Goal: Task Accomplishment & Management: Manage account settings

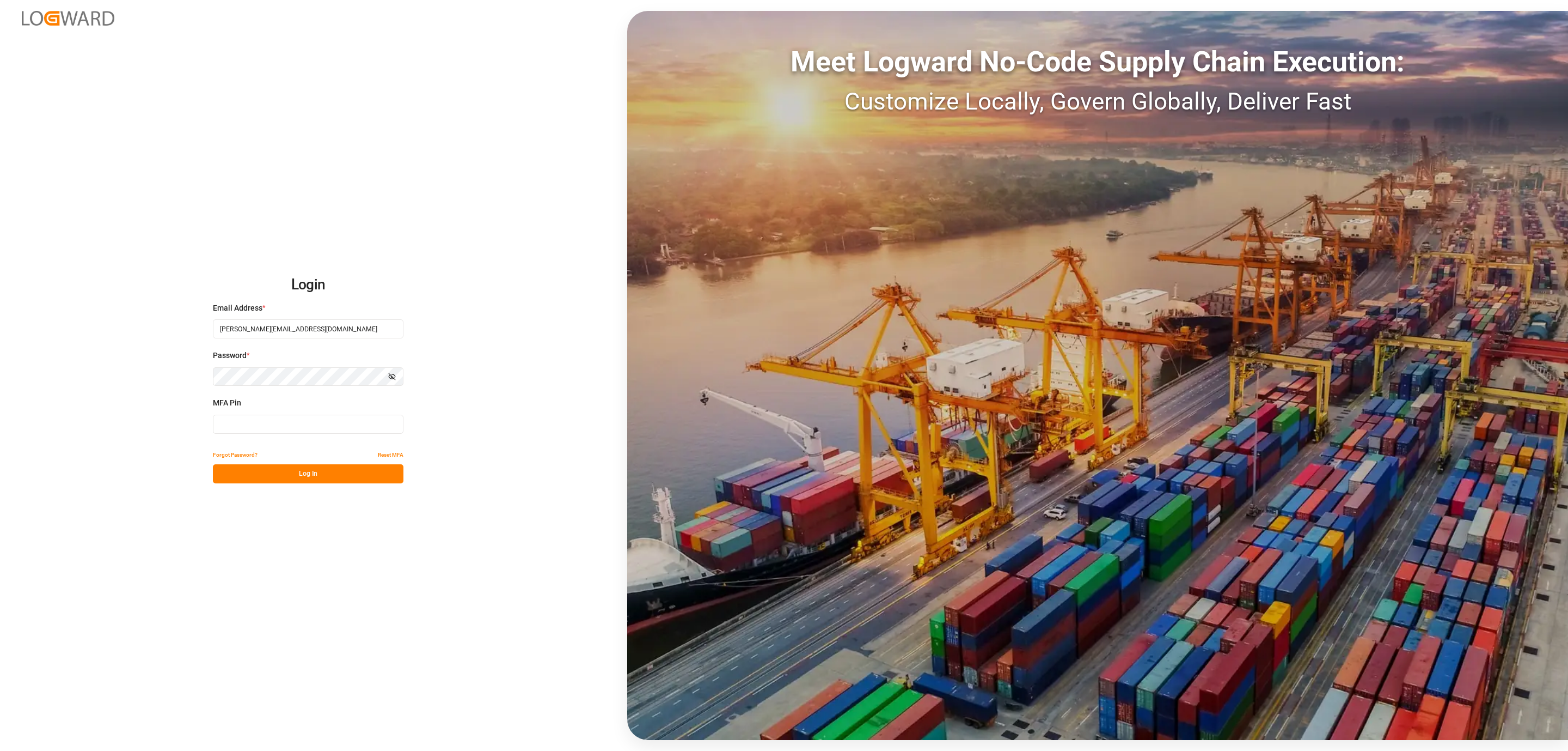
click at [250, 423] on input at bounding box center [308, 424] width 191 height 19
type input "459725"
click at [243, 479] on button "Log In" at bounding box center [308, 473] width 191 height 19
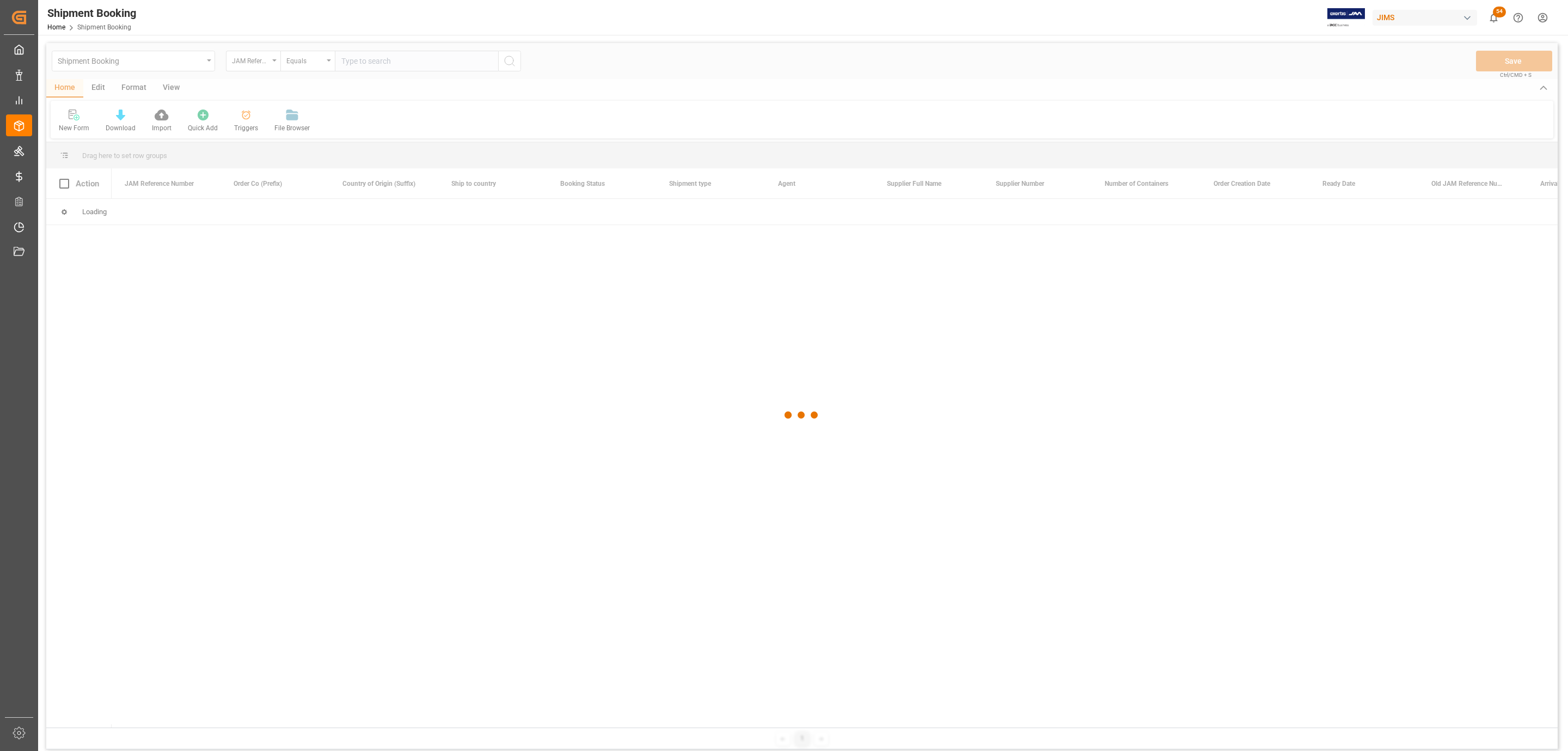
click at [389, 56] on div at bounding box center [802, 415] width 1511 height 744
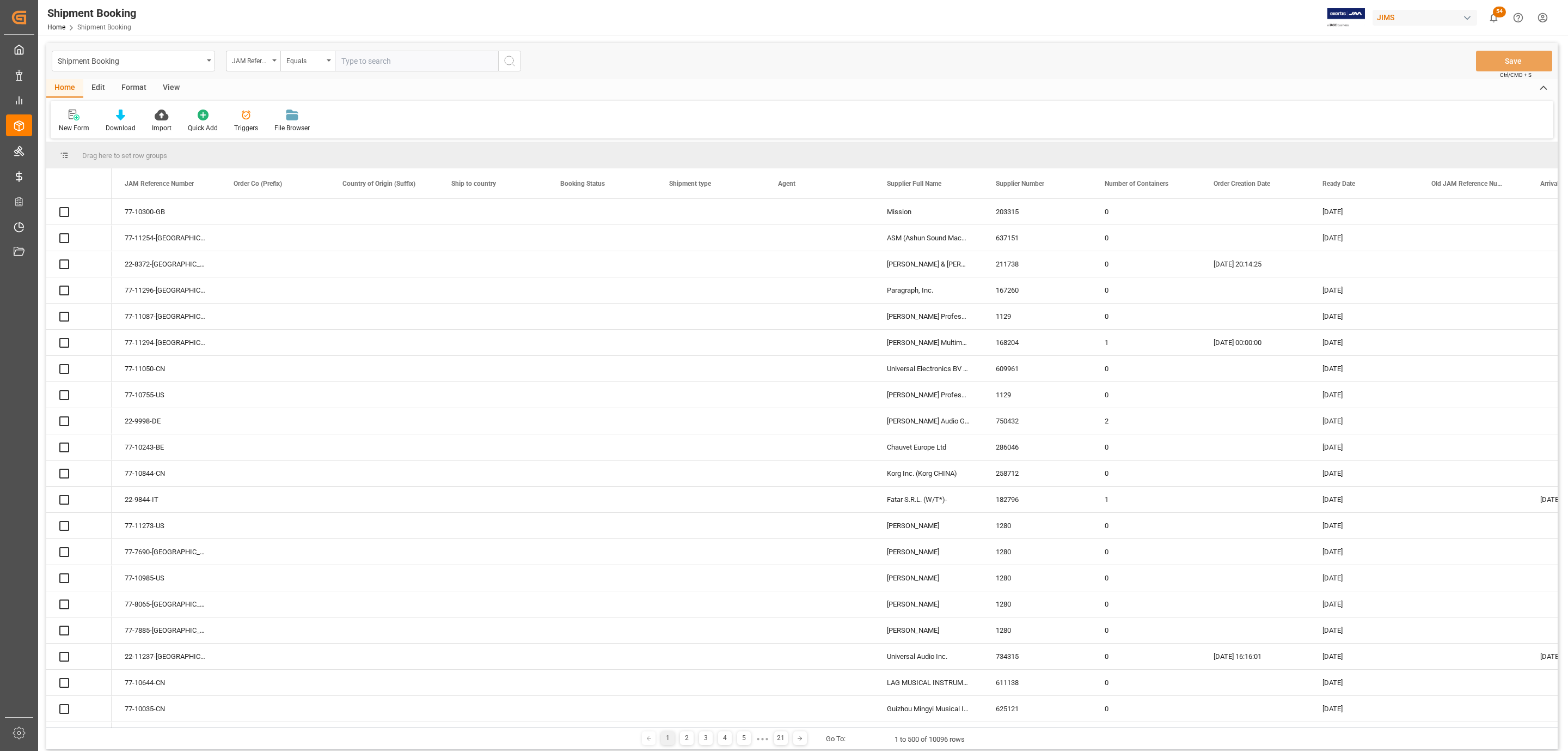
click at [373, 57] on input "text" at bounding box center [416, 61] width 163 height 21
paste input "77-11299-US"
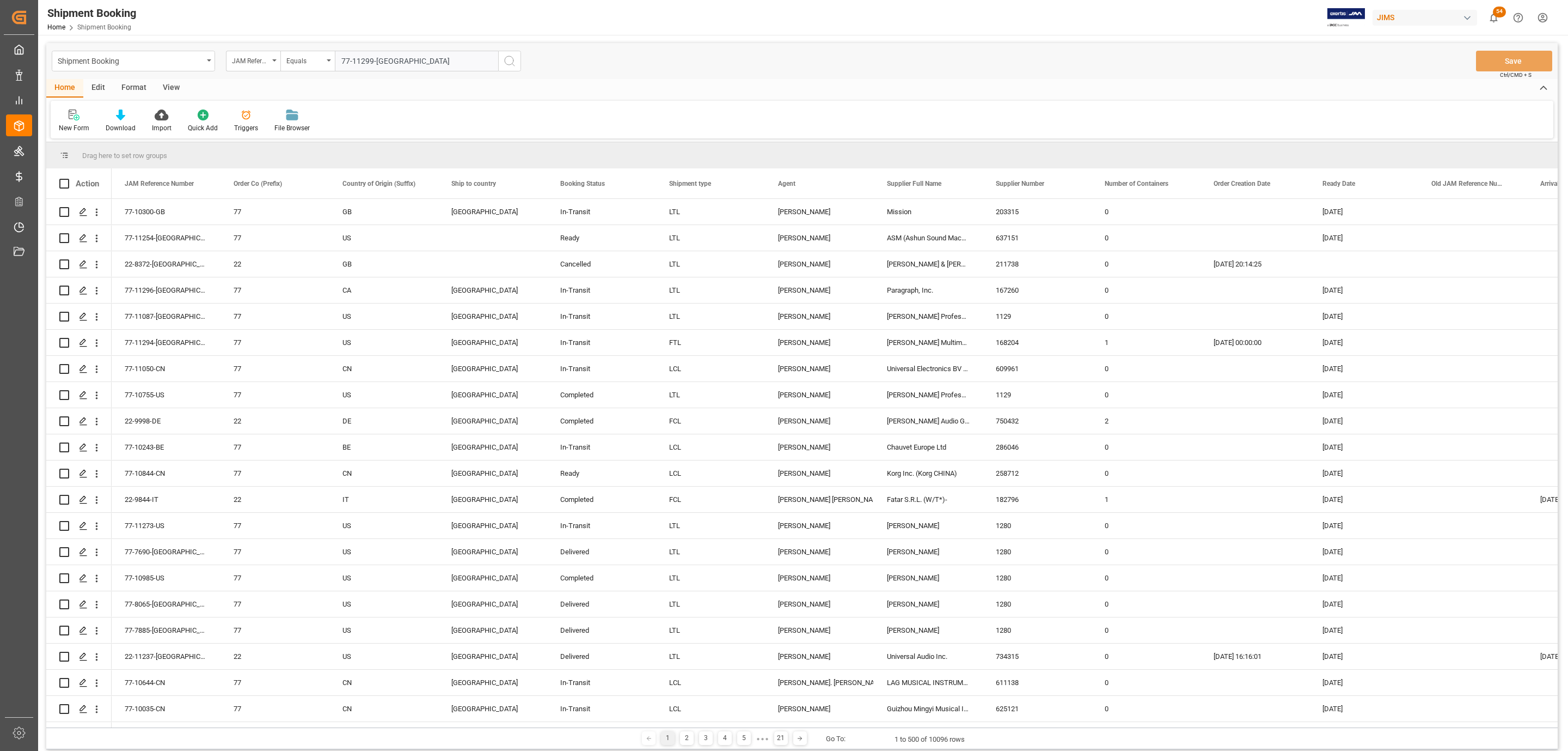
type input "77-11299-US"
click at [502, 63] on button "search button" at bounding box center [509, 61] width 23 height 21
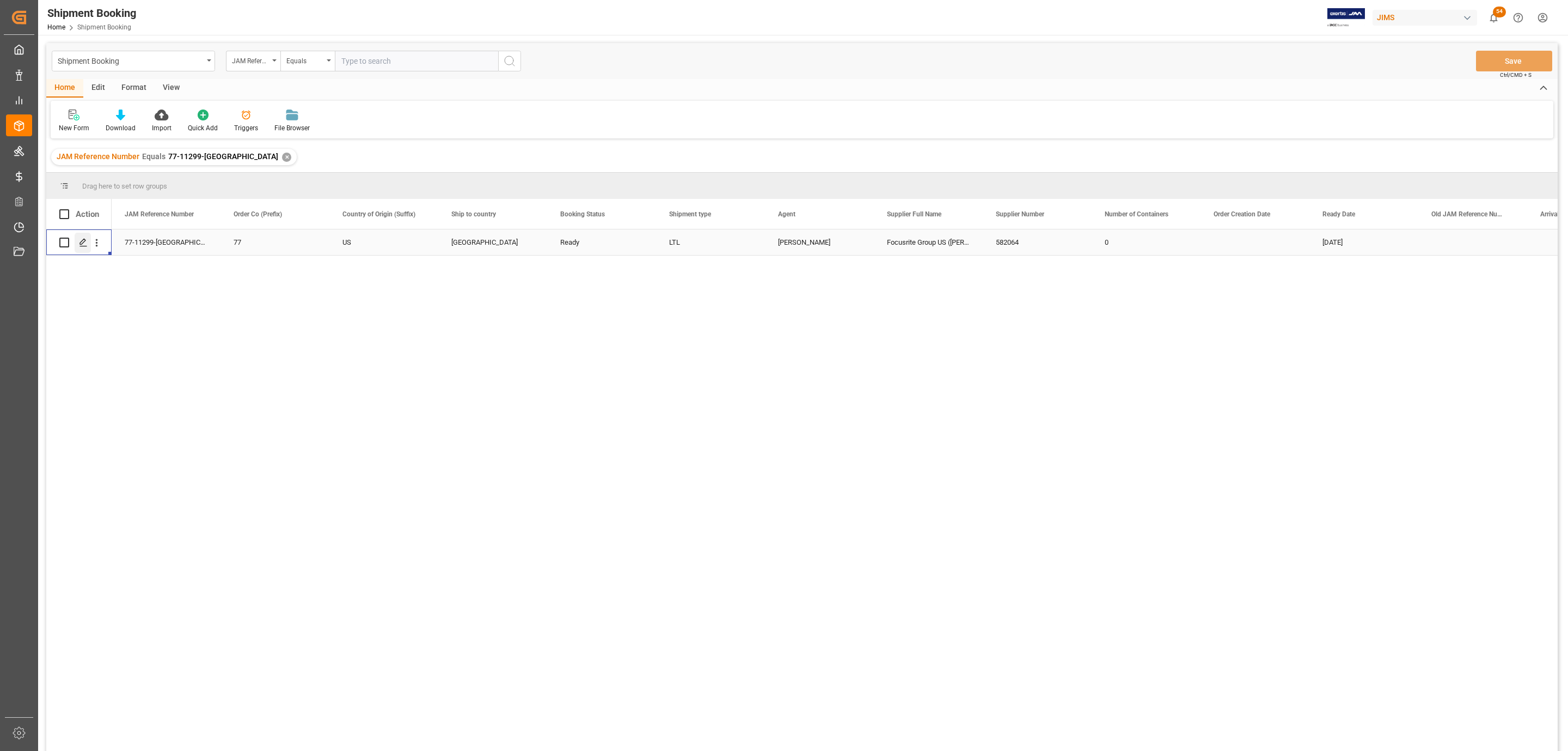
click at [80, 241] on icon "Press SPACE to select this row." at bounding box center [83, 242] width 9 height 9
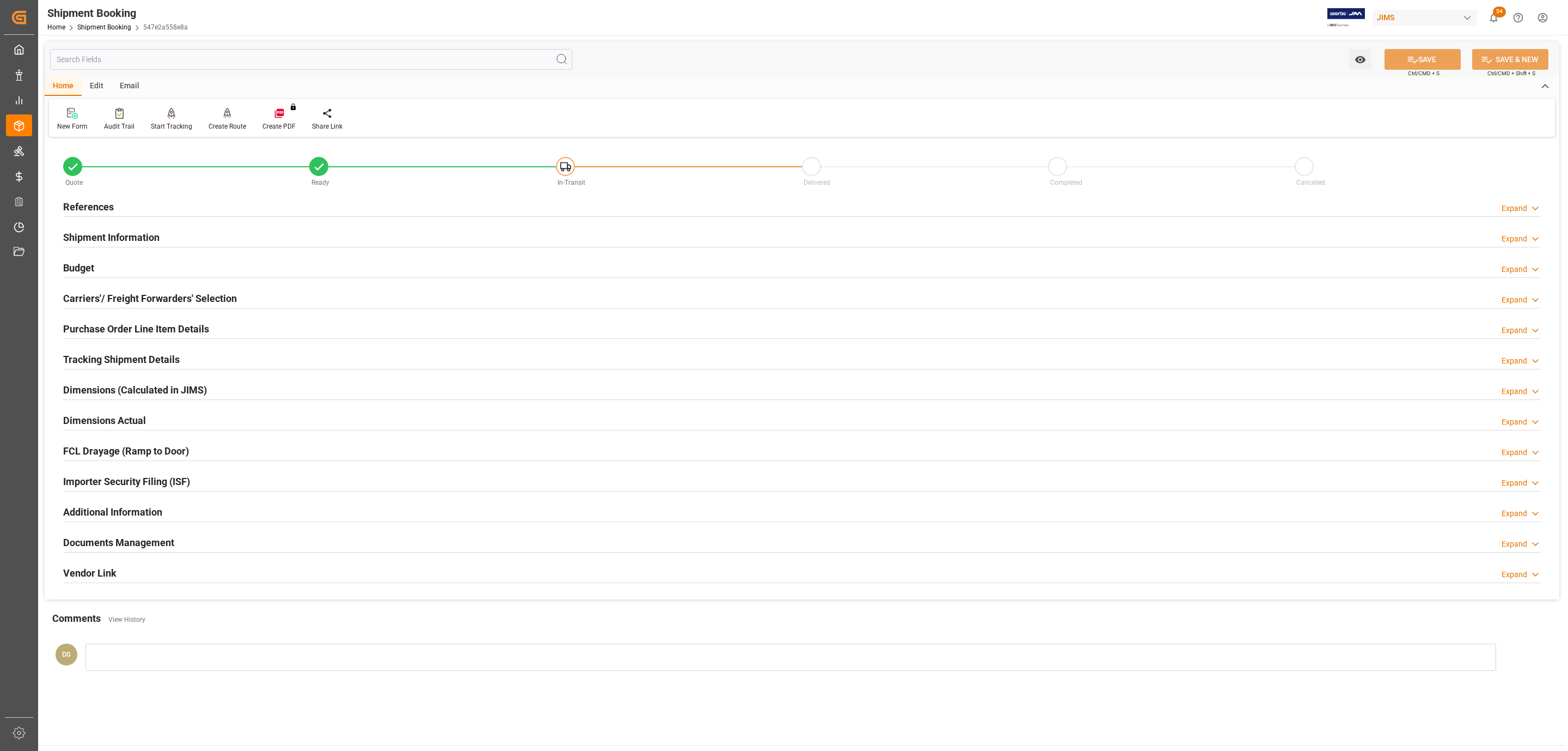
click at [99, 362] on h2 "Tracking Shipment Details" at bounding box center [121, 359] width 116 height 15
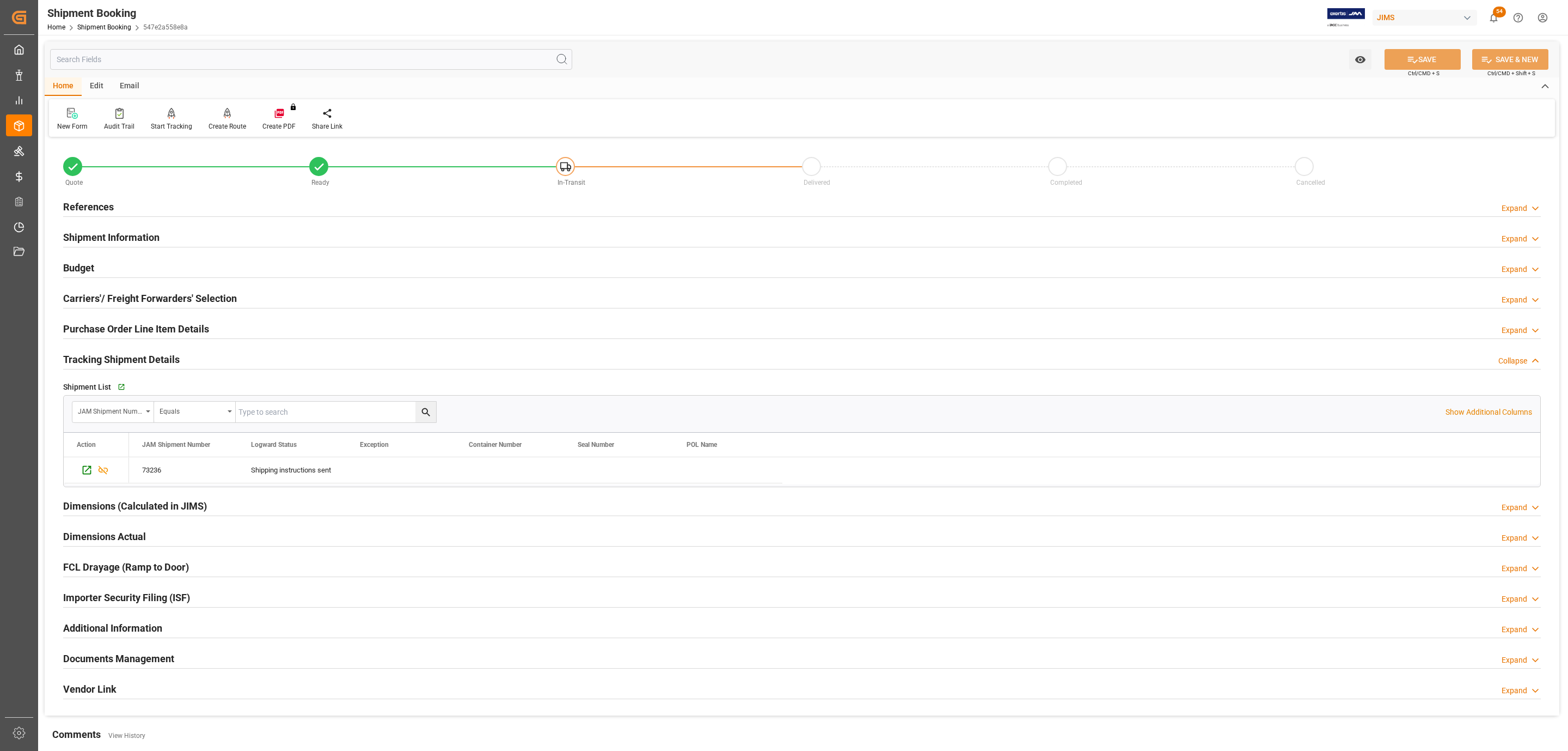
click at [99, 362] on h2 "Tracking Shipment Details" at bounding box center [121, 359] width 116 height 15
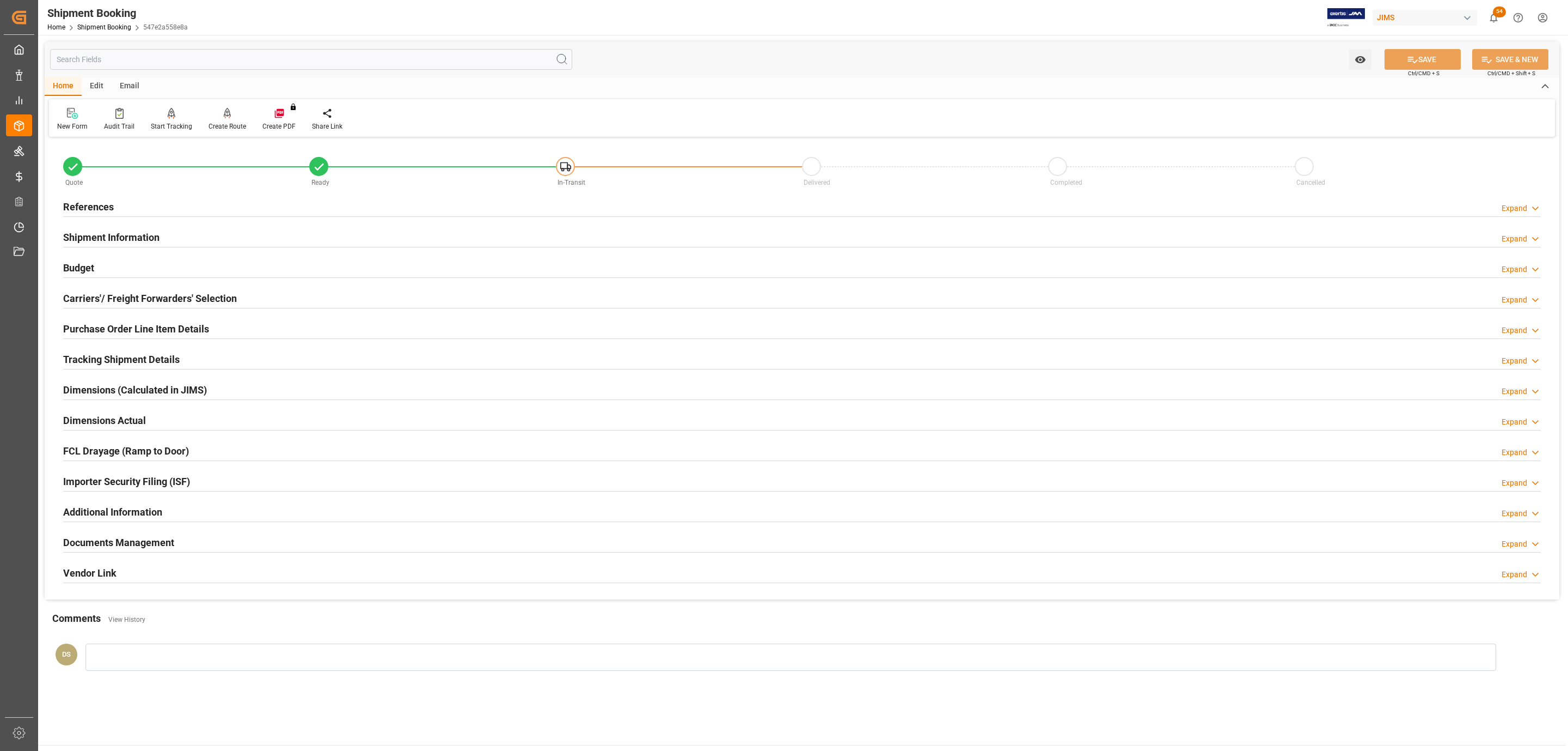
click at [97, 546] on h2 "Documents Management" at bounding box center [119, 542] width 111 height 15
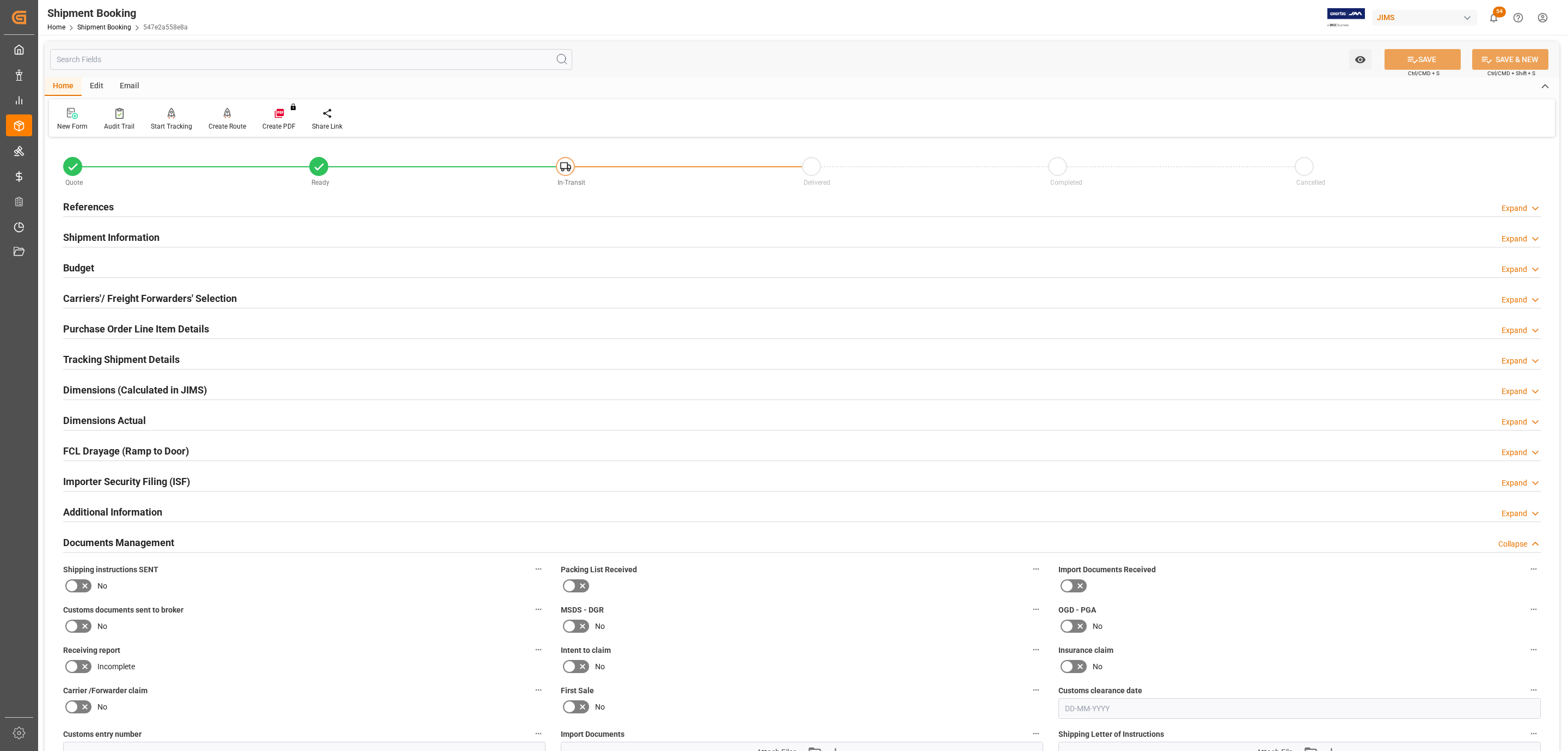
click at [85, 587] on icon at bounding box center [85, 585] width 13 height 13
click at [0, 0] on input "checkbox" at bounding box center [0, 0] width 0 height 0
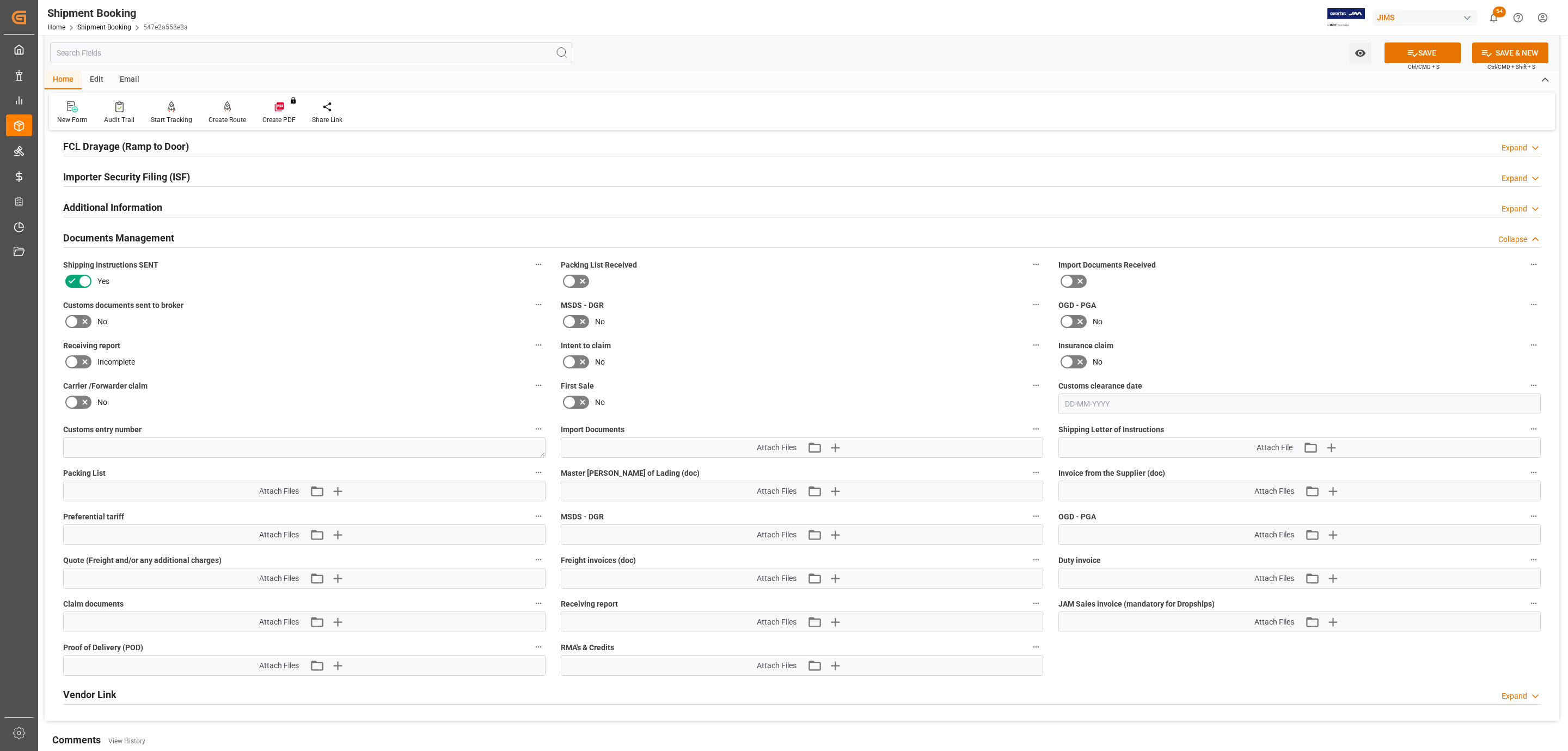
scroll to position [327, 0]
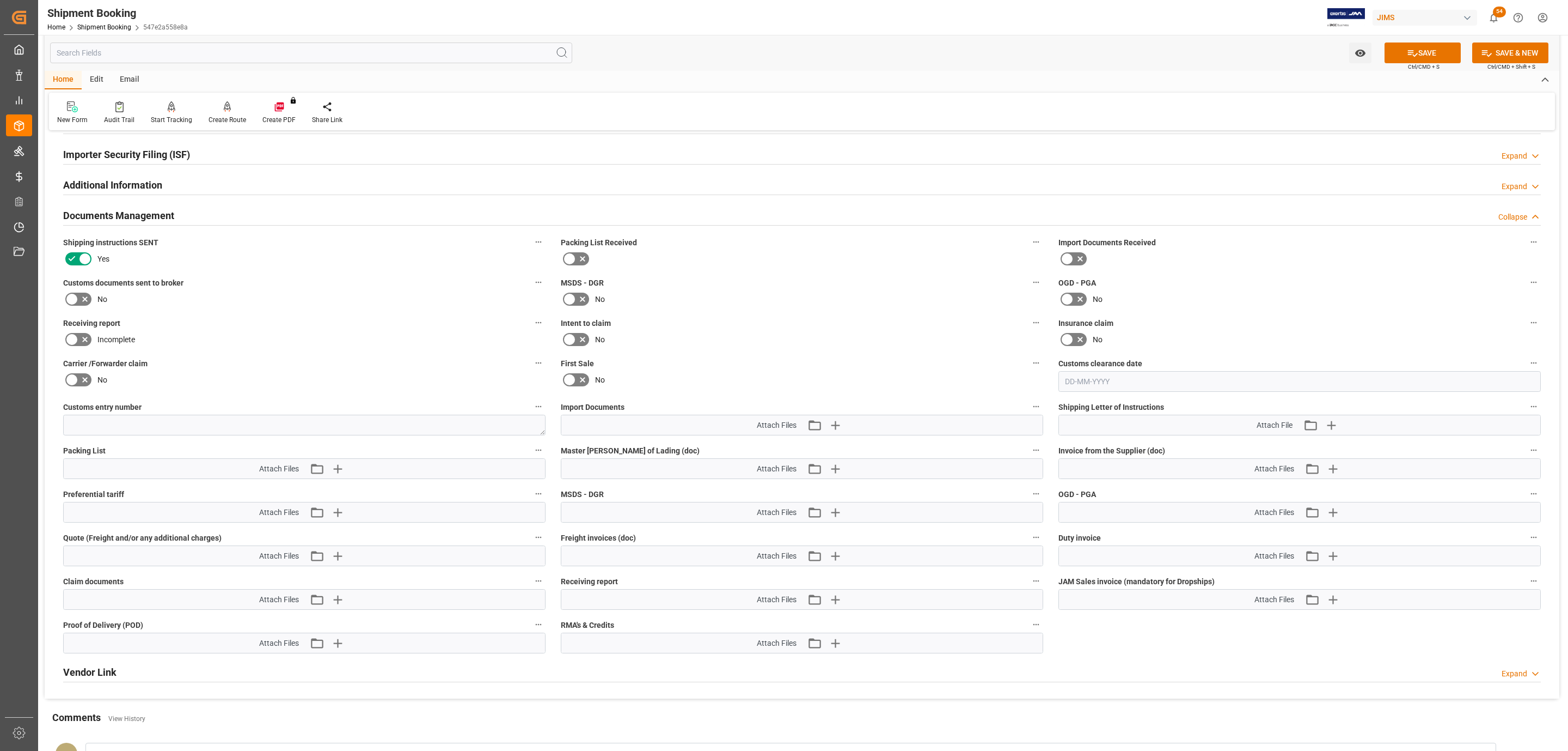
click at [70, 305] on icon at bounding box center [71, 298] width 13 height 13
click at [0, 0] on input "checkbox" at bounding box center [0, 0] width 0 height 0
click at [835, 426] on icon "button" at bounding box center [835, 425] width 10 height 10
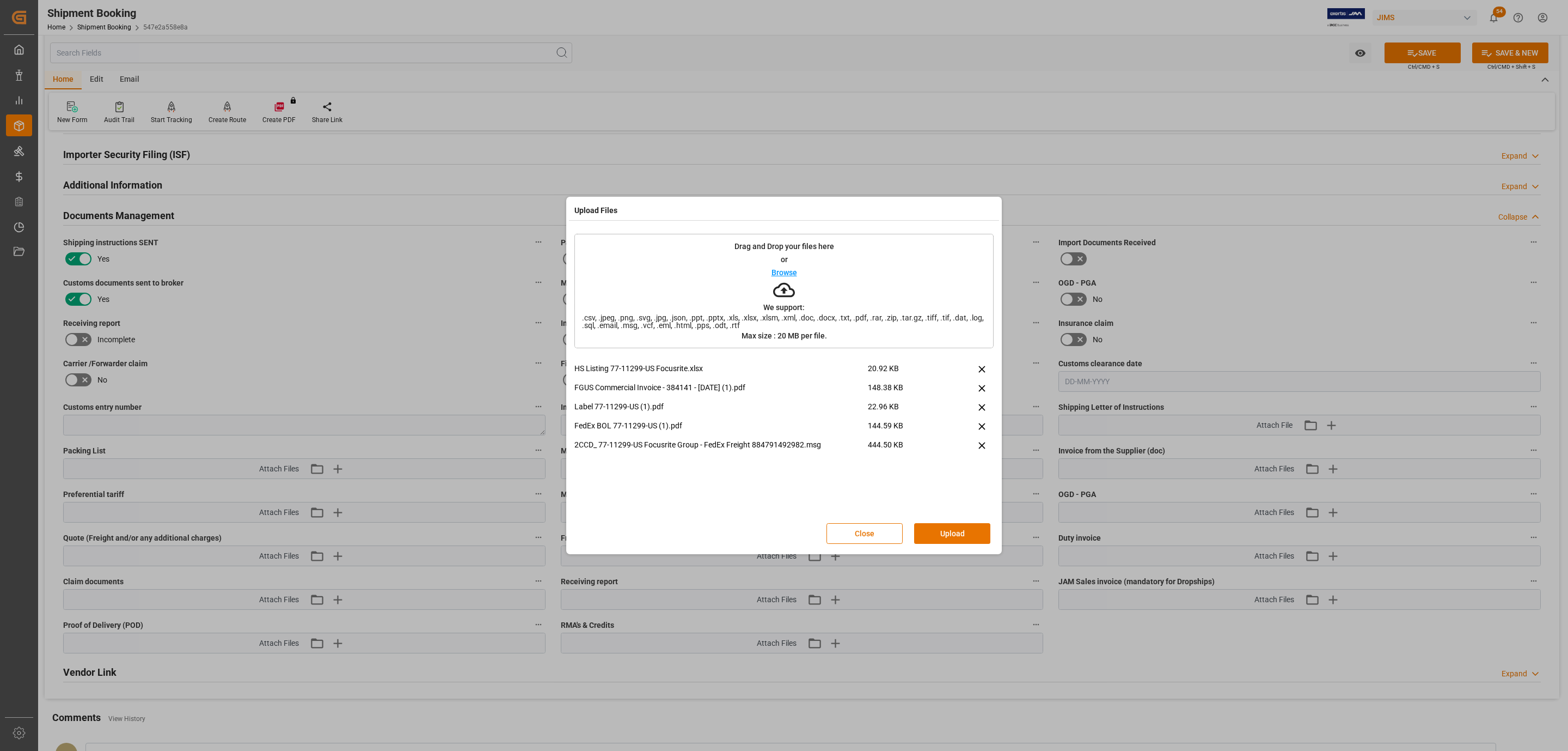
click at [937, 529] on button "Upload" at bounding box center [952, 534] width 76 height 21
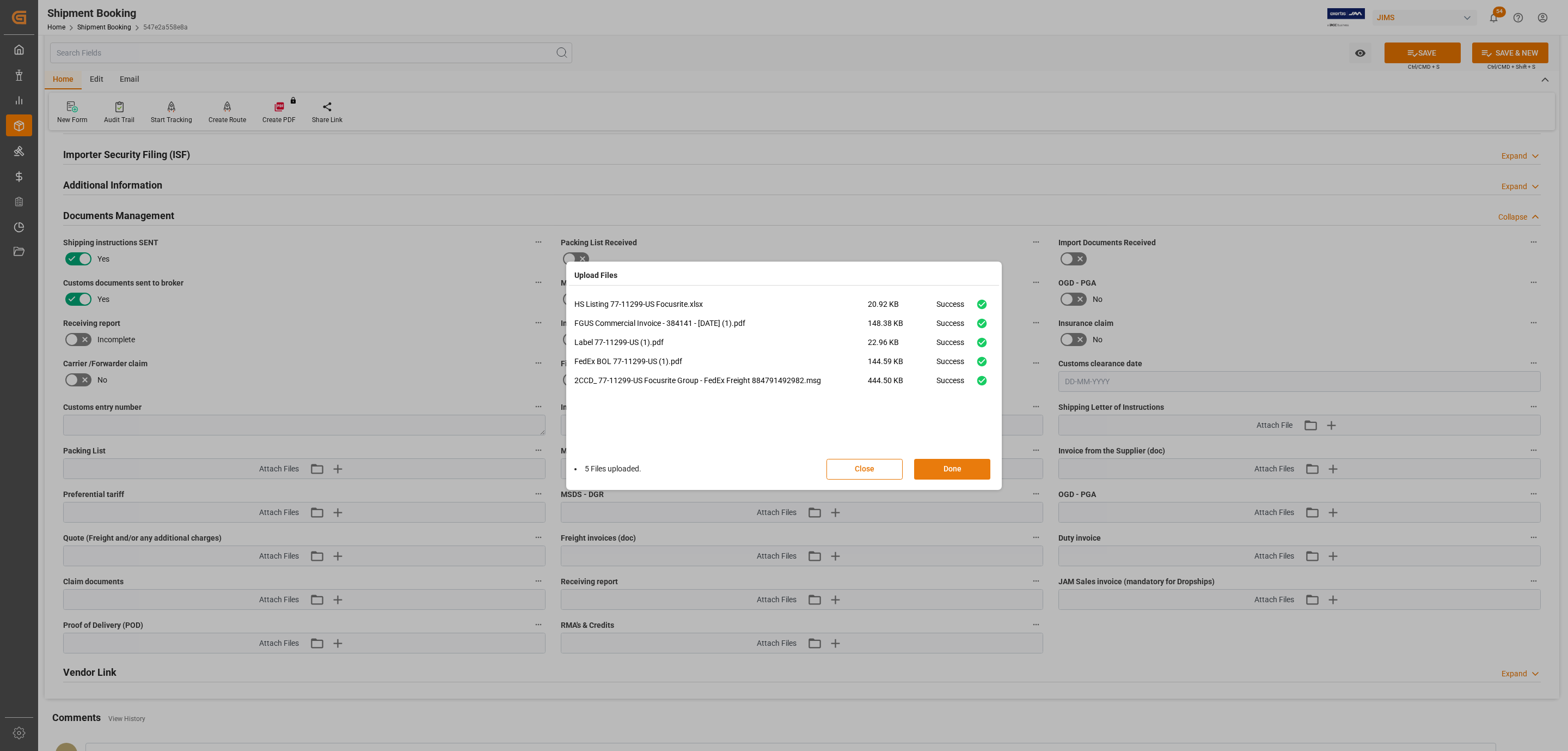
click at [937, 464] on button "Done" at bounding box center [952, 469] width 76 height 21
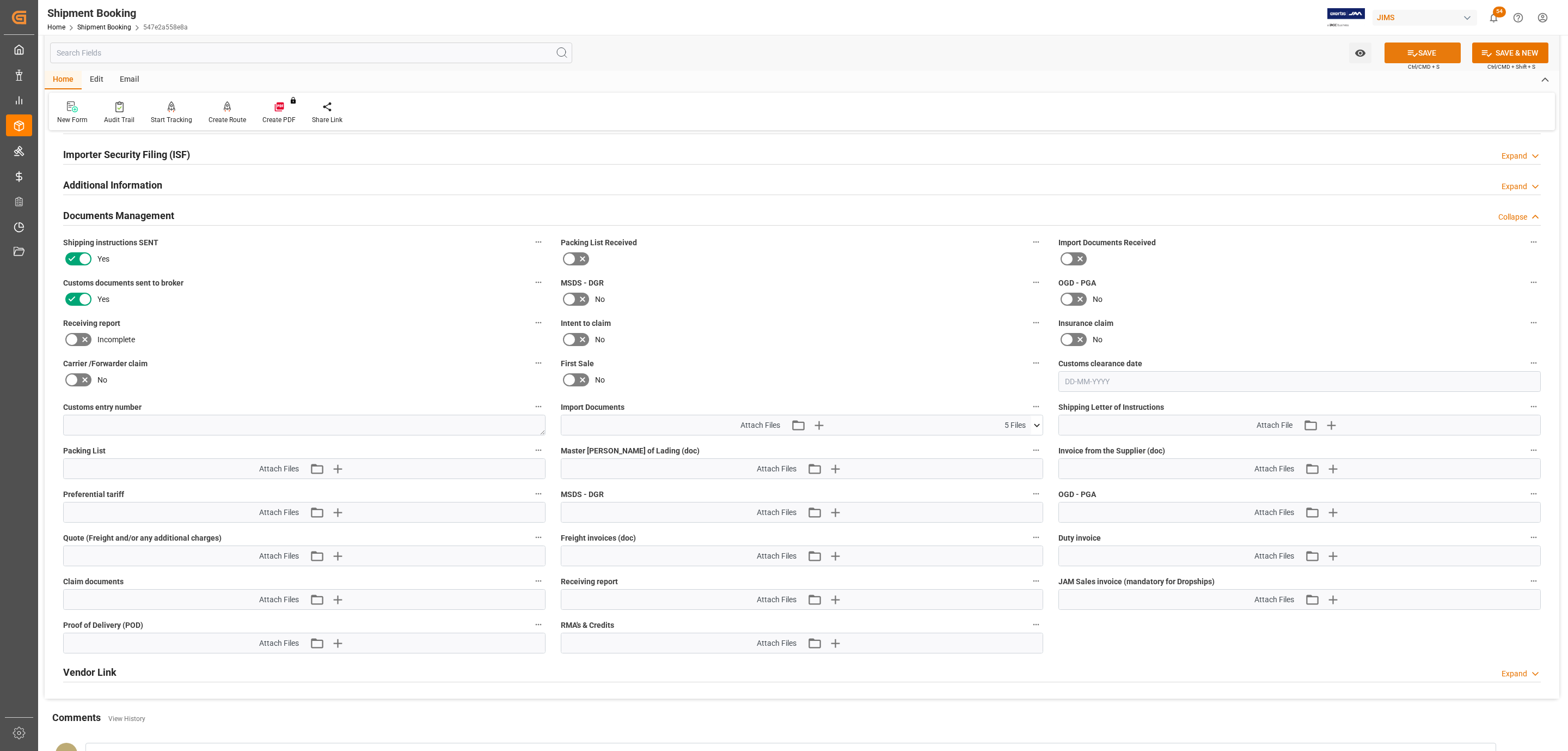
click at [1427, 52] on button "SAVE" at bounding box center [1423, 53] width 76 height 21
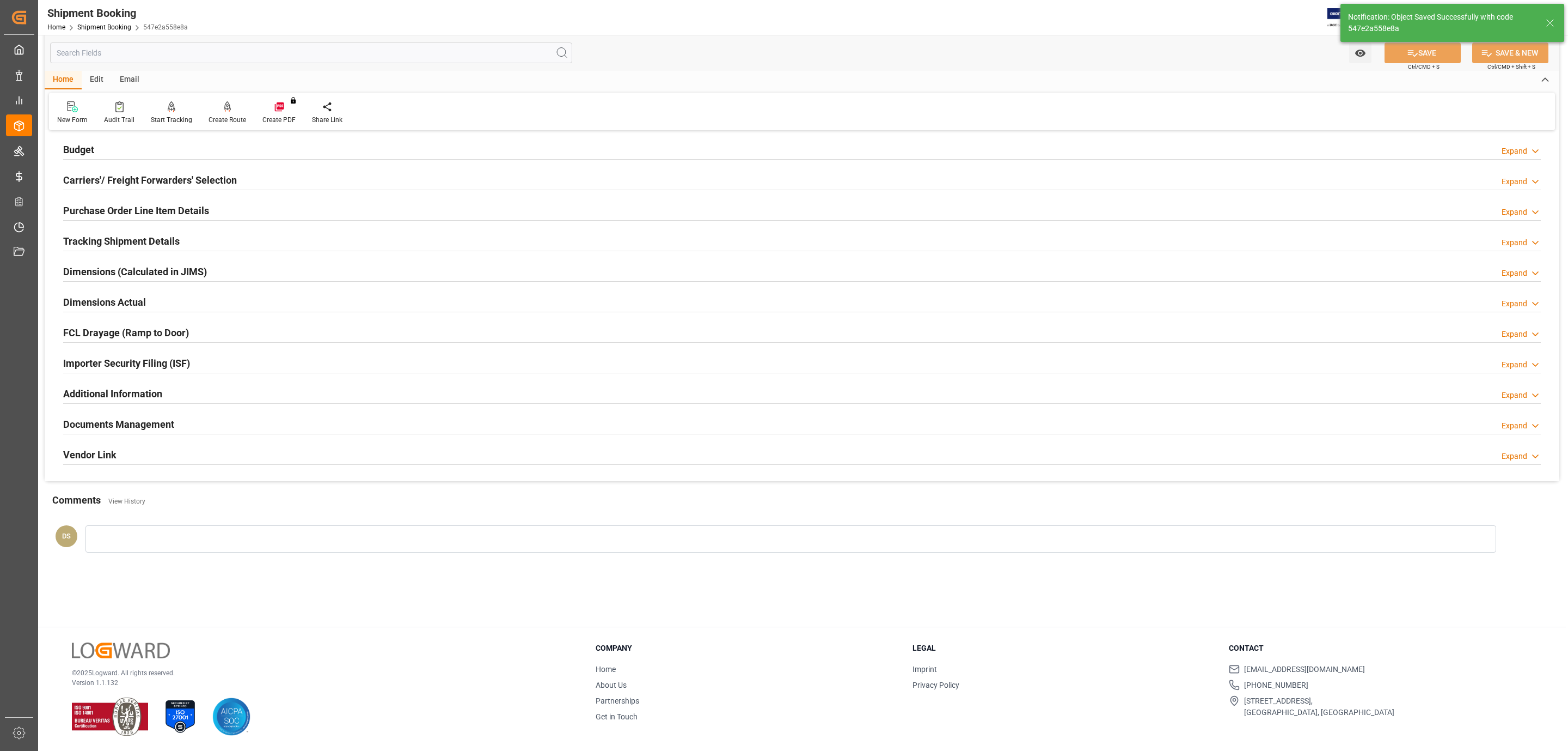
scroll to position [118, 0]
click at [160, 183] on h2 "Carriers'/ Freight Forwarders' Selection" at bounding box center [150, 180] width 173 height 15
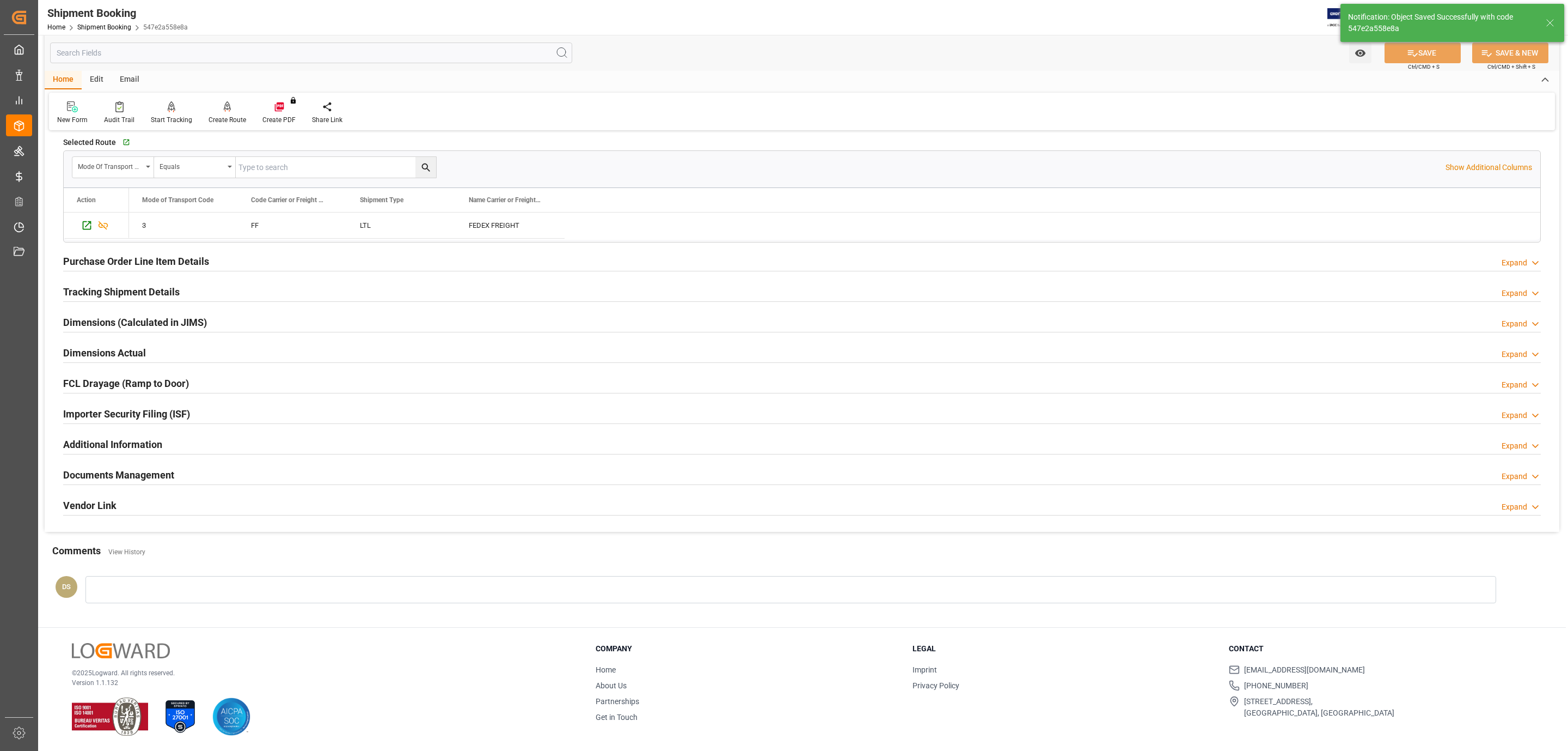
scroll to position [100, 0]
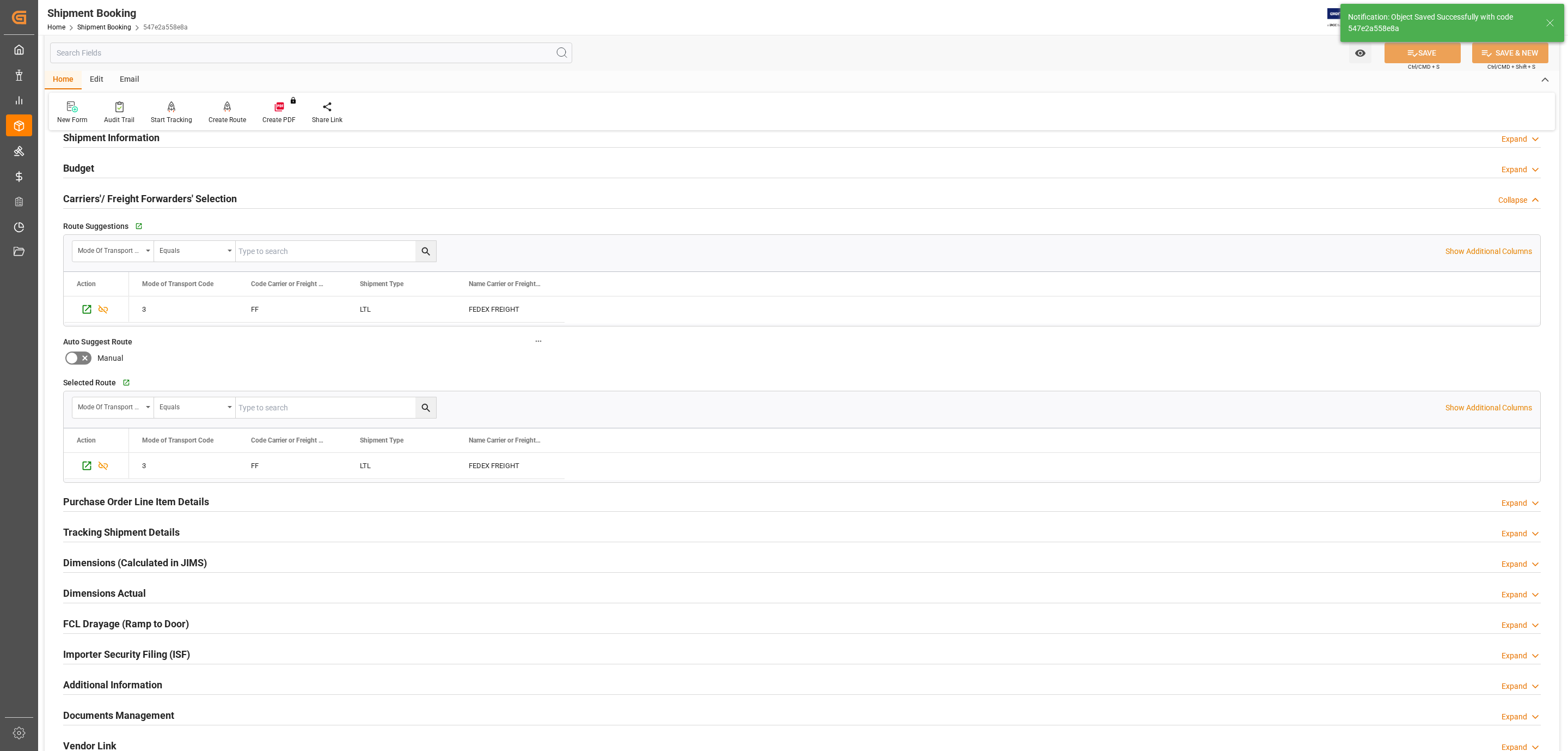
drag, startPoint x: 111, startPoint y: 203, endPoint x: 115, endPoint y: 175, distance: 28.3
click at [111, 202] on h2 "Carriers'/ Freight Forwarders' Selection" at bounding box center [150, 199] width 173 height 15
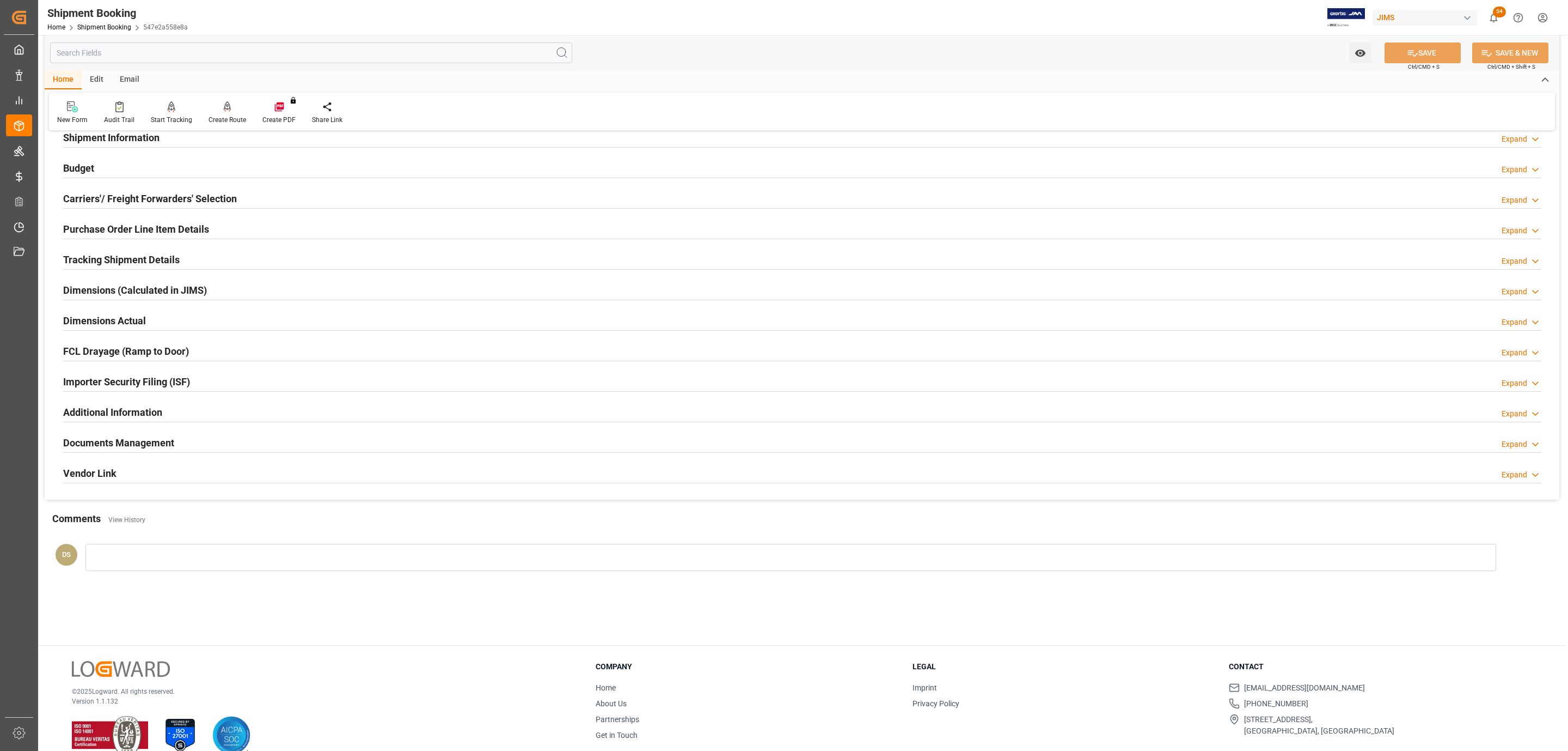
click at [117, 166] on div "Budget Expand" at bounding box center [802, 167] width 1478 height 21
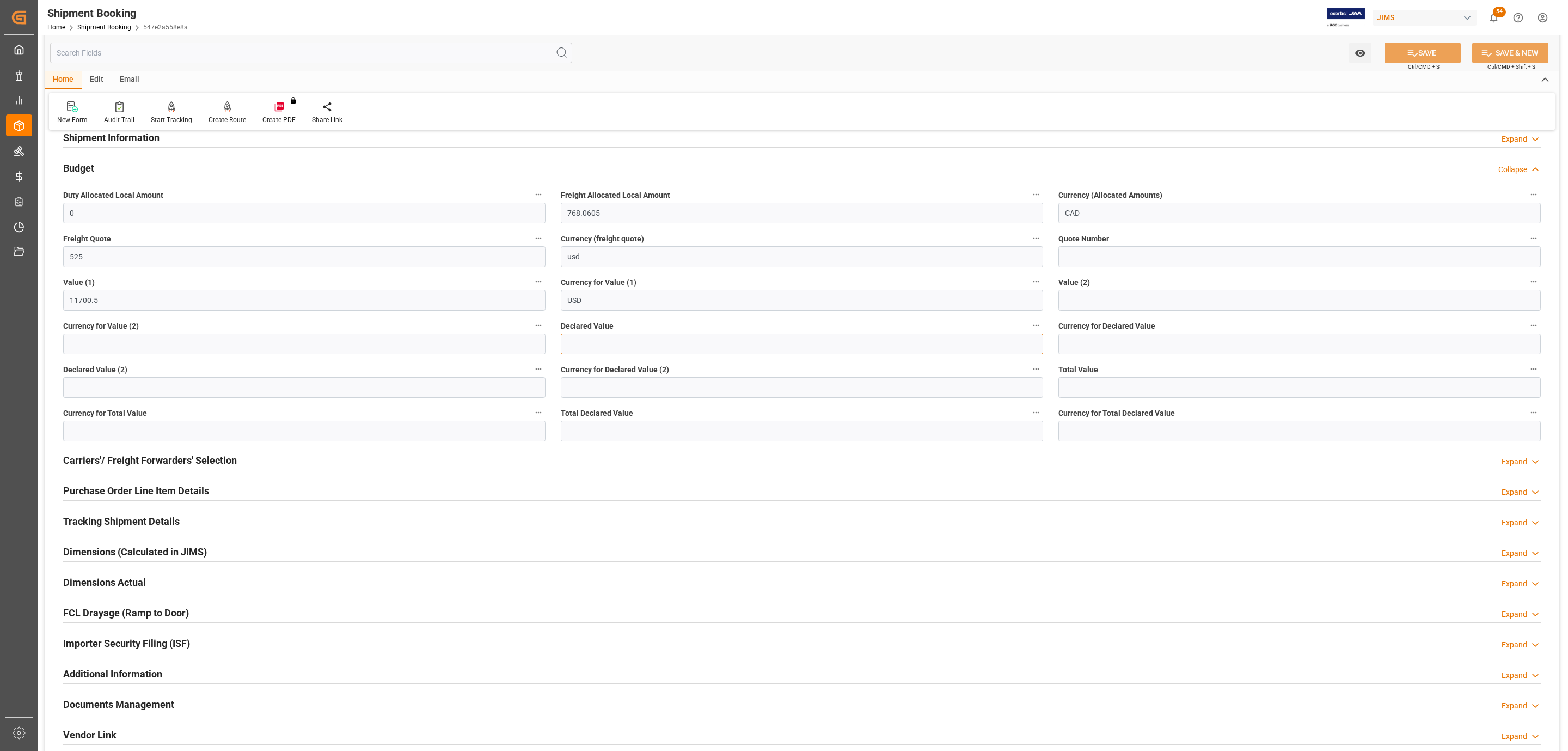
click at [592, 344] on input "text" at bounding box center [802, 344] width 482 height 21
type input "11700"
type input "usd"
click at [1426, 46] on button "SAVE" at bounding box center [1423, 53] width 76 height 21
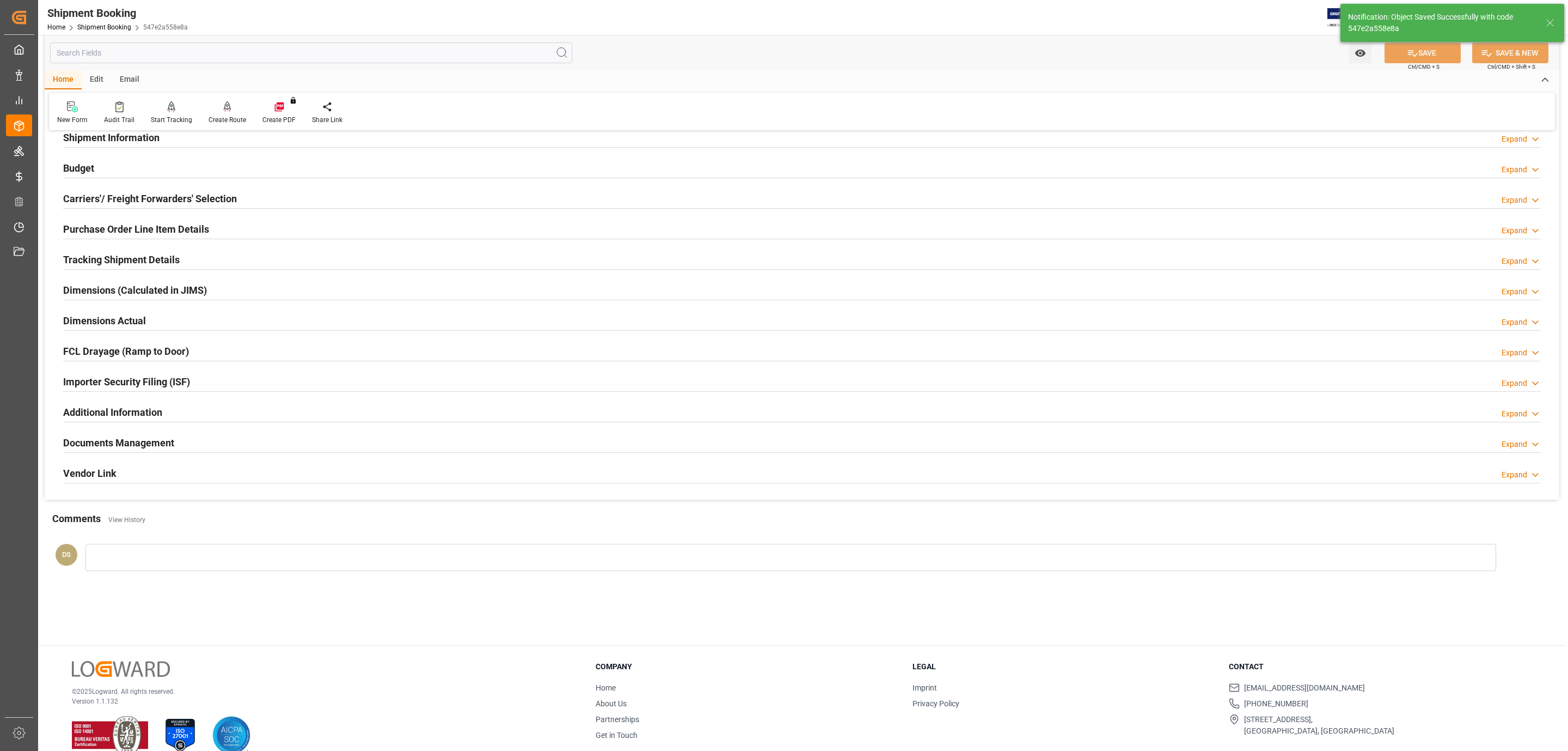
scroll to position [0, 0]
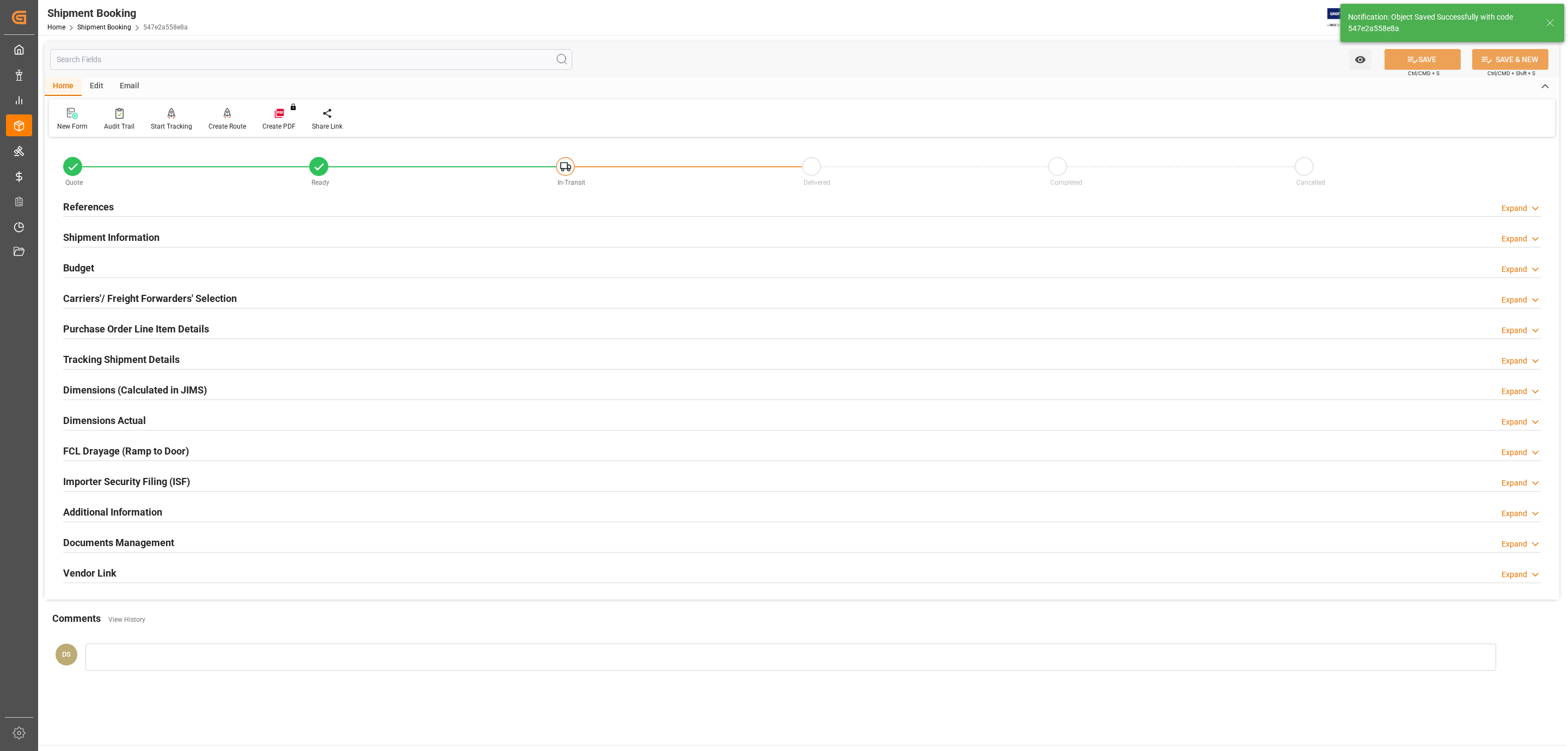
click at [107, 206] on h2 "References" at bounding box center [88, 206] width 51 height 15
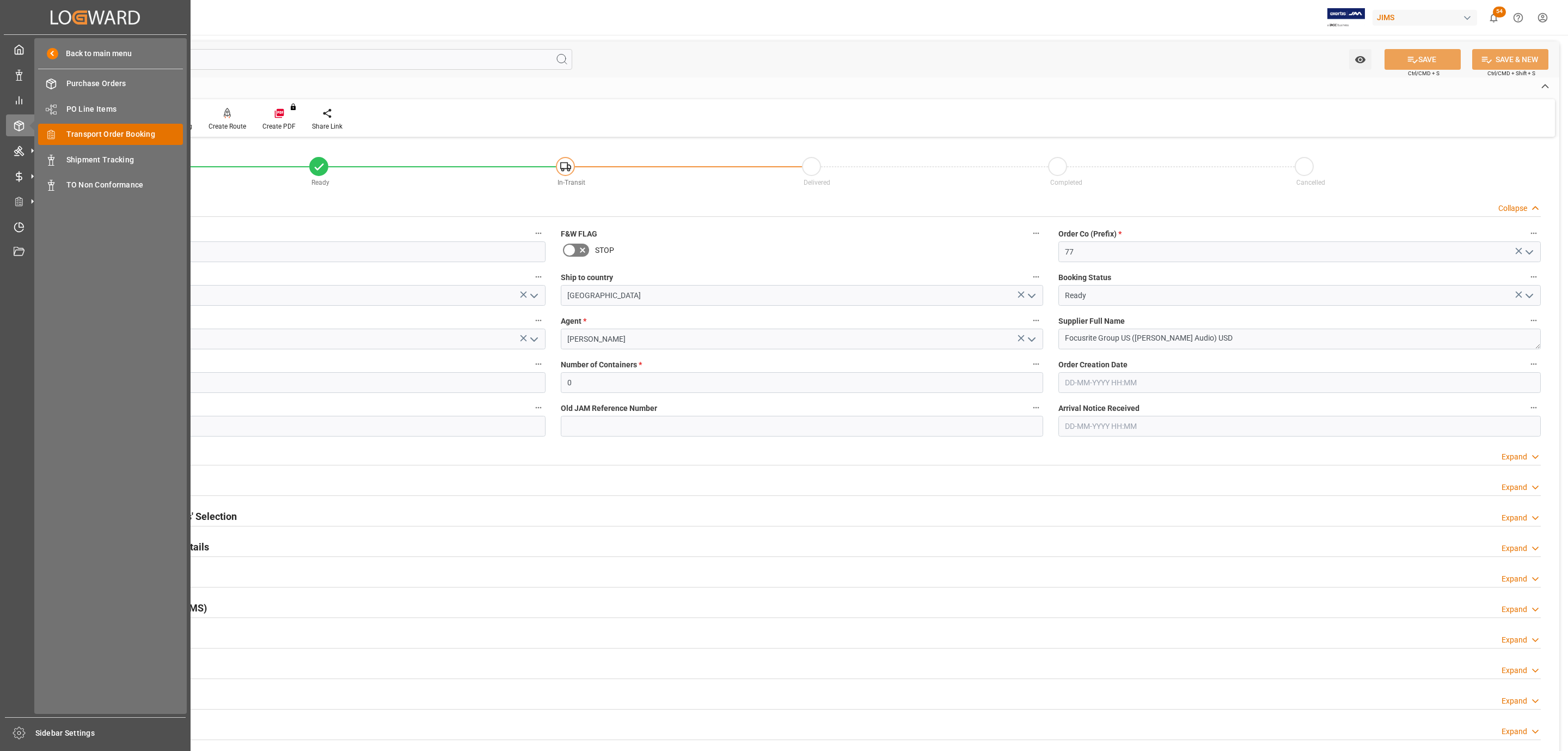
click at [100, 127] on div "Transport Order Booking Transport Order Booking" at bounding box center [111, 134] width 145 height 21
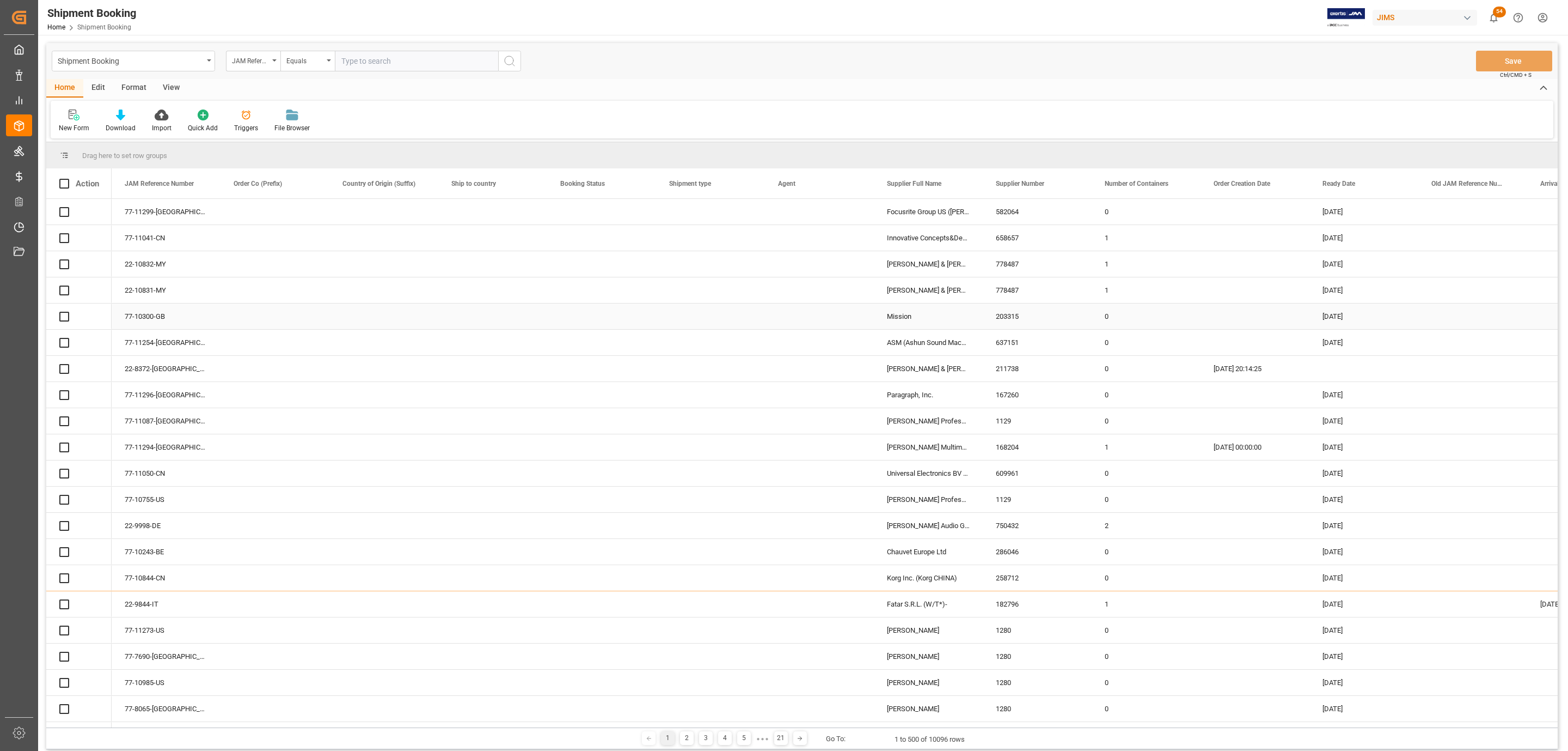
paste input "77-11255-[GEOGRAPHIC_DATA]"
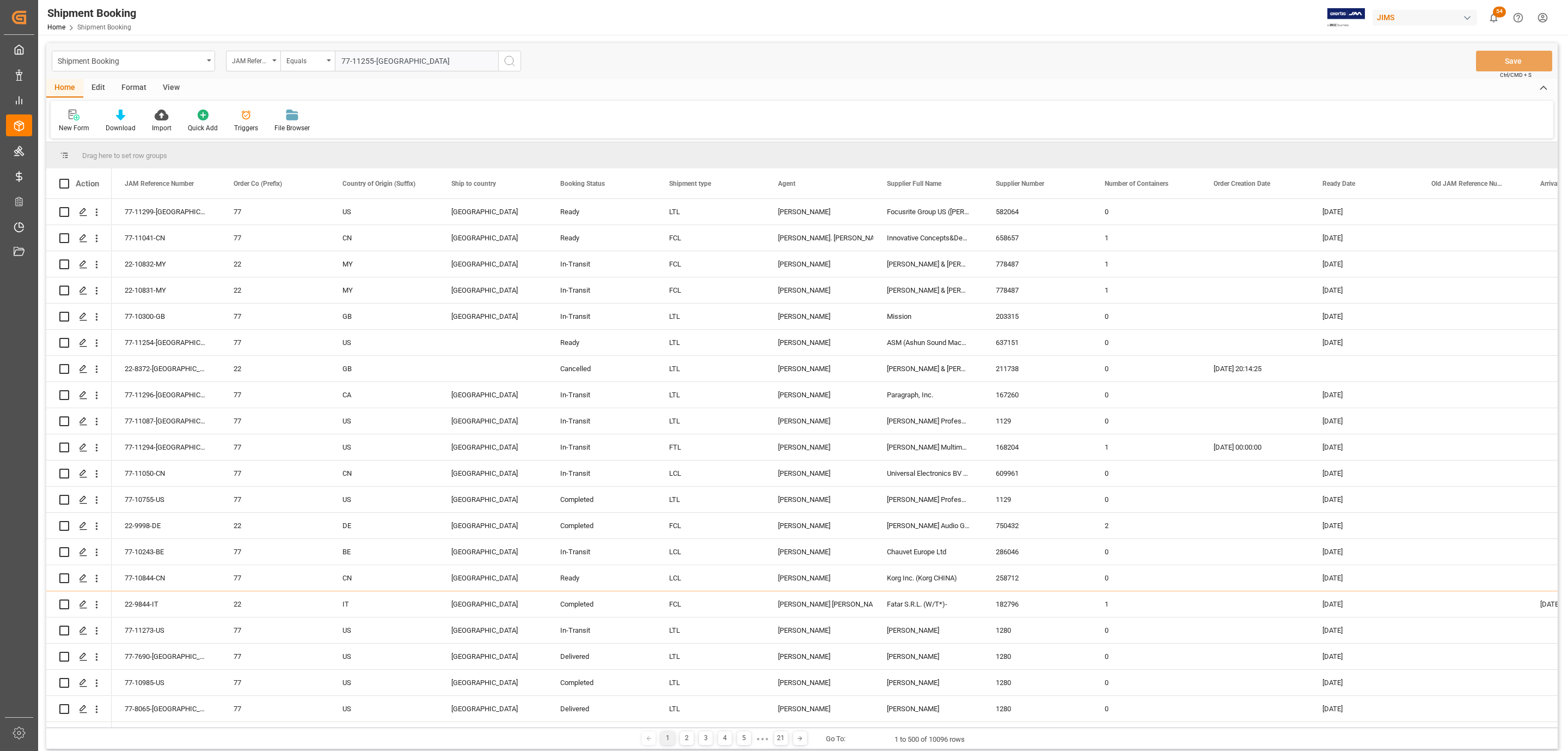
type input "77-11255-[GEOGRAPHIC_DATA]"
click at [508, 60] on icon "search button" at bounding box center [509, 60] width 13 height 13
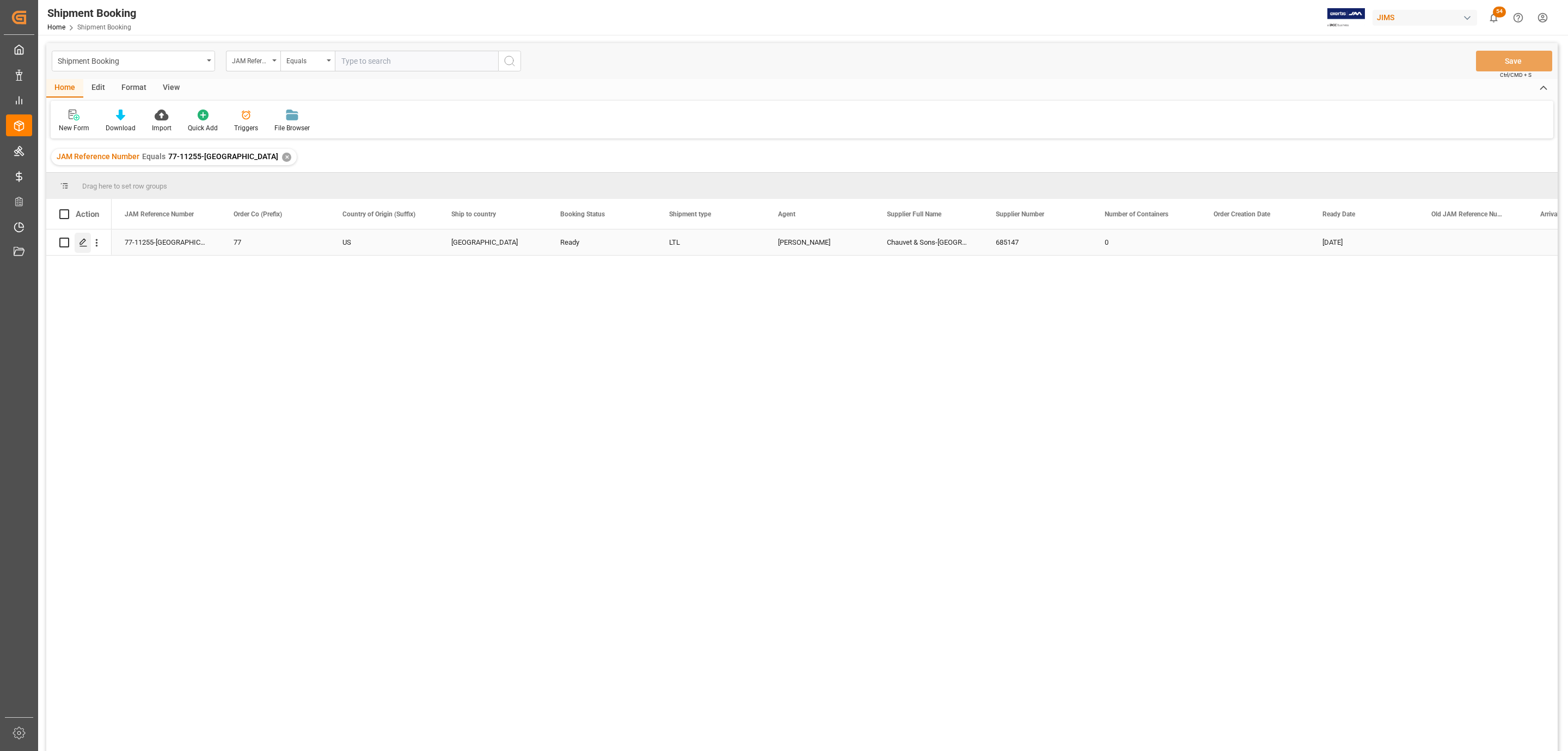
click at [82, 247] on icon "Press SPACE to select this row." at bounding box center [83, 242] width 9 height 9
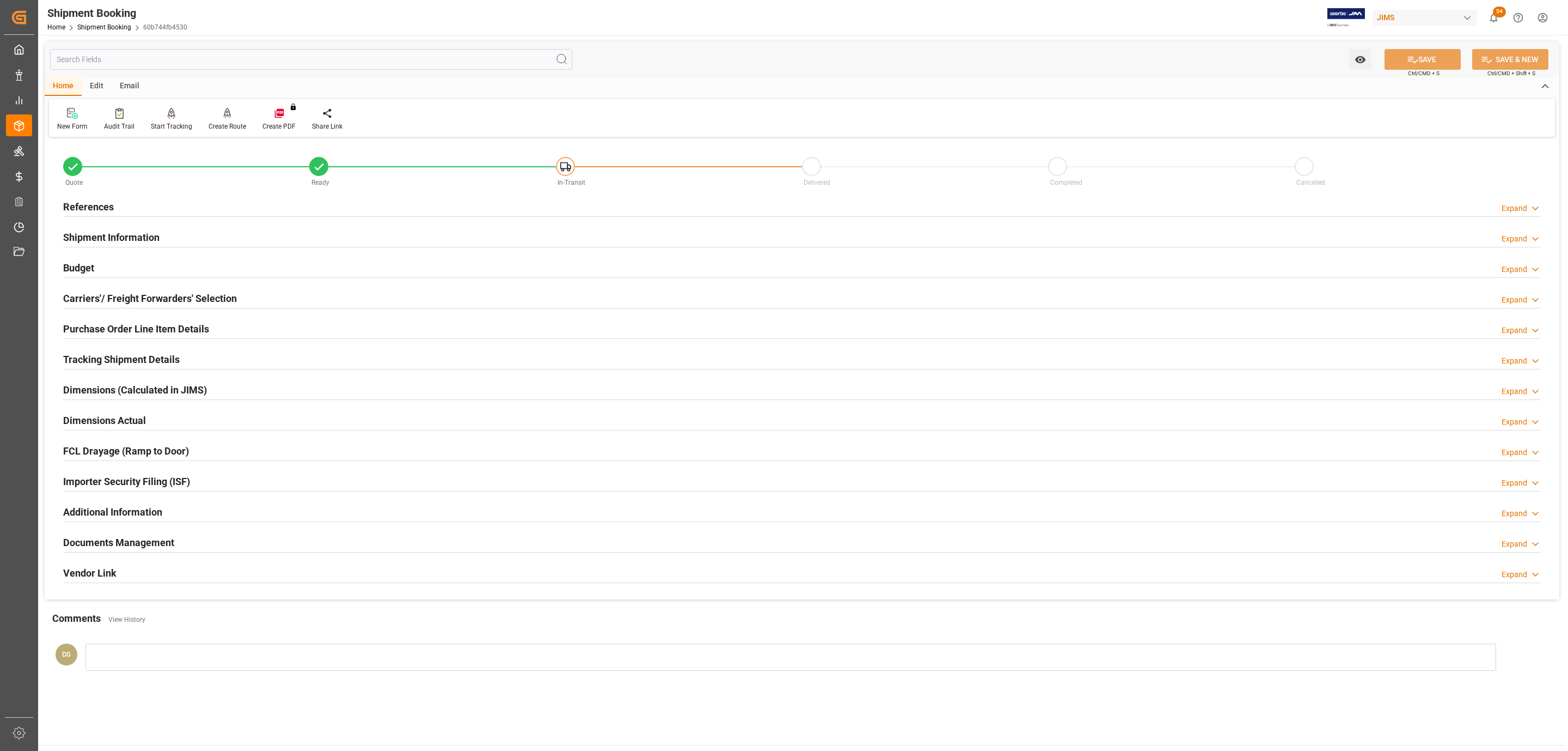
click at [95, 355] on h2 "Tracking Shipment Details" at bounding box center [121, 359] width 116 height 15
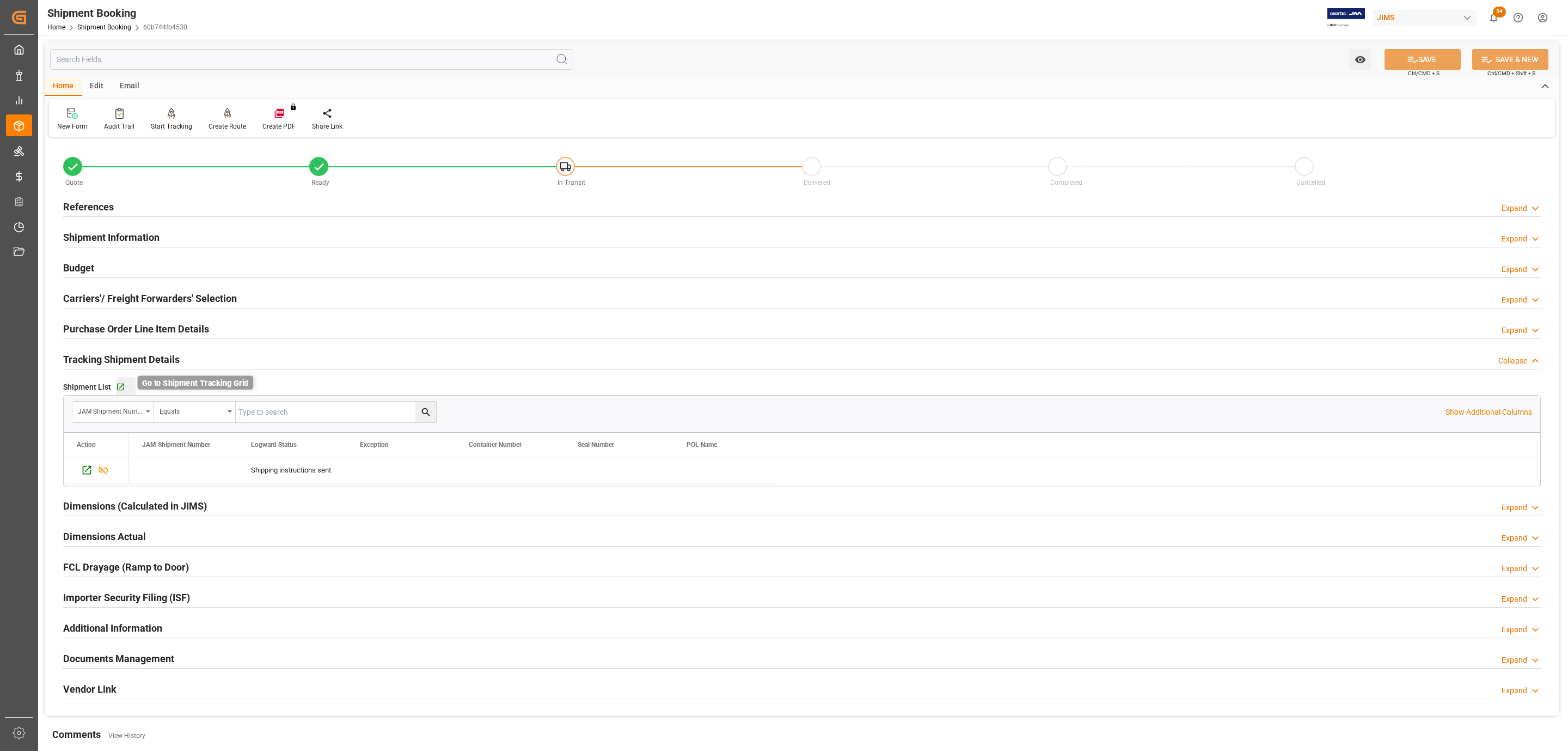
click at [122, 390] on icon "button" at bounding box center [121, 387] width 7 height 7
click at [170, 297] on h2 "Carriers'/ Freight Forwarders' Selection" at bounding box center [150, 298] width 173 height 15
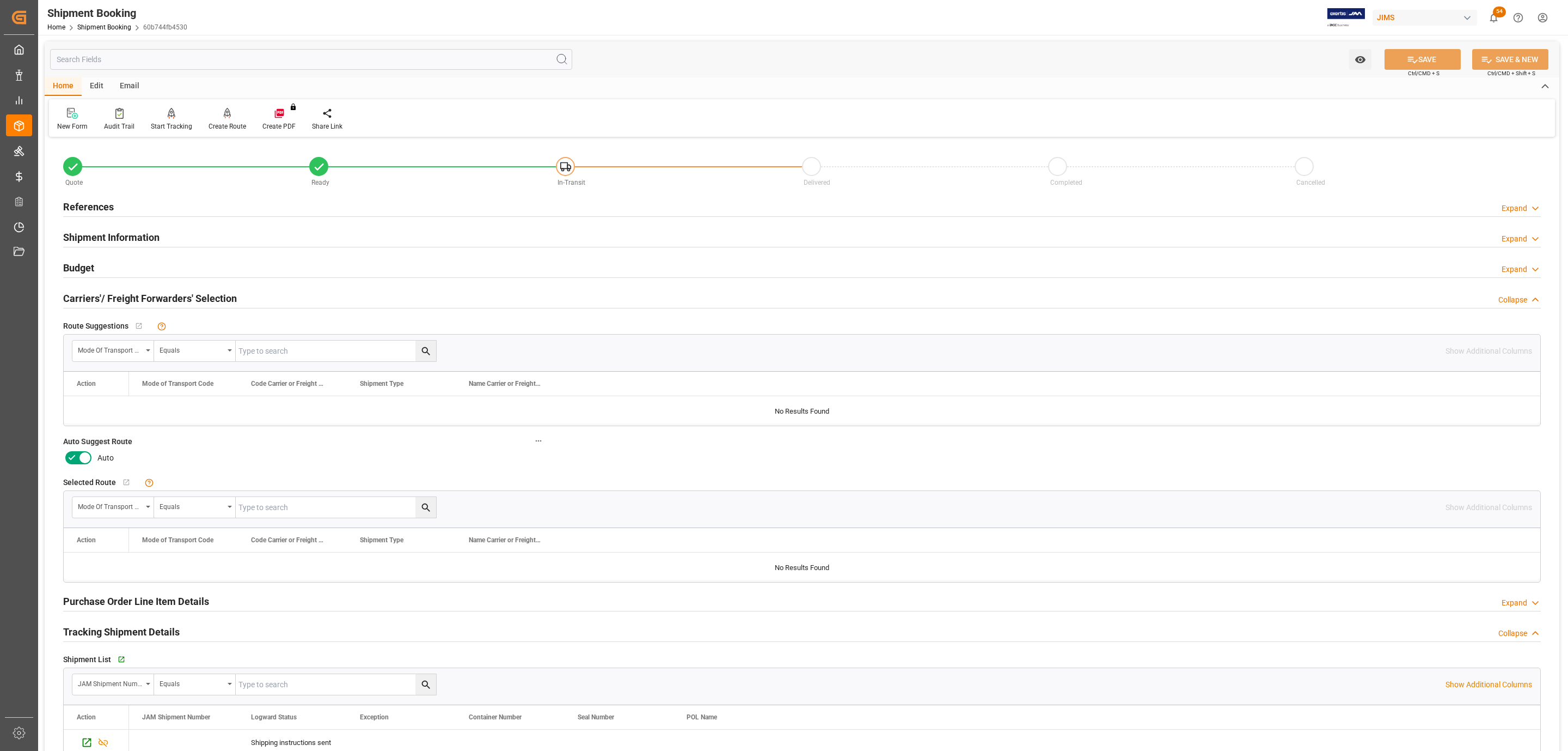
click at [82, 451] on label at bounding box center [79, 457] width 30 height 18
click at [0, 0] on input "checkbox" at bounding box center [0, 0] width 0 height 0
click at [1441, 62] on button "SAVE" at bounding box center [1423, 59] width 76 height 21
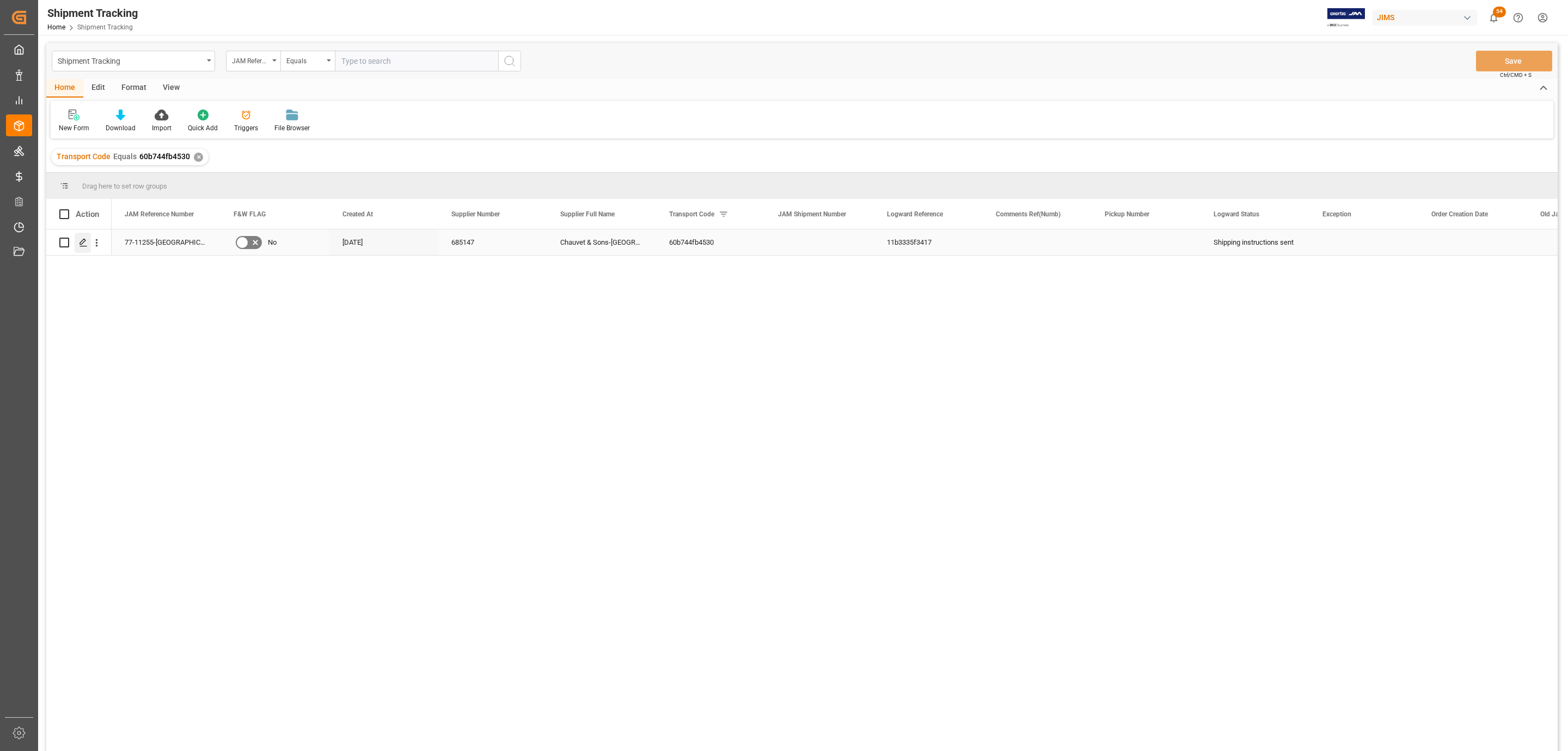
click at [82, 239] on icon "Press SPACE to select this row." at bounding box center [83, 242] width 9 height 9
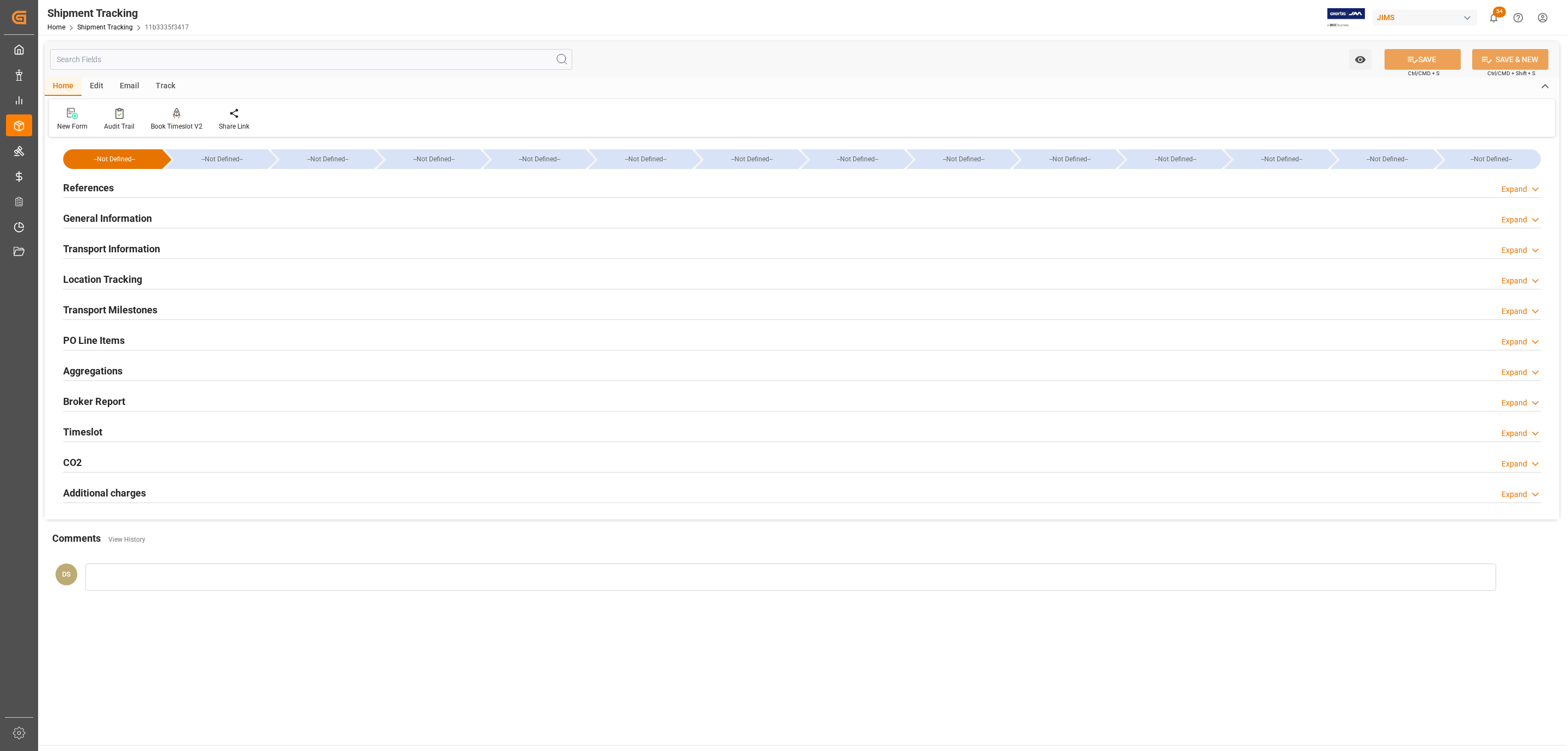
click at [151, 188] on div "References Expand" at bounding box center [802, 187] width 1478 height 21
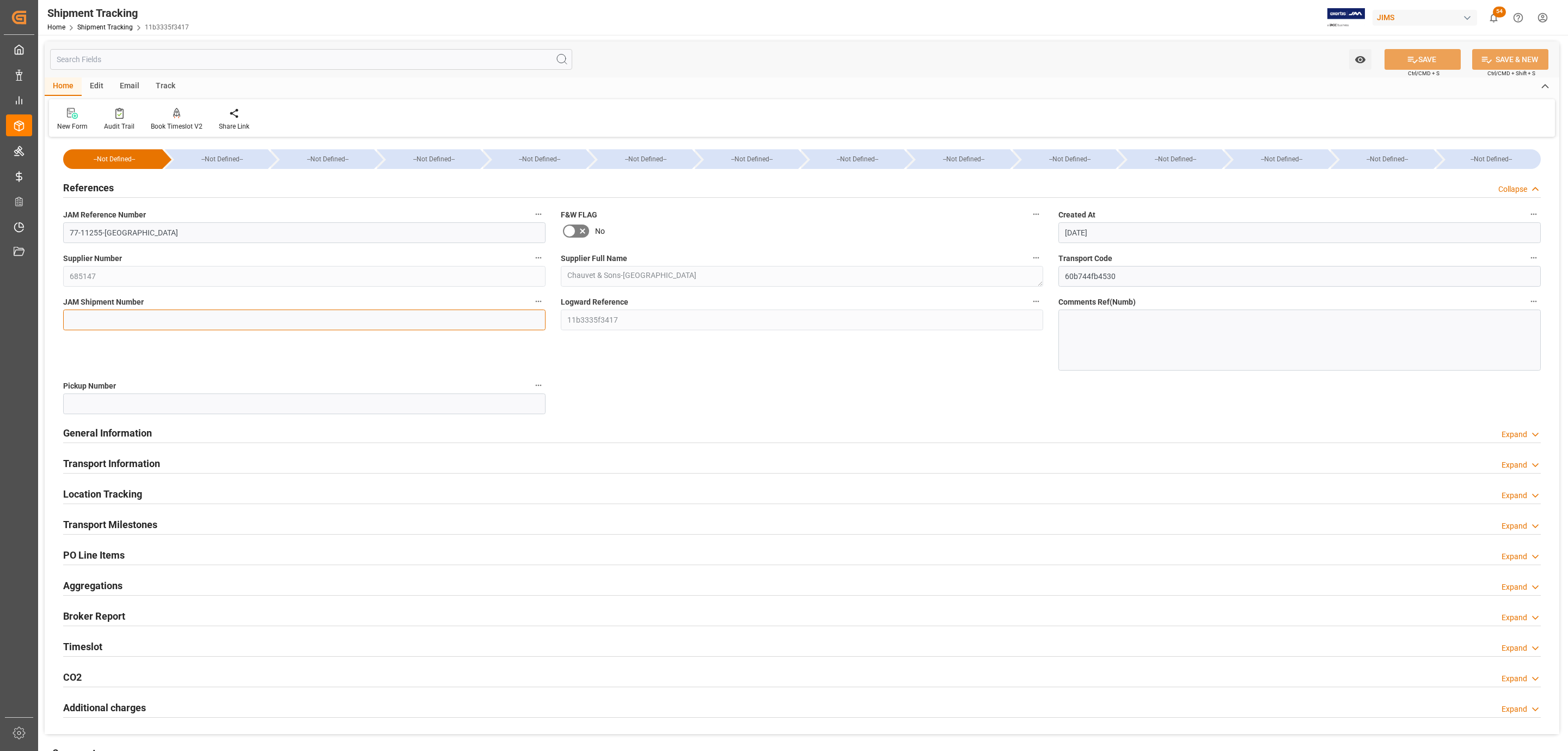
click at [114, 312] on input at bounding box center [304, 320] width 482 height 21
paste input "73243"
type input "73243"
click at [1441, 67] on button "SAVE" at bounding box center [1423, 59] width 76 height 21
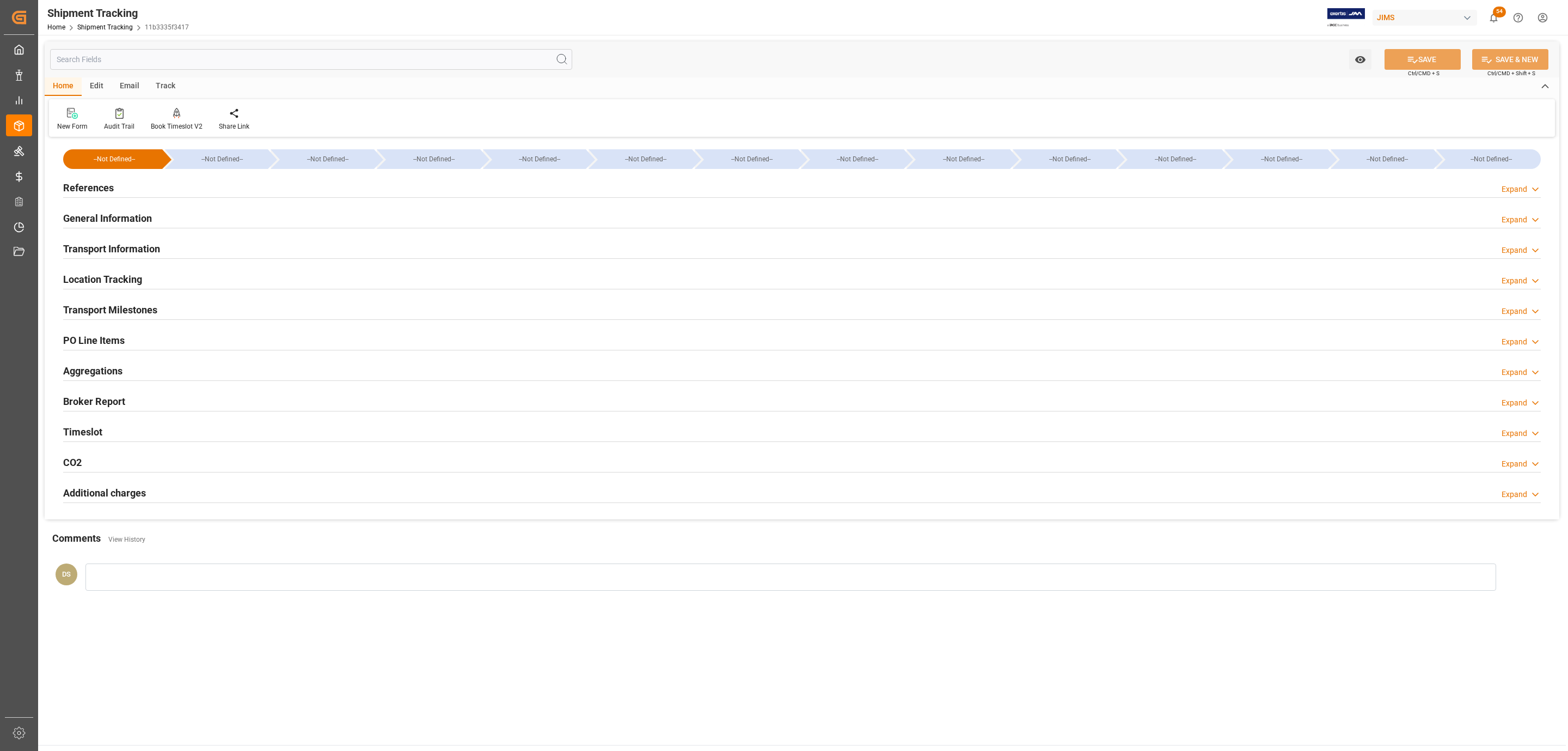
click at [189, 303] on div "Transport Milestones Expand" at bounding box center [802, 309] width 1478 height 21
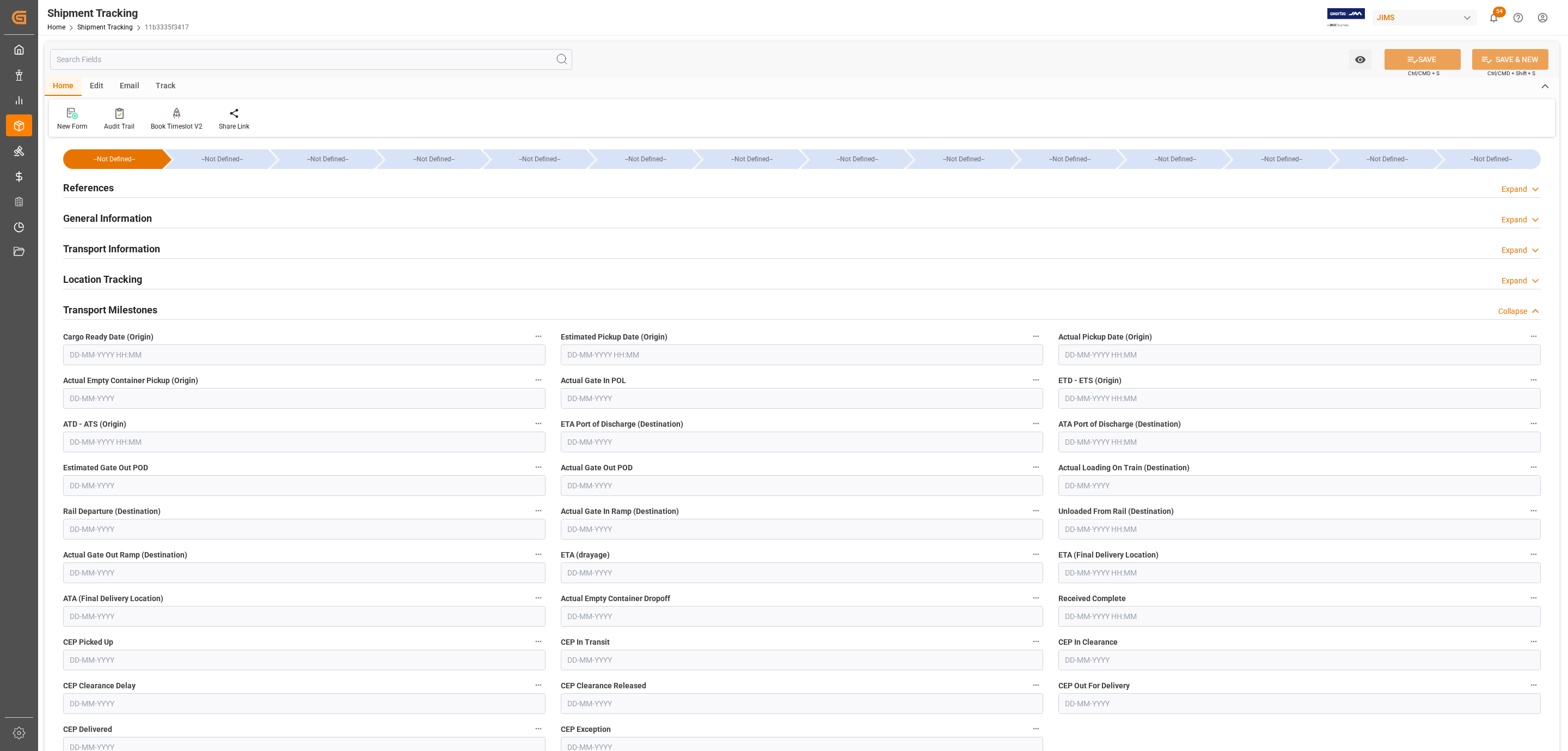
click at [103, 359] on input "text" at bounding box center [304, 354] width 482 height 21
click at [103, 376] on div "September 2025 Mo Tu We Th Fr Sa Su" at bounding box center [141, 390] width 155 height 37
click at [164, 482] on span "26" at bounding box center [162, 485] width 7 height 8
type input "26-09-2025 00:00"
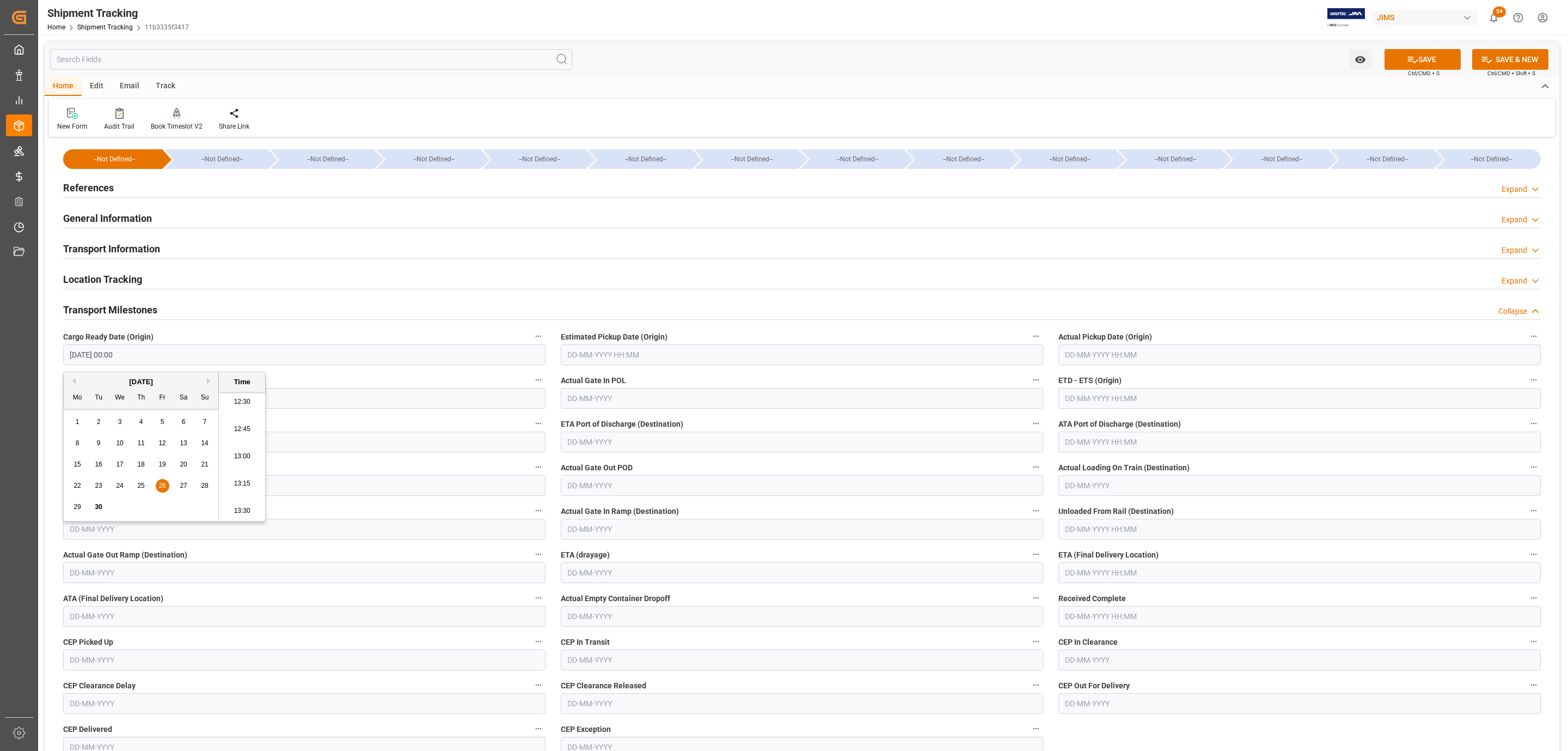
click at [609, 355] on input "text" at bounding box center [802, 354] width 482 height 21
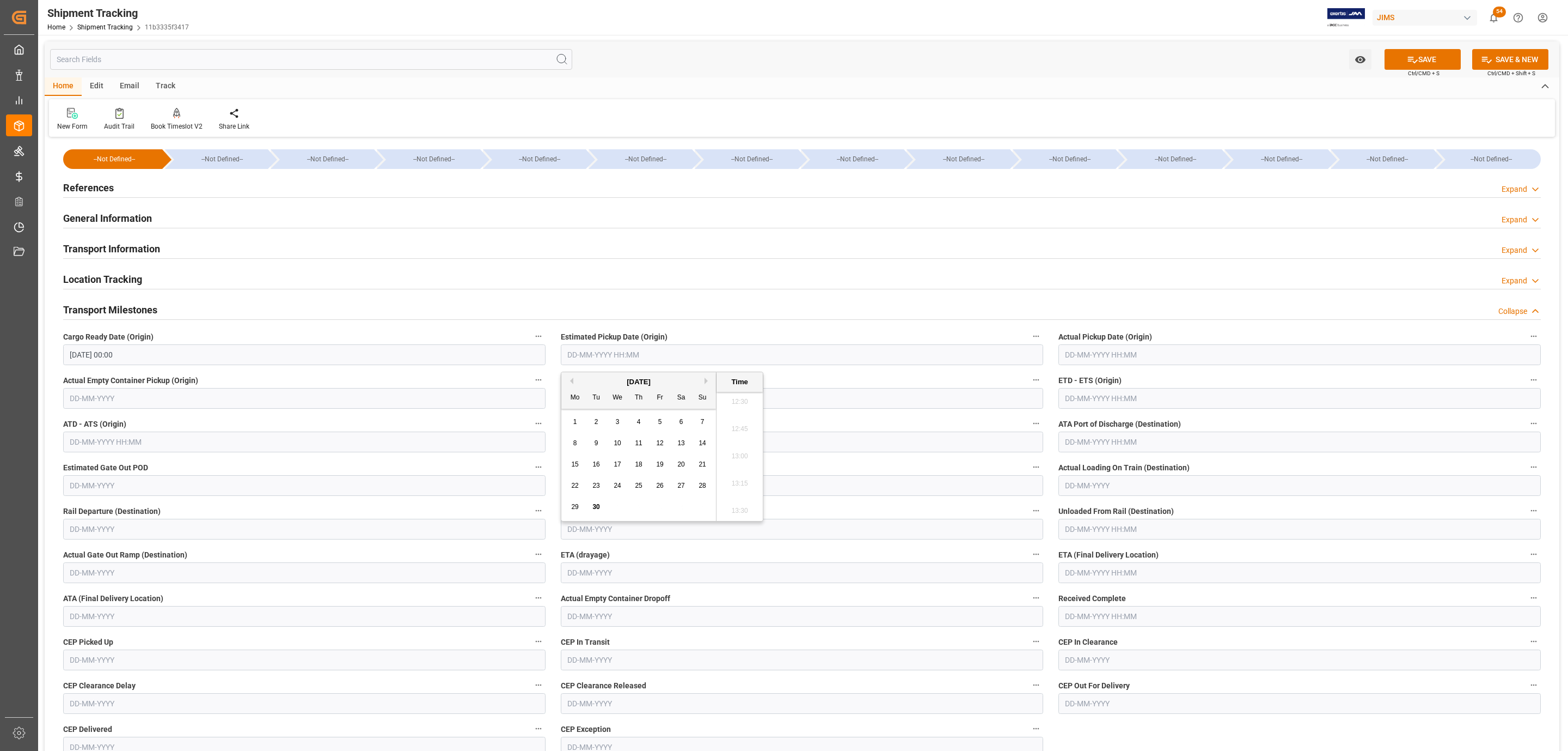
drag, startPoint x: 629, startPoint y: 383, endPoint x: 636, endPoint y: 401, distance: 19.3
click at [629, 383] on div "September 2025" at bounding box center [639, 382] width 155 height 11
click at [658, 488] on span "26" at bounding box center [660, 485] width 7 height 8
type input "26-09-2025 00:00"
click at [1090, 354] on input "text" at bounding box center [1300, 354] width 482 height 21
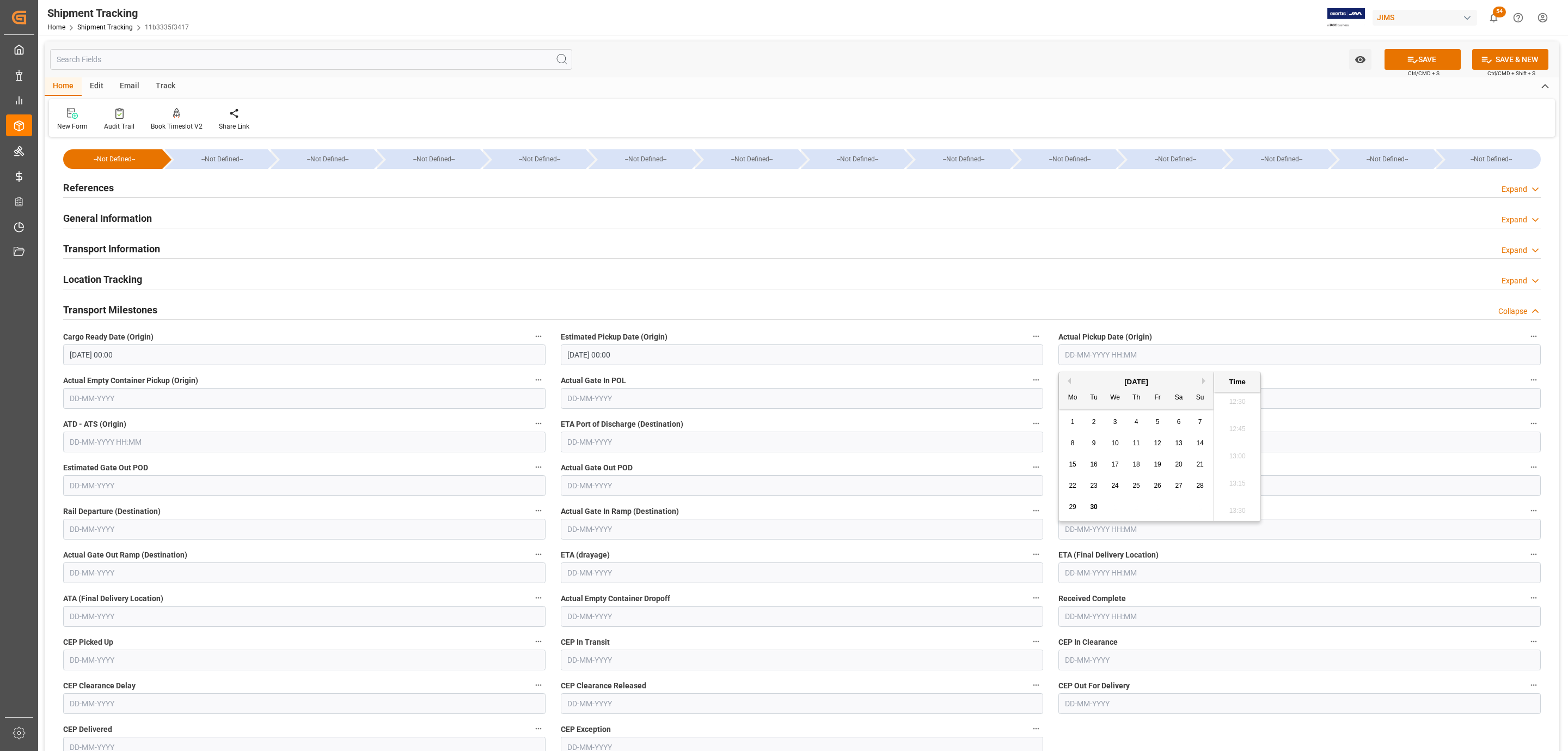
click at [1101, 381] on div "September 2025" at bounding box center [1136, 382] width 155 height 11
click at [1158, 488] on span "26" at bounding box center [1157, 485] width 7 height 8
type input "26-09-2025 00:00"
click at [1116, 582] on input "text" at bounding box center [1300, 573] width 482 height 21
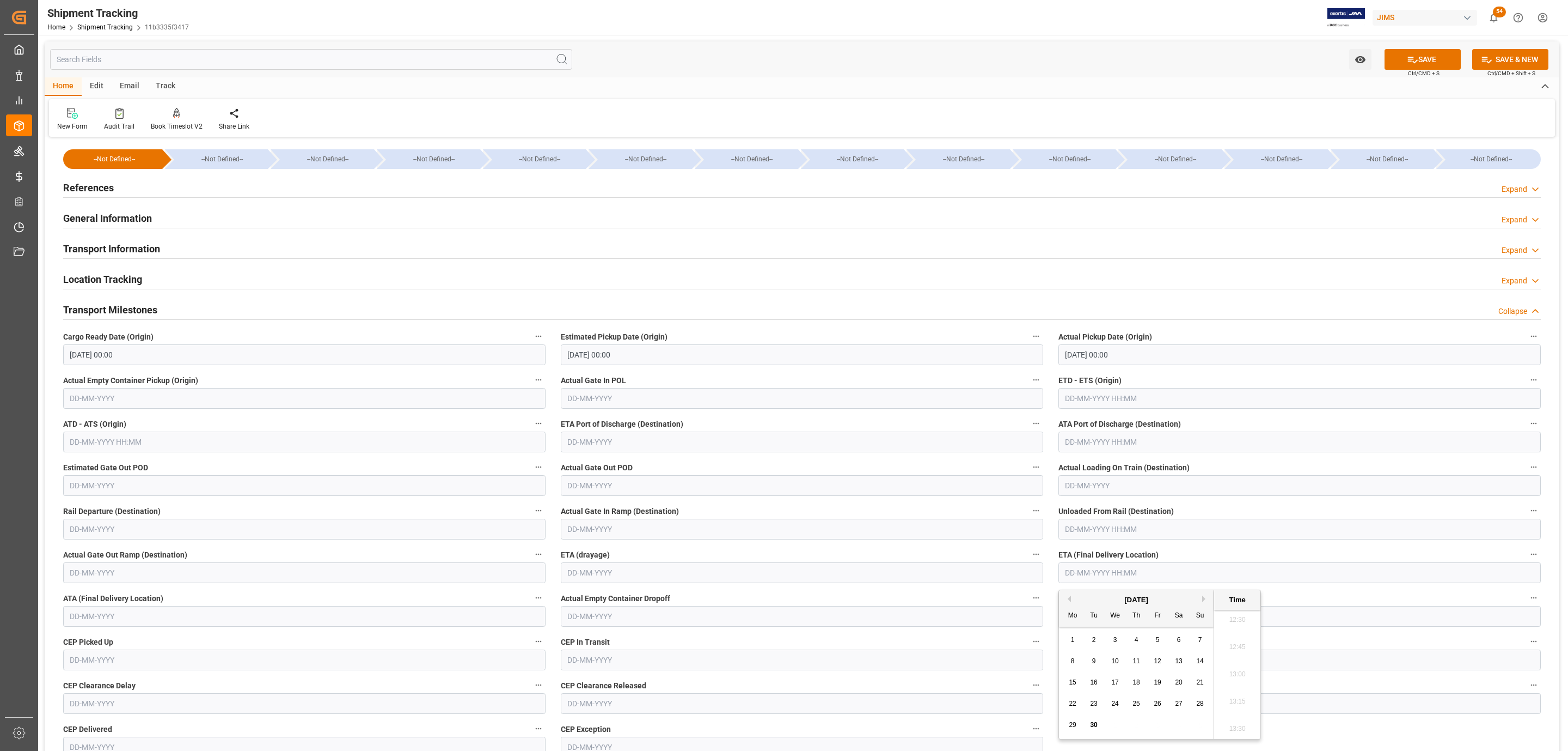
click at [1199, 599] on div "September 2025" at bounding box center [1136, 600] width 155 height 11
click at [1204, 599] on button "Next Month" at bounding box center [1205, 599] width 7 height 7
drag, startPoint x: 1139, startPoint y: 643, endPoint x: 1152, endPoint y: 643, distance: 13.0
click at [1152, 643] on div "29 30 1 2 3 4 5" at bounding box center [1136, 640] width 149 height 21
click at [1152, 643] on div "3" at bounding box center [1158, 640] width 13 height 13
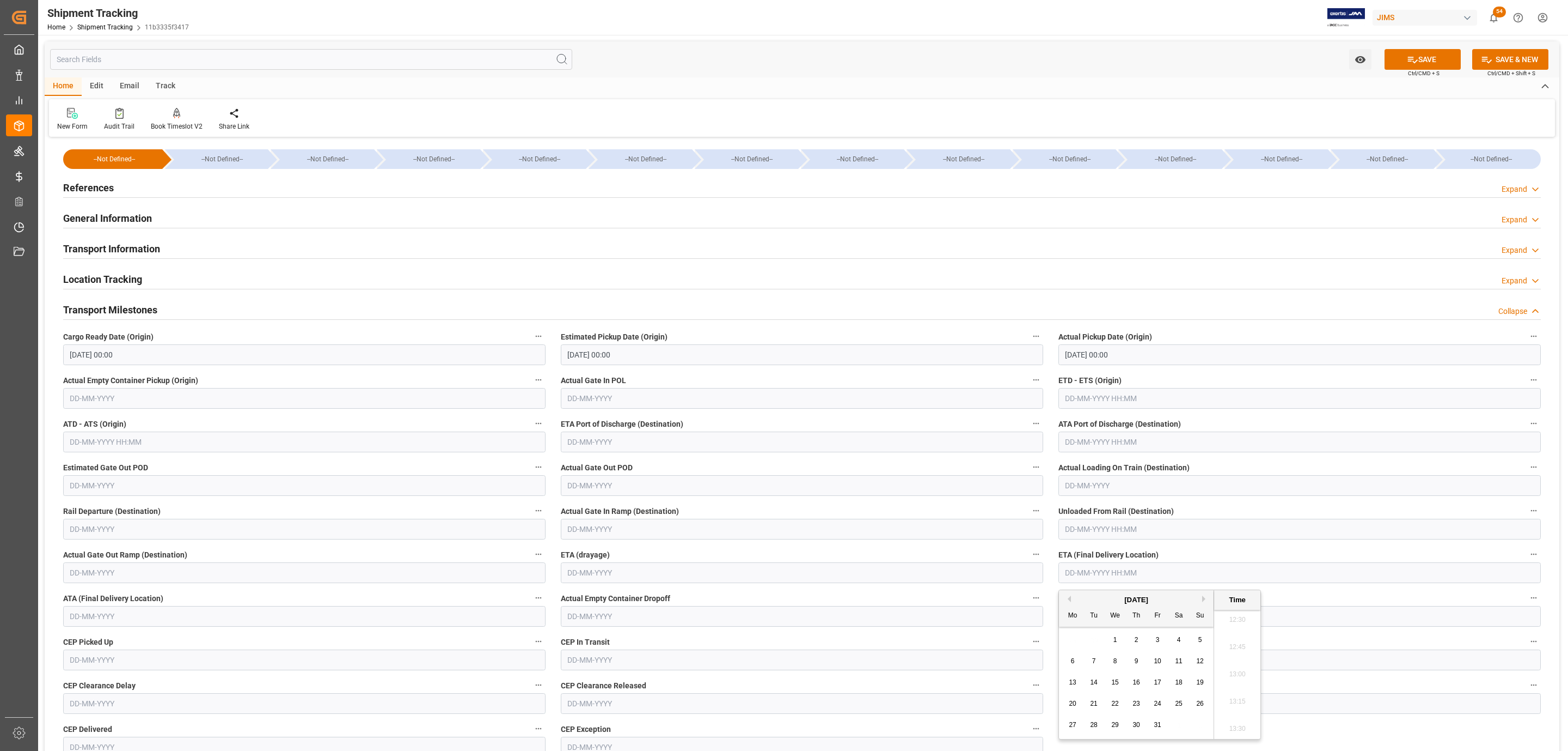
type input "[DATE] 00:00"
click at [1424, 65] on button "SAVE" at bounding box center [1423, 59] width 76 height 21
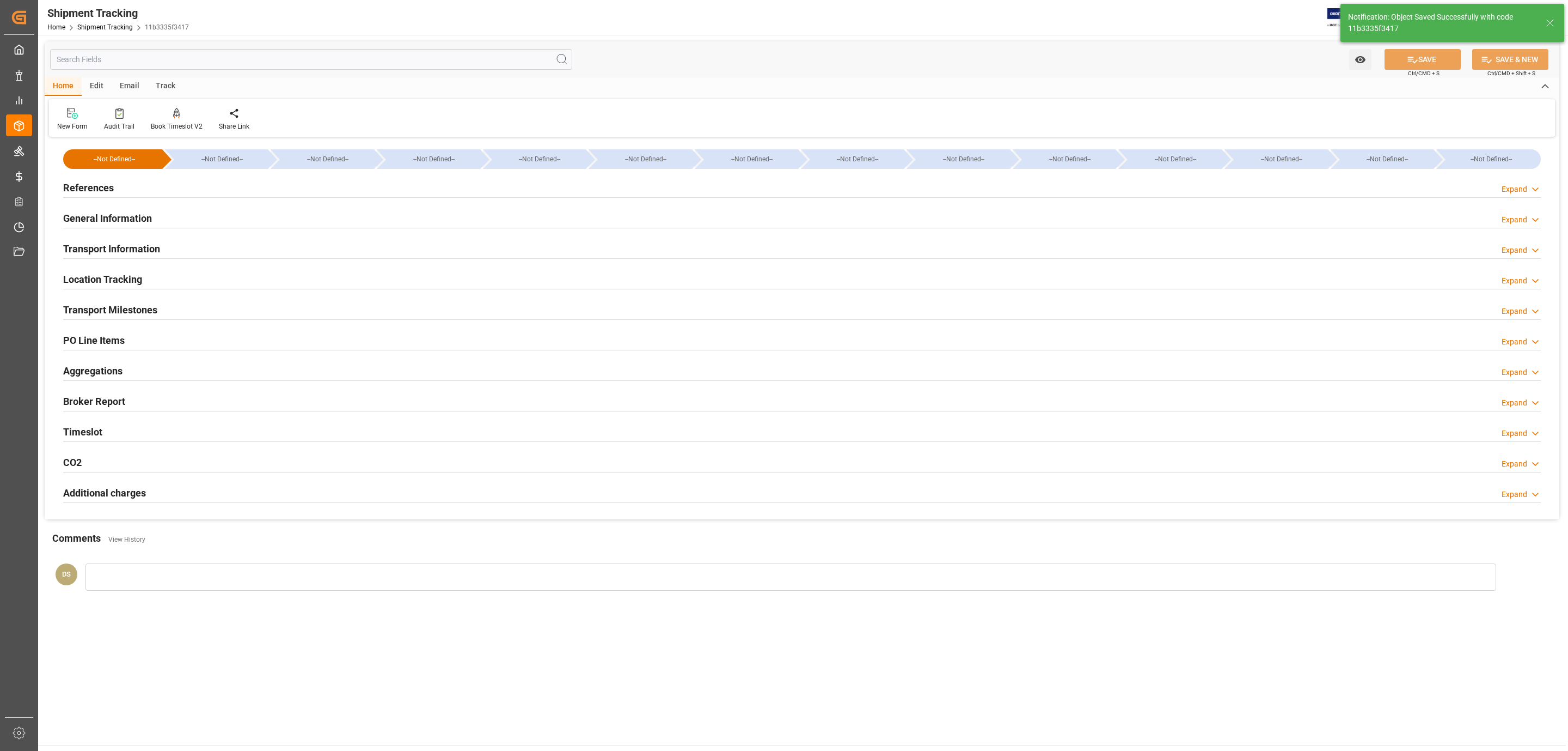
click at [127, 244] on h2 "Transport Information" at bounding box center [111, 249] width 97 height 15
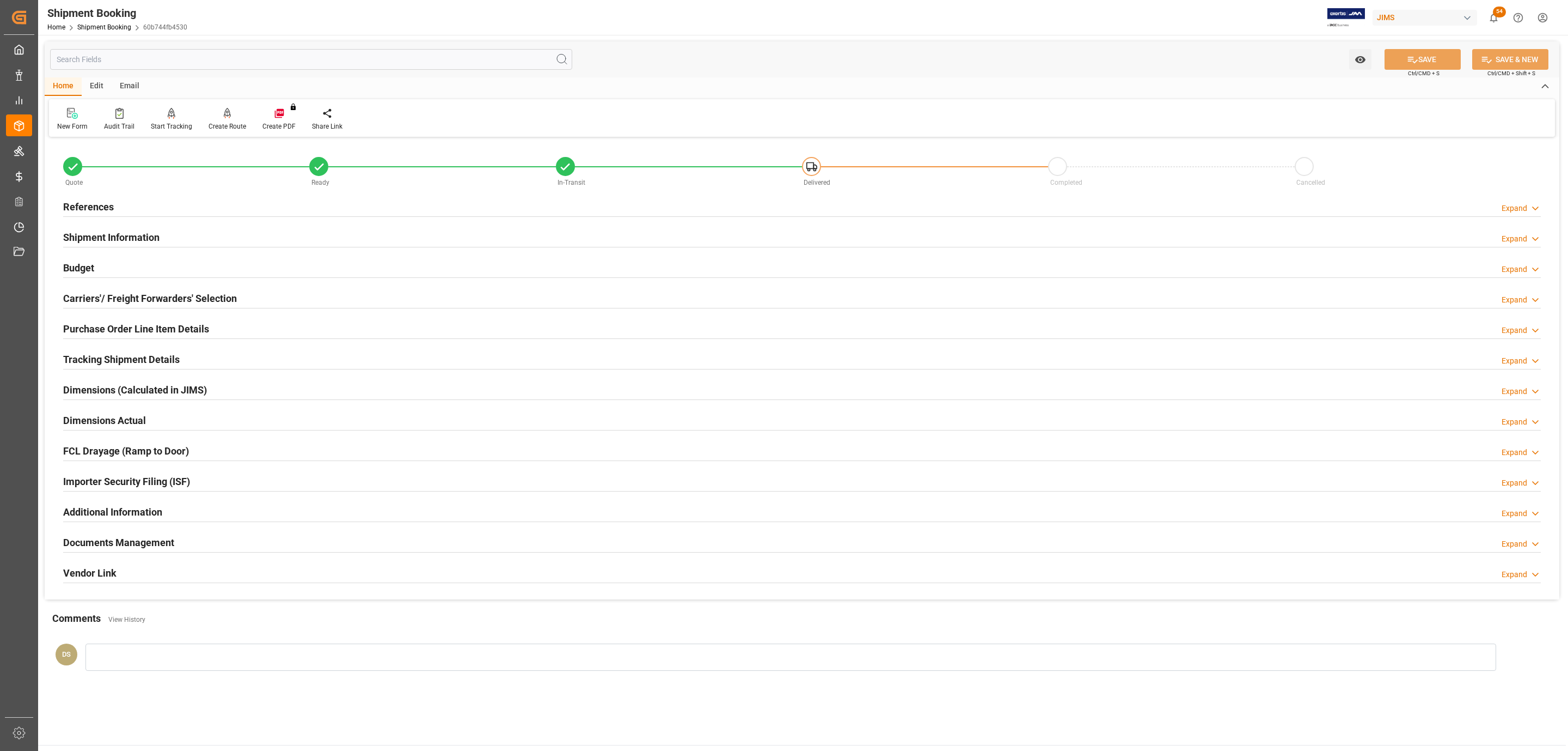
click at [175, 303] on h2 "Carriers'/ Freight Forwarders' Selection" at bounding box center [150, 298] width 173 height 15
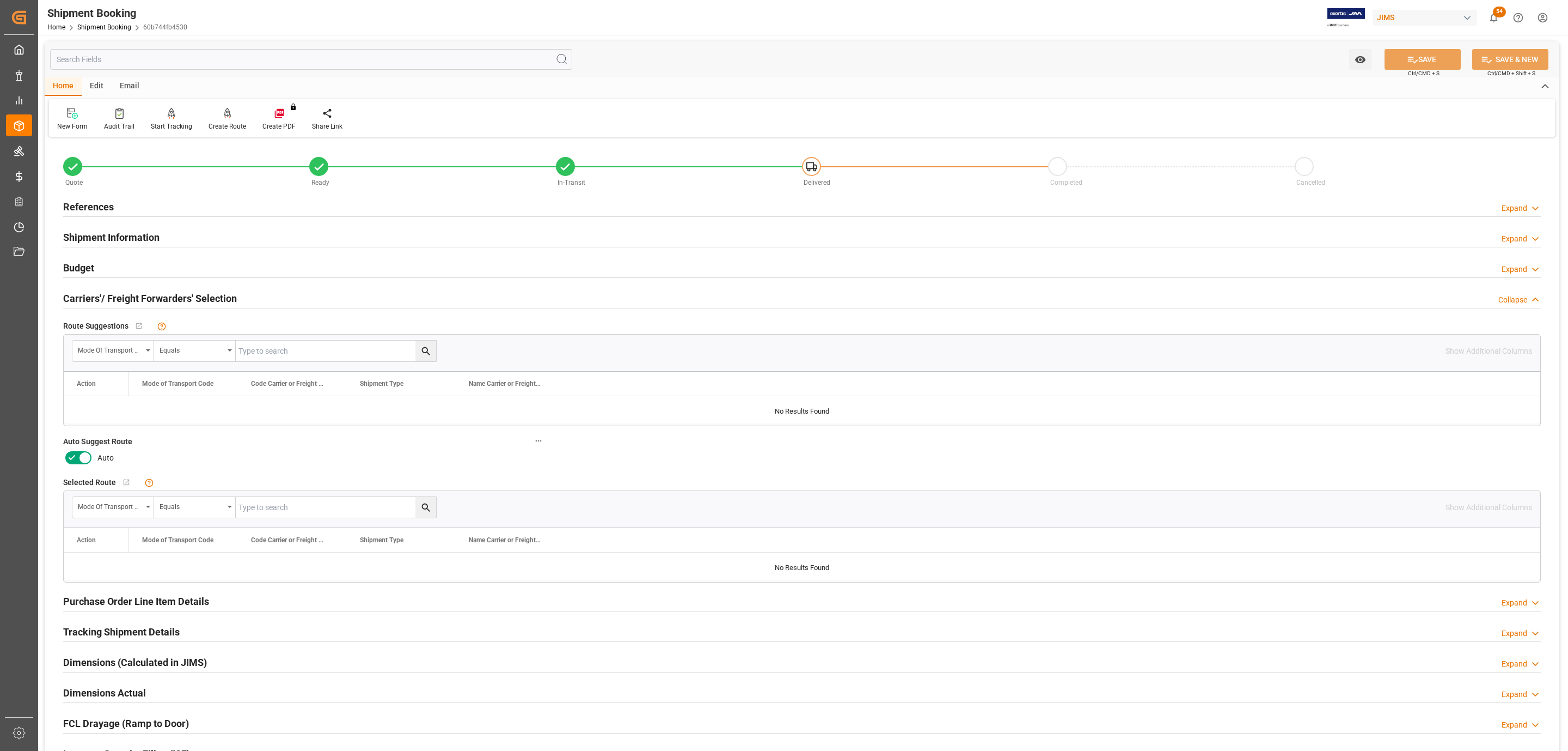
click at [75, 455] on icon at bounding box center [71, 457] width 13 height 13
click at [0, 0] on input "checkbox" at bounding box center [0, 0] width 0 height 0
click at [1449, 61] on button "SAVE" at bounding box center [1423, 59] width 76 height 21
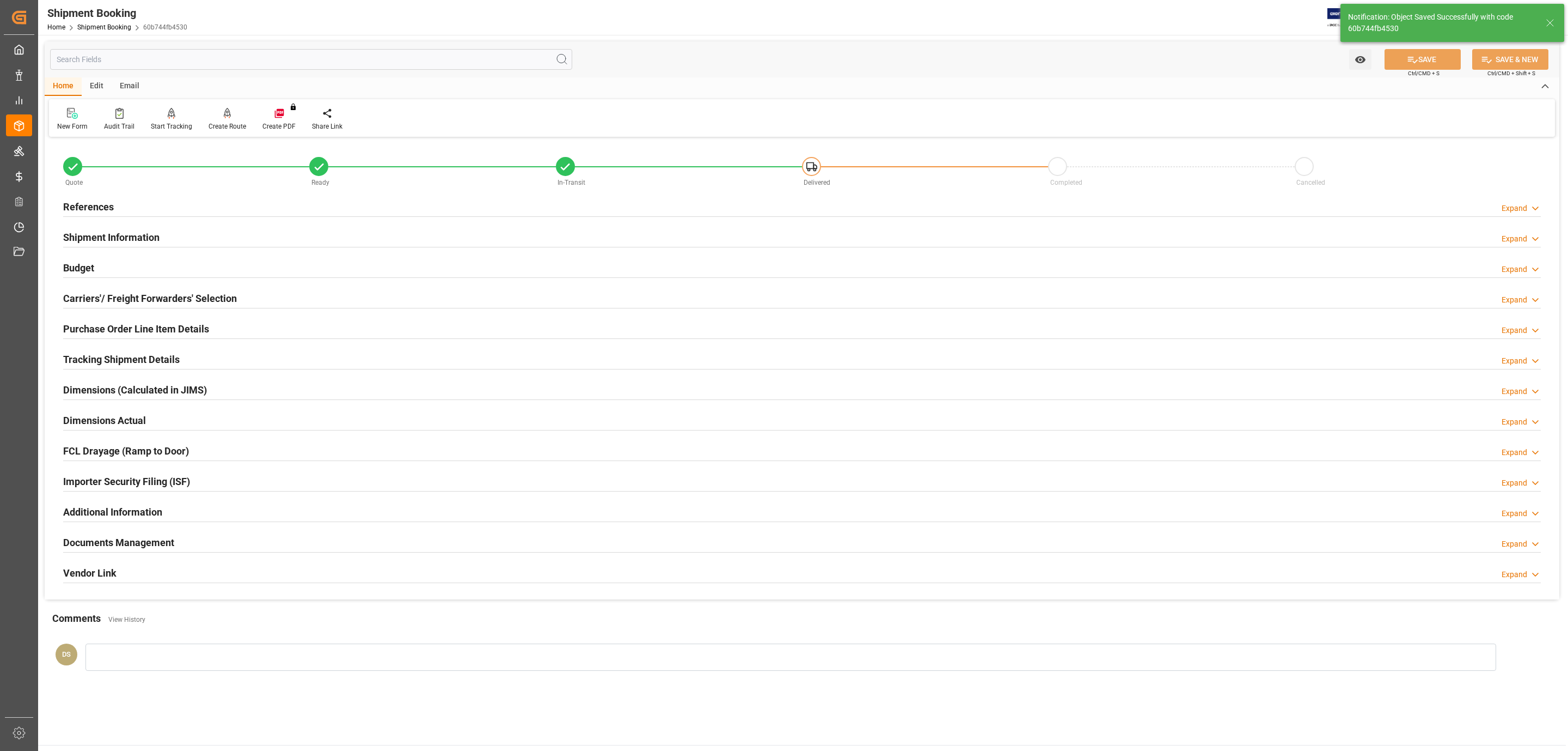
click at [141, 302] on h2 "Carriers'/ Freight Forwarders' Selection" at bounding box center [150, 298] width 173 height 15
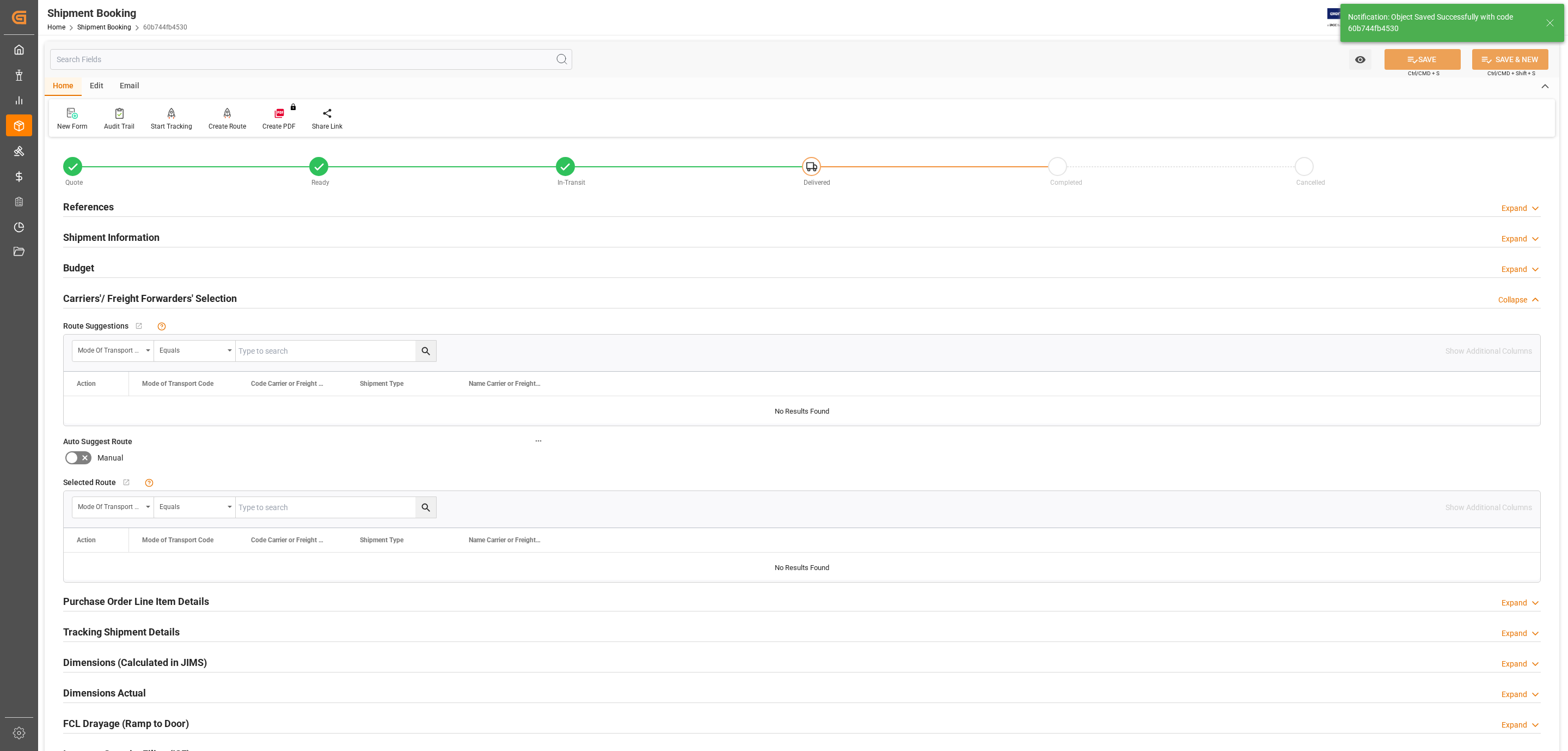
click at [138, 265] on div "Budget Expand" at bounding box center [802, 267] width 1478 height 21
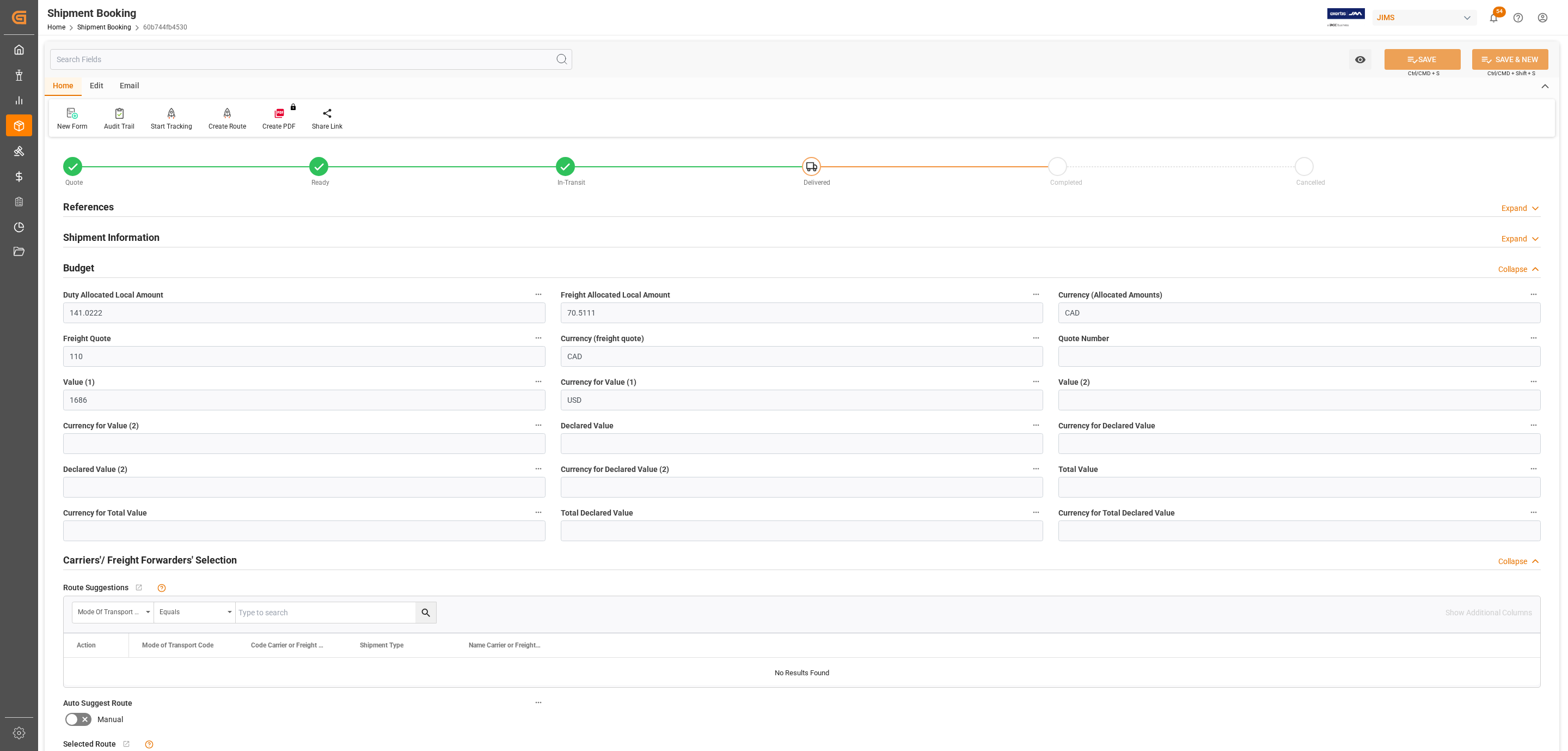
click at [139, 265] on div "Budget Collapse" at bounding box center [802, 267] width 1478 height 21
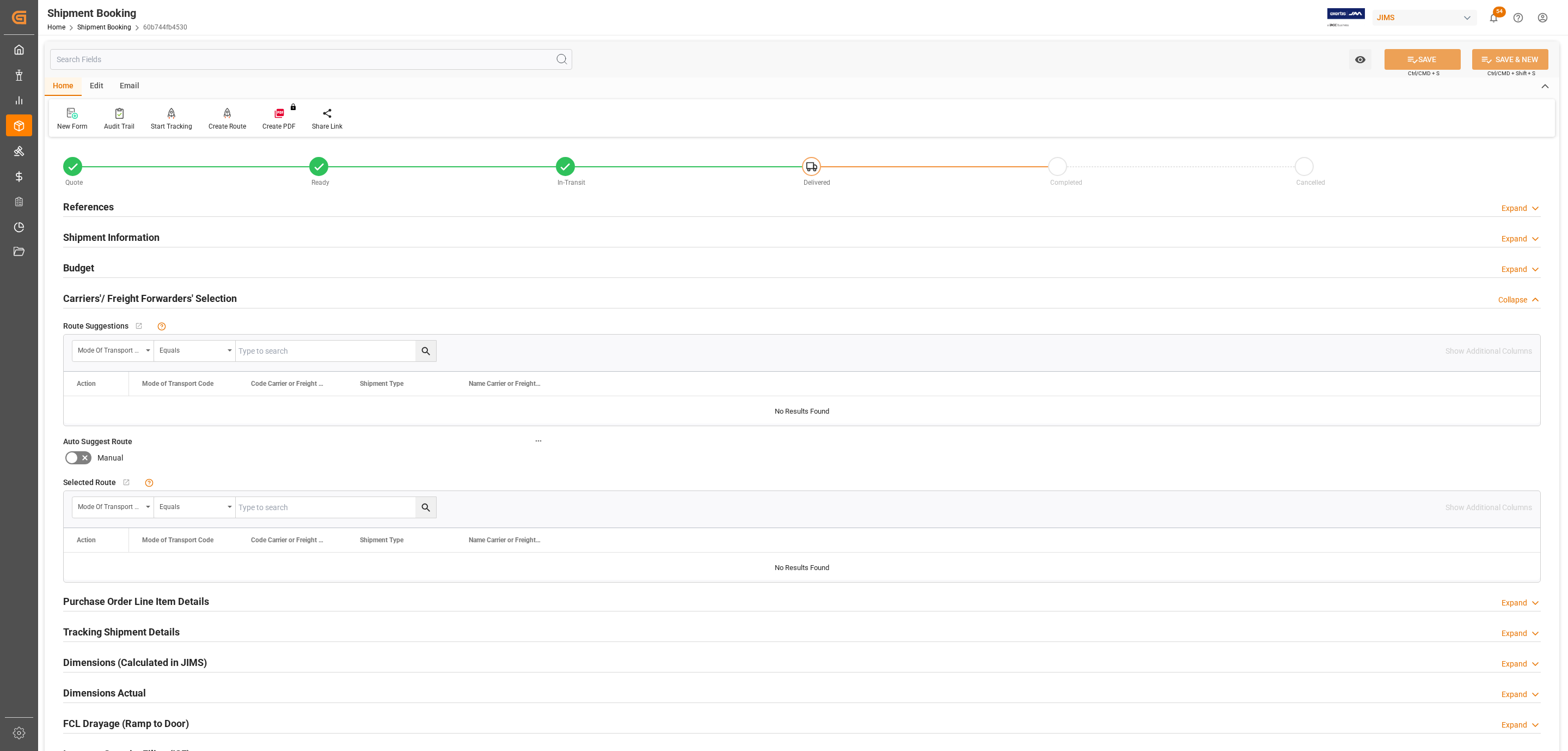
click at [131, 297] on h2 "Carriers'/ Freight Forwarders' Selection" at bounding box center [150, 298] width 173 height 15
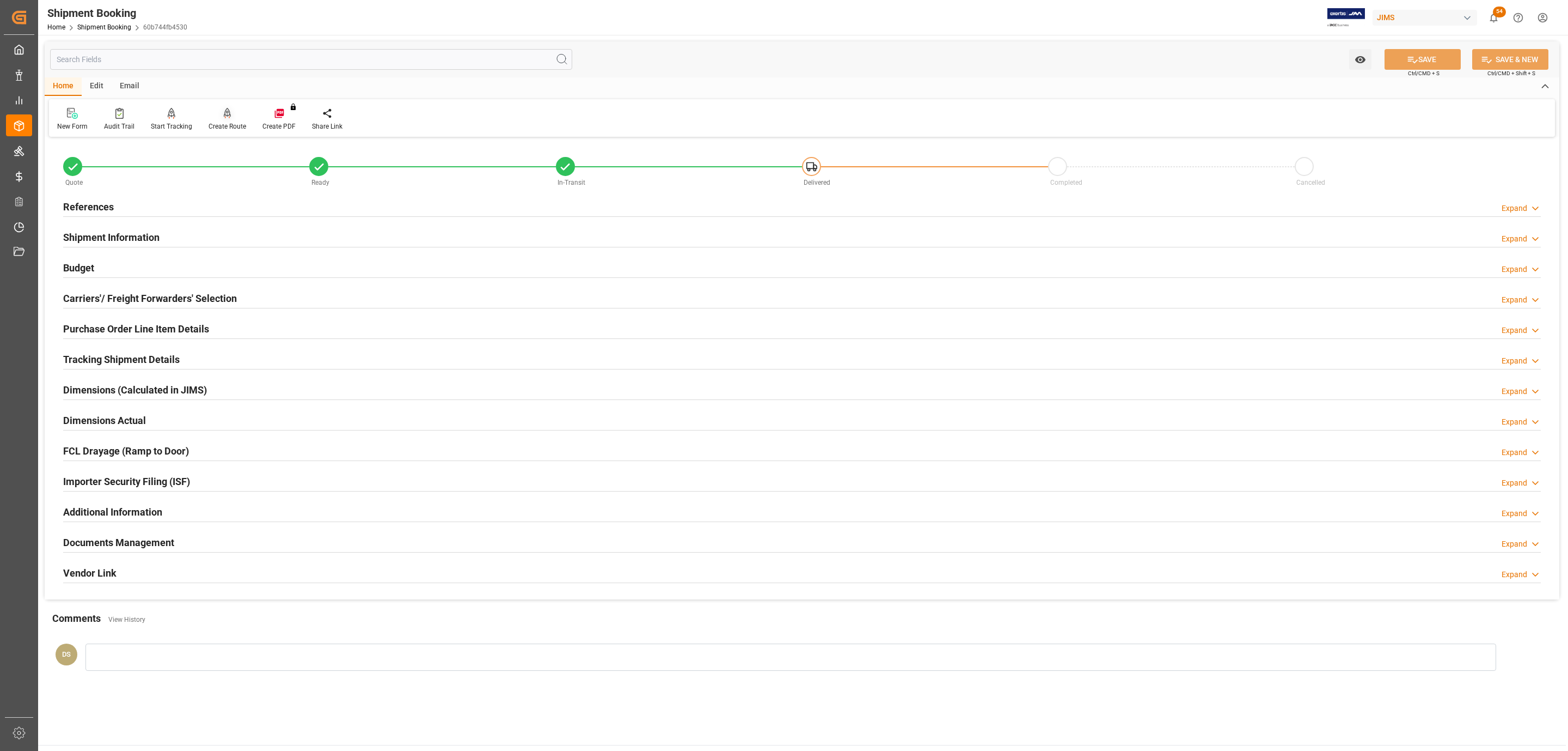
click at [225, 113] on icon at bounding box center [228, 112] width 8 height 9
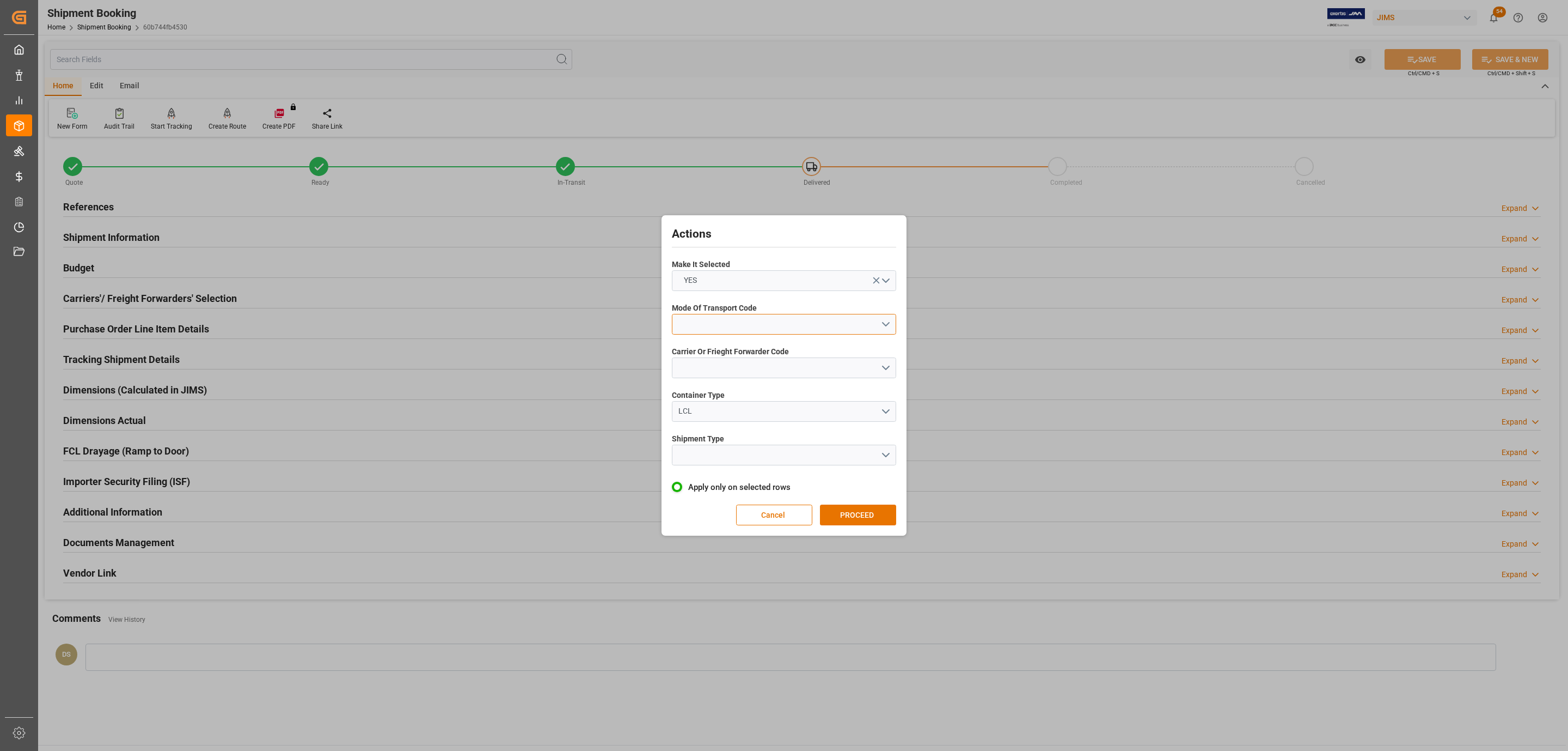
click at [761, 324] on button "open menu" at bounding box center [784, 324] width 225 height 21
click at [758, 417] on div "5- COURIER GROUND" at bounding box center [784, 418] width 223 height 23
click at [740, 374] on button "open menu" at bounding box center [784, 368] width 225 height 21
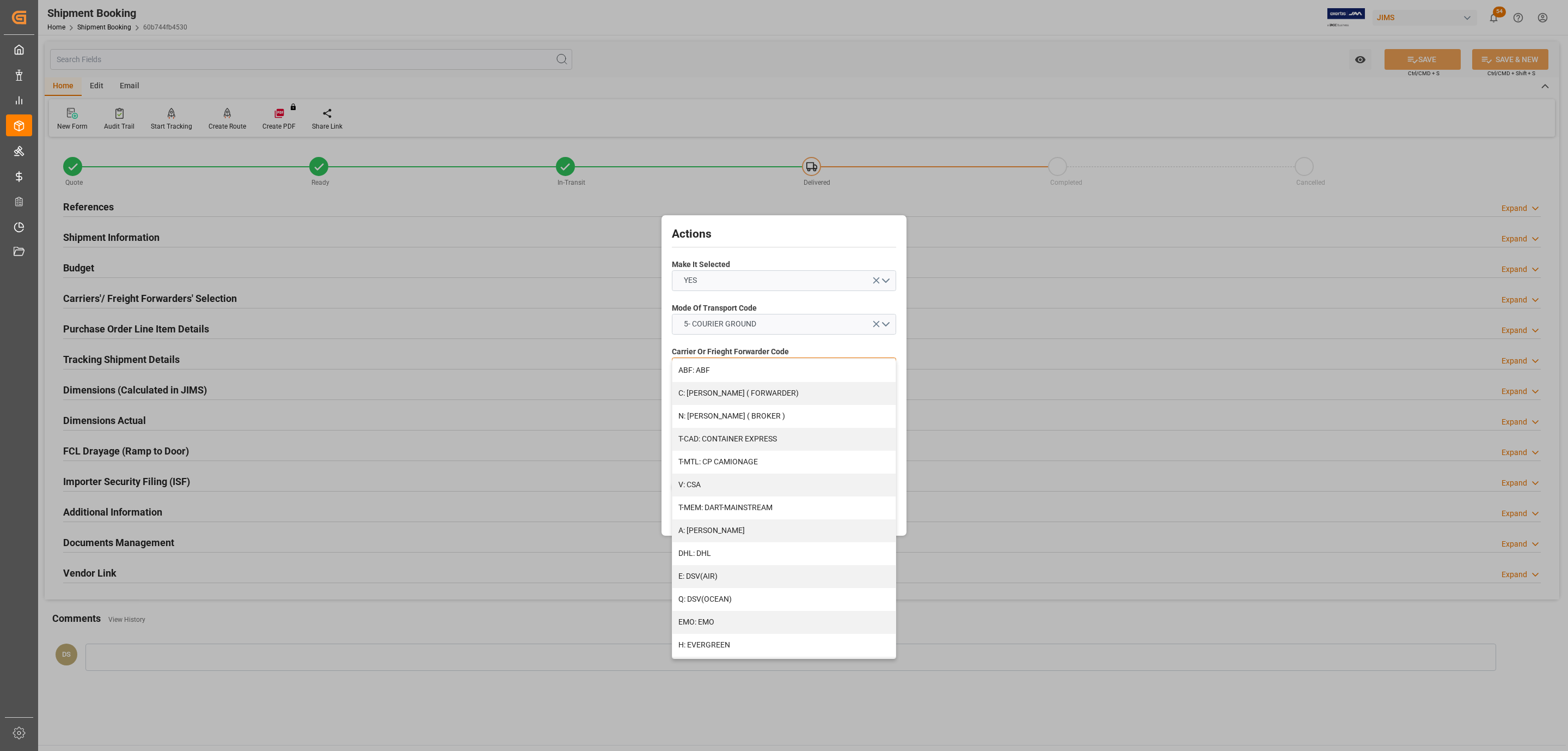
click at [740, 371] on div "ABF: ABF" at bounding box center [784, 370] width 223 height 23
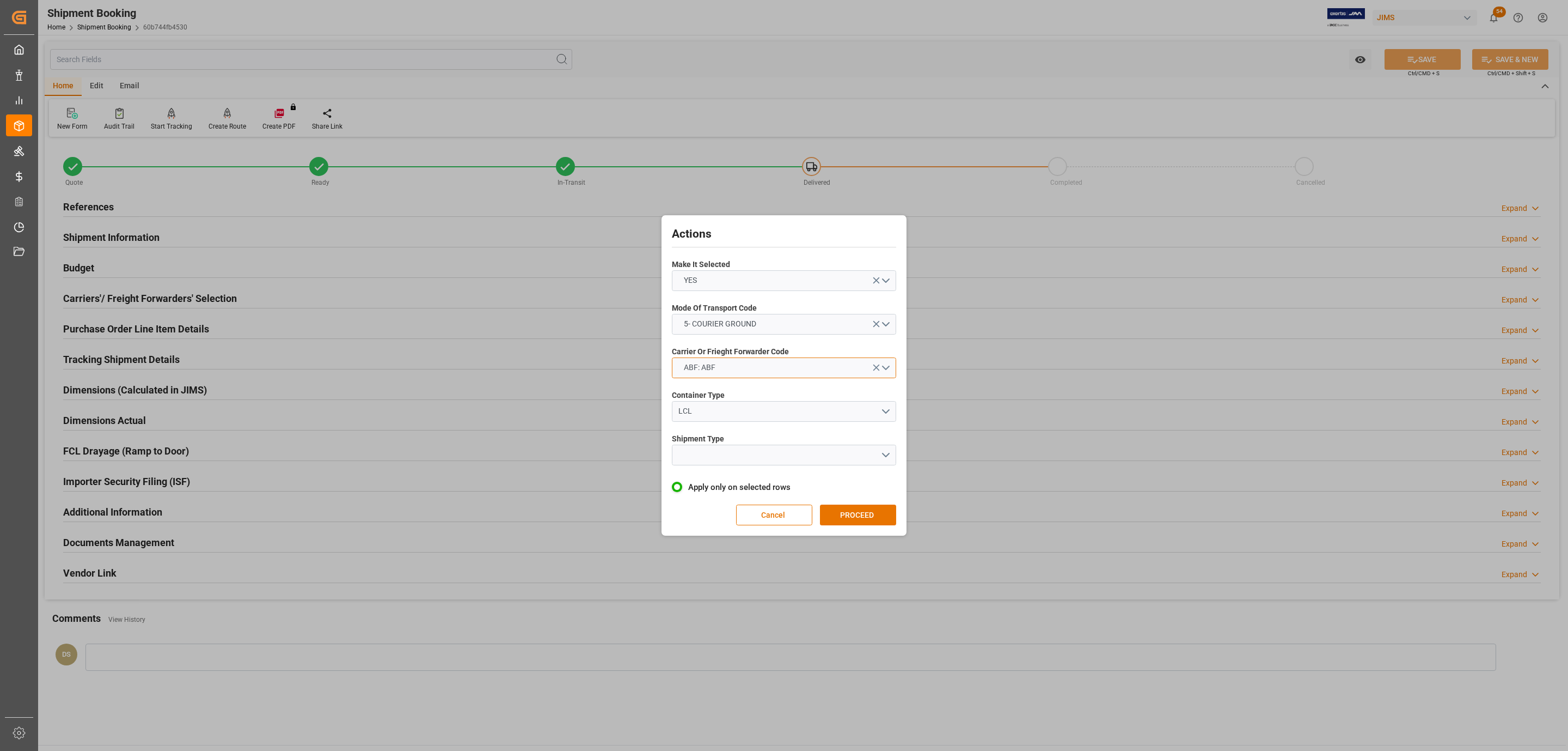
click at [743, 370] on button "ABF: ABF" at bounding box center [784, 368] width 225 height 21
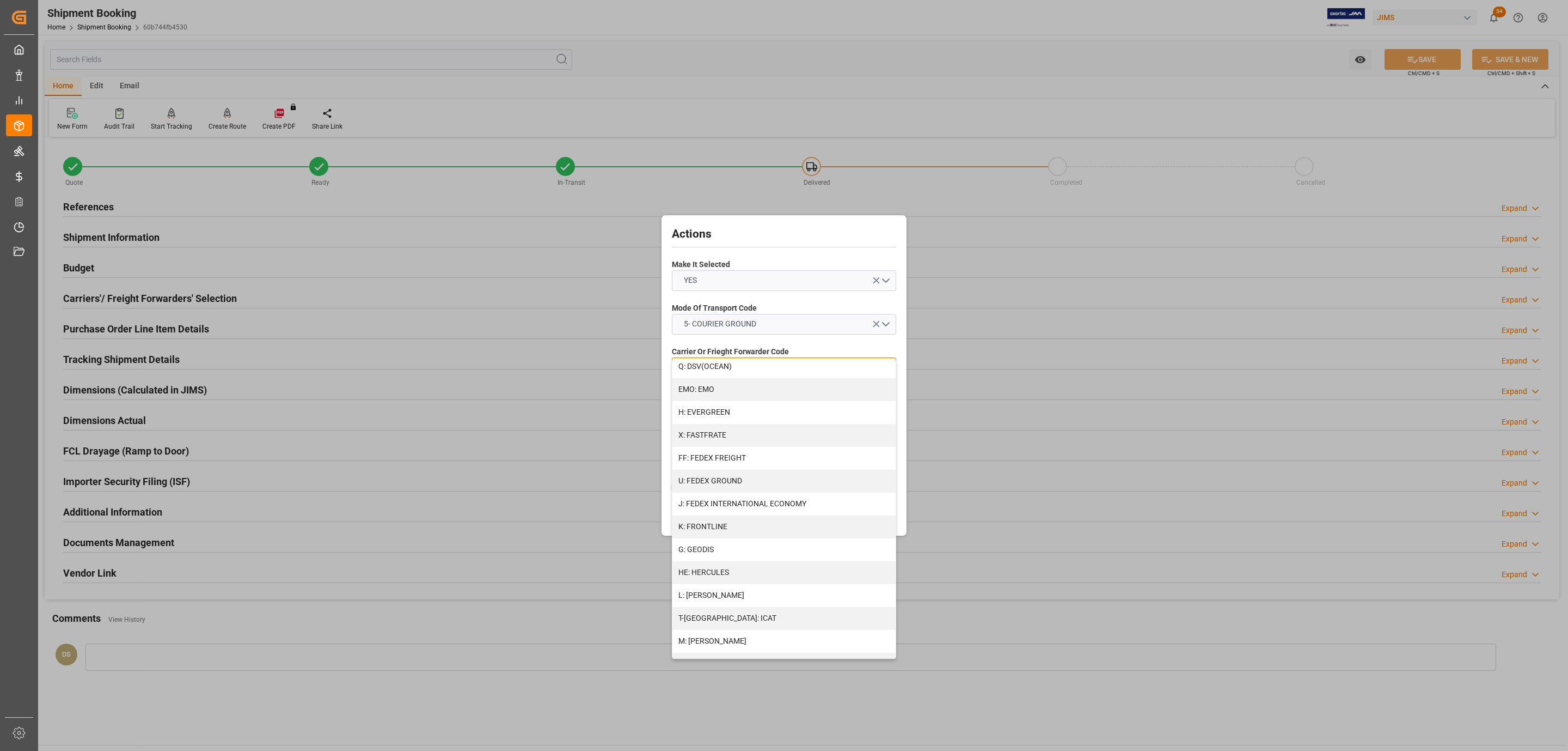
scroll to position [489, 0]
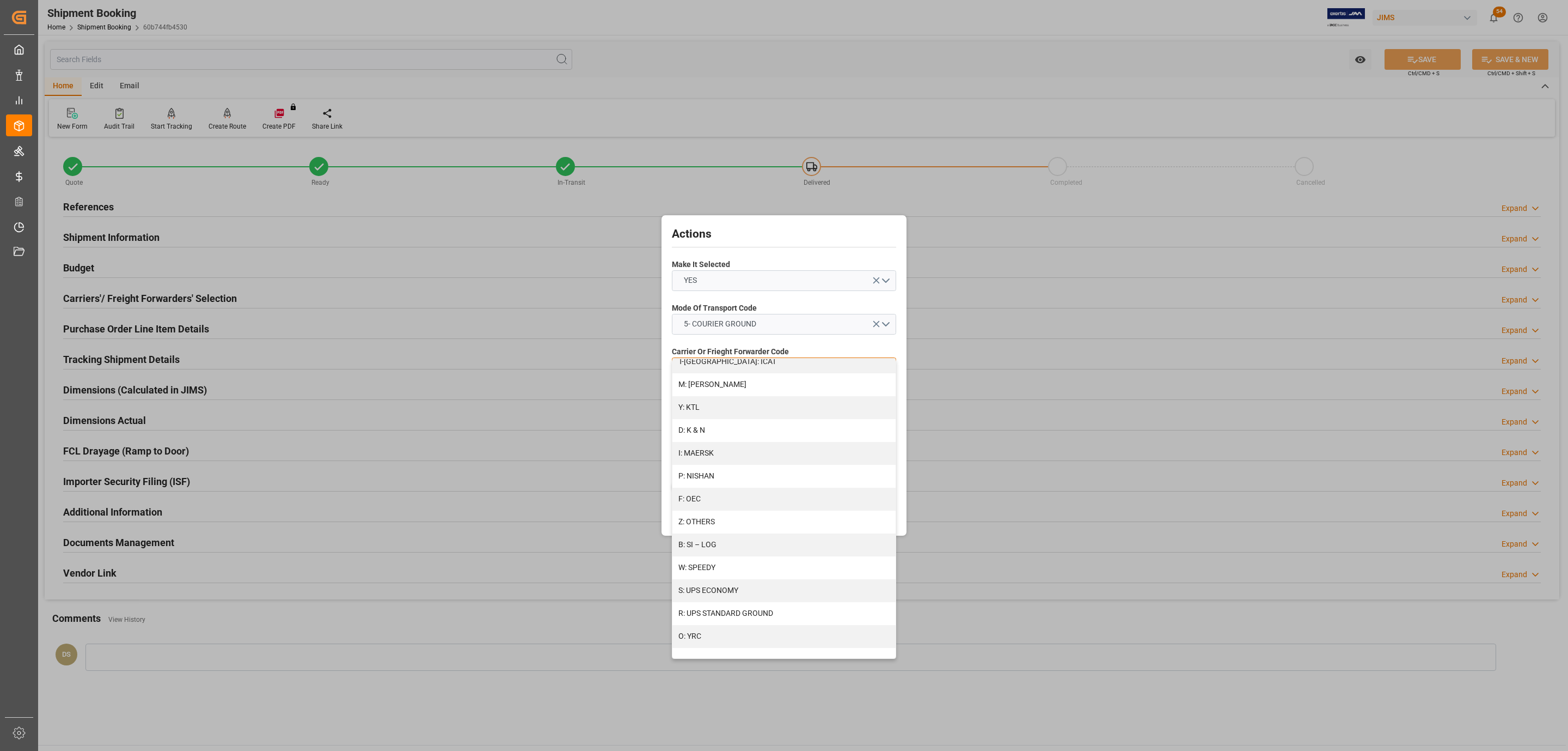
click at [757, 610] on div "R: UPS STANDARD GROUND" at bounding box center [784, 613] width 223 height 23
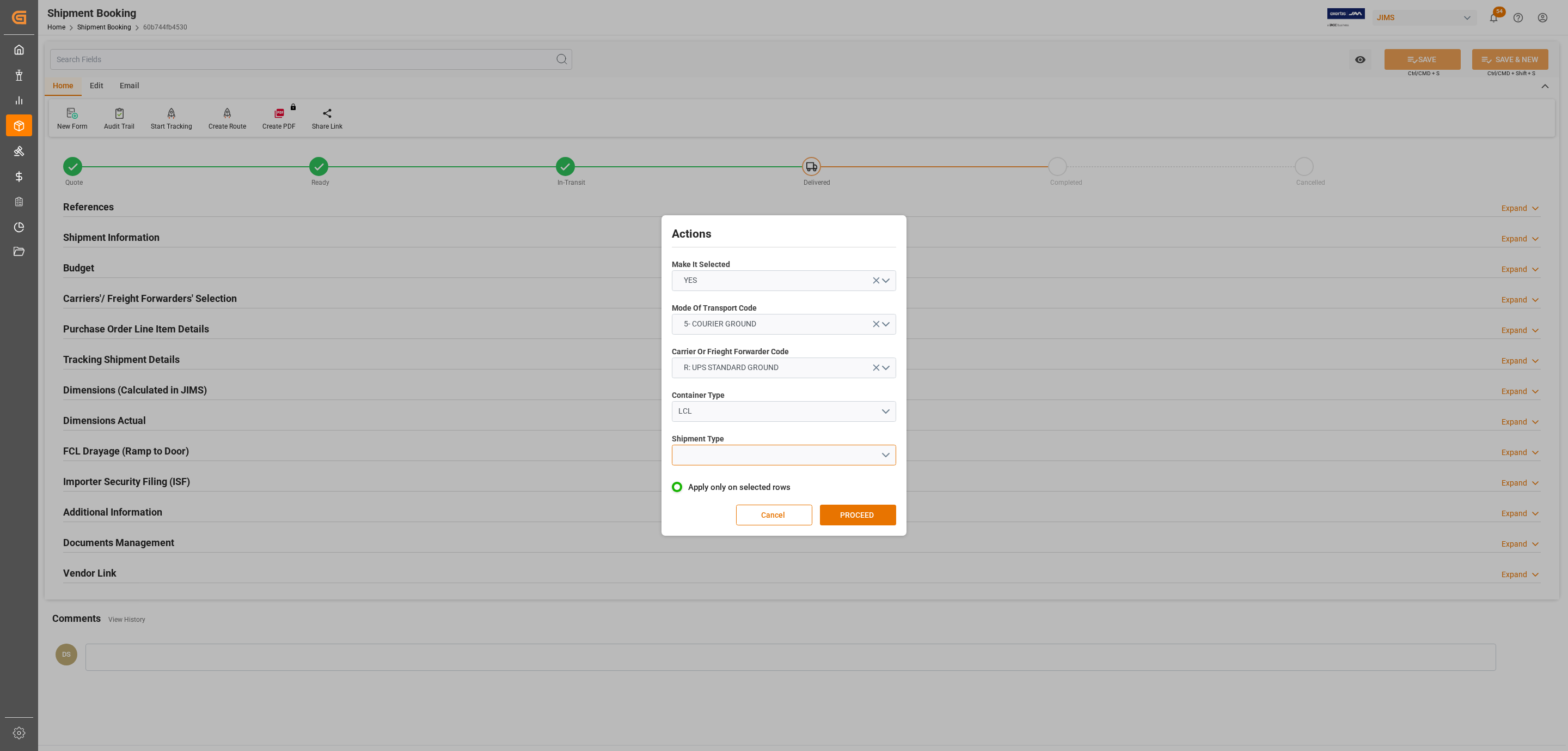
click at [719, 451] on button "open menu" at bounding box center [784, 455] width 225 height 21
click at [721, 453] on div "LTL" at bounding box center [784, 458] width 223 height 23
click at [866, 521] on button "PROCEED" at bounding box center [858, 515] width 76 height 21
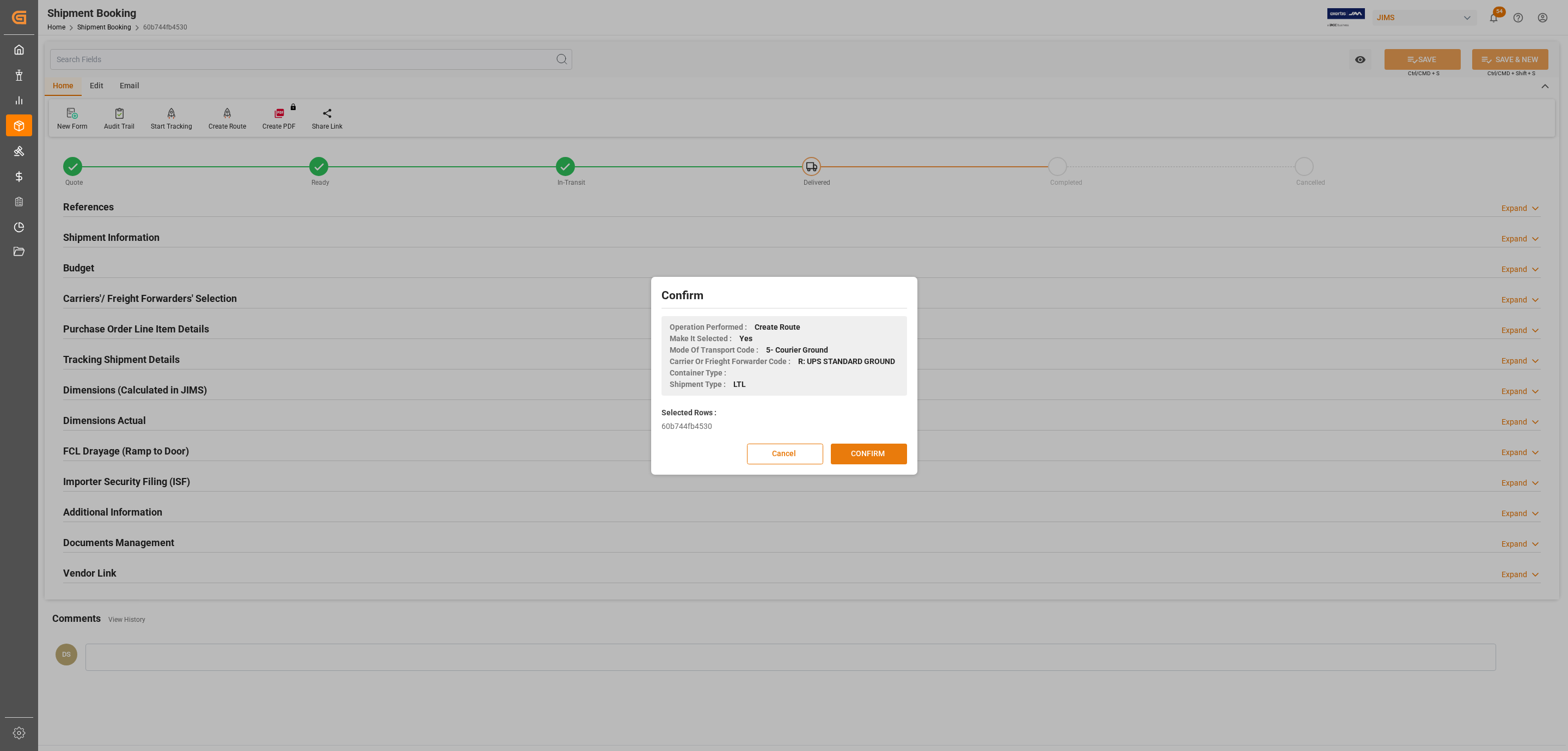
click at [871, 460] on button "CONFIRM" at bounding box center [869, 454] width 76 height 21
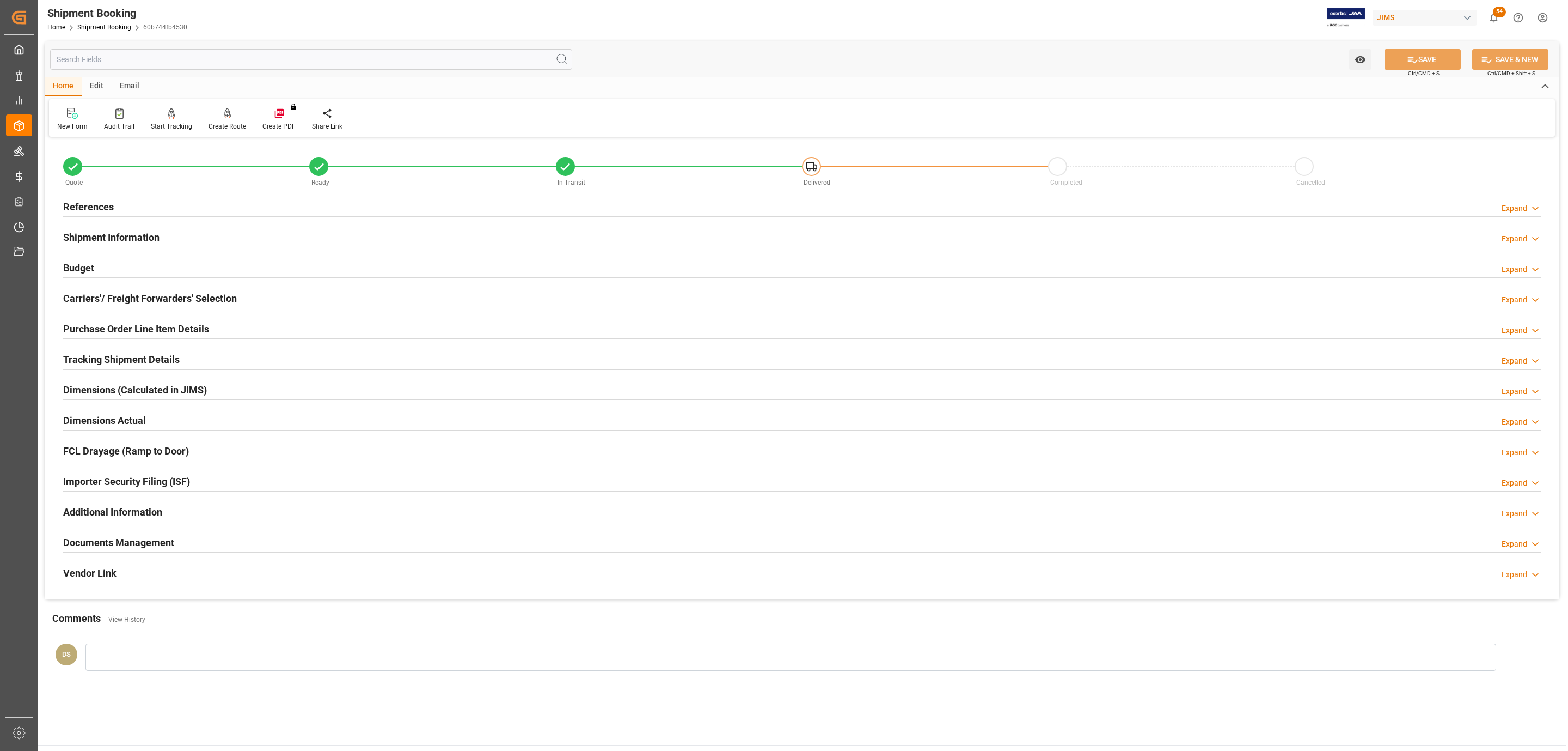
click at [131, 281] on div "Budget Expand" at bounding box center [802, 268] width 1493 height 30
click at [129, 285] on div "Carriers'/ Freight Forwarders' Selection Expand" at bounding box center [802, 298] width 1493 height 30
click at [126, 292] on h2 "Carriers'/ Freight Forwarders' Selection" at bounding box center [150, 298] width 173 height 15
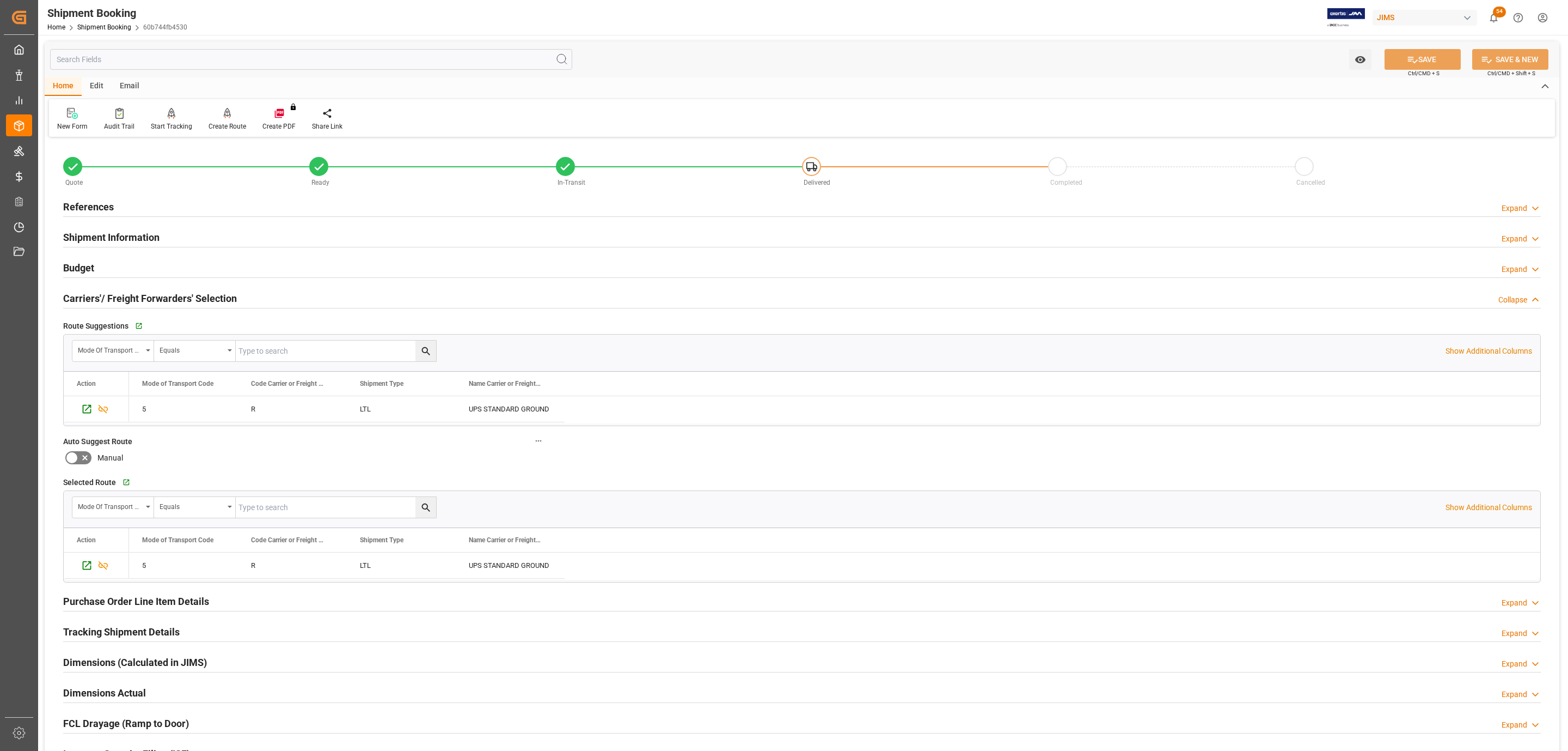
click at [126, 292] on h2 "Carriers'/ Freight Forwarders' Selection" at bounding box center [150, 298] width 173 height 15
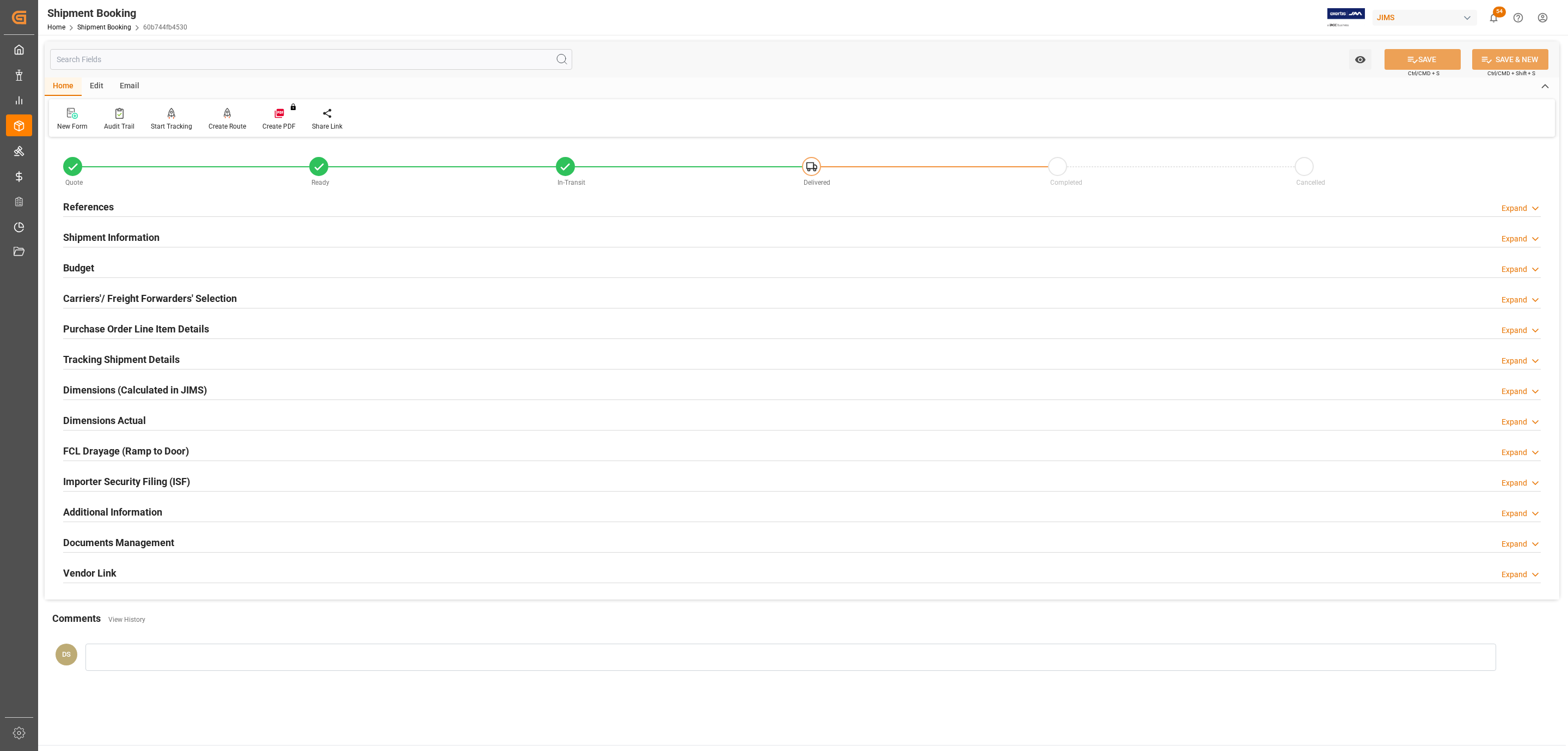
click at [122, 534] on div "Documents Management" at bounding box center [119, 541] width 111 height 21
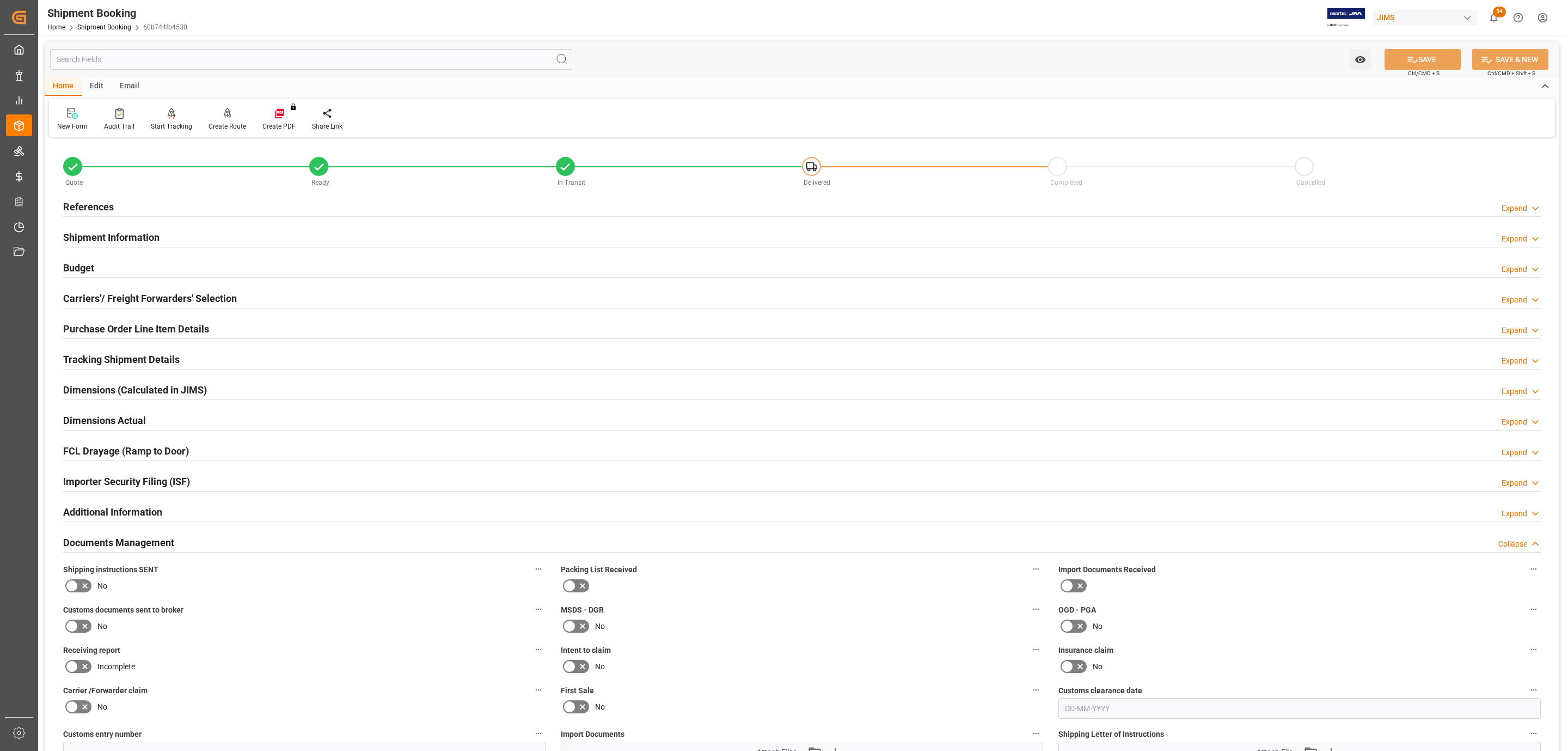
click at [75, 584] on icon at bounding box center [71, 585] width 13 height 13
click at [0, 0] on input "checkbox" at bounding box center [0, 0] width 0 height 0
click at [1407, 63] on icon at bounding box center [1412, 60] width 12 height 12
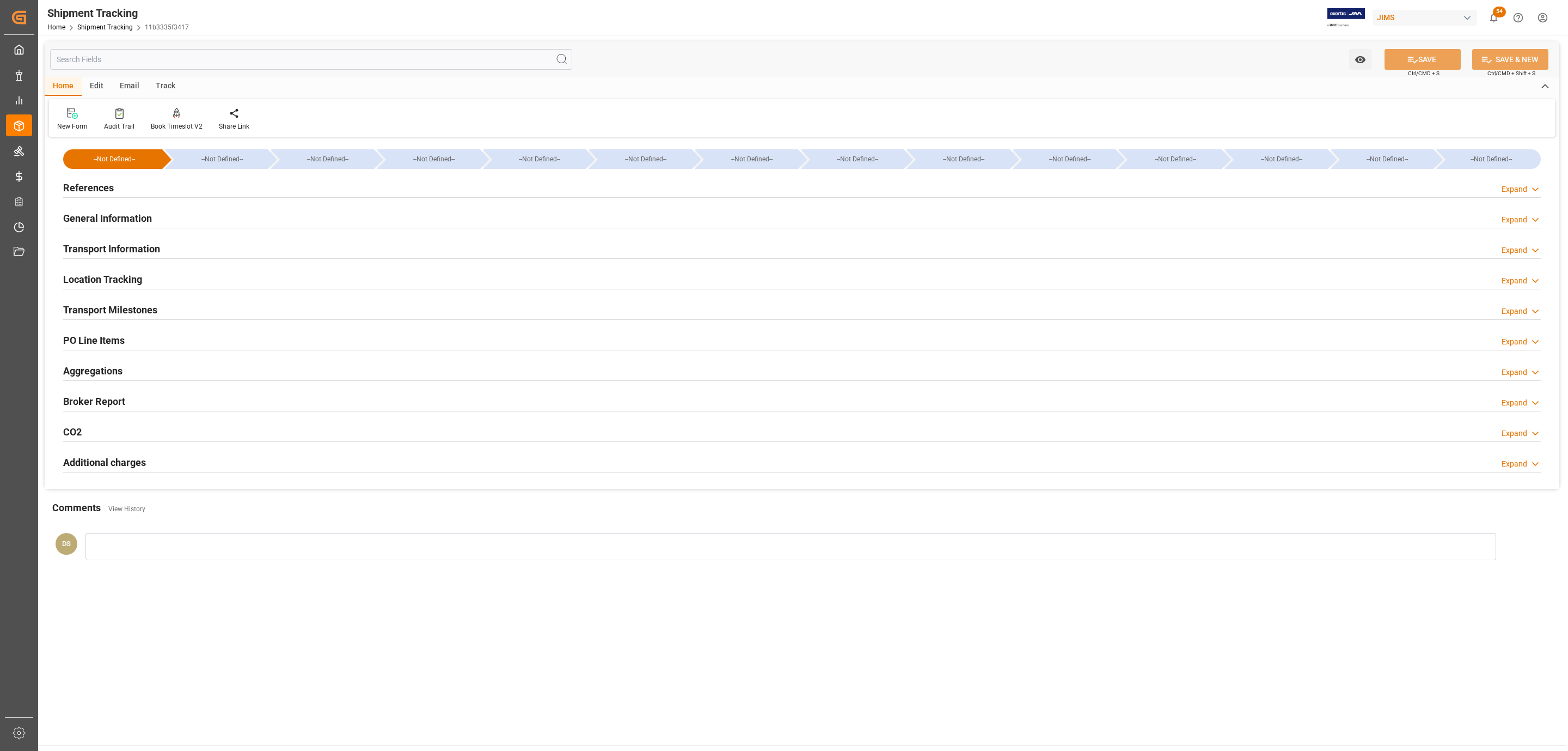
click at [131, 247] on h2 "Transport Information" at bounding box center [111, 249] width 97 height 15
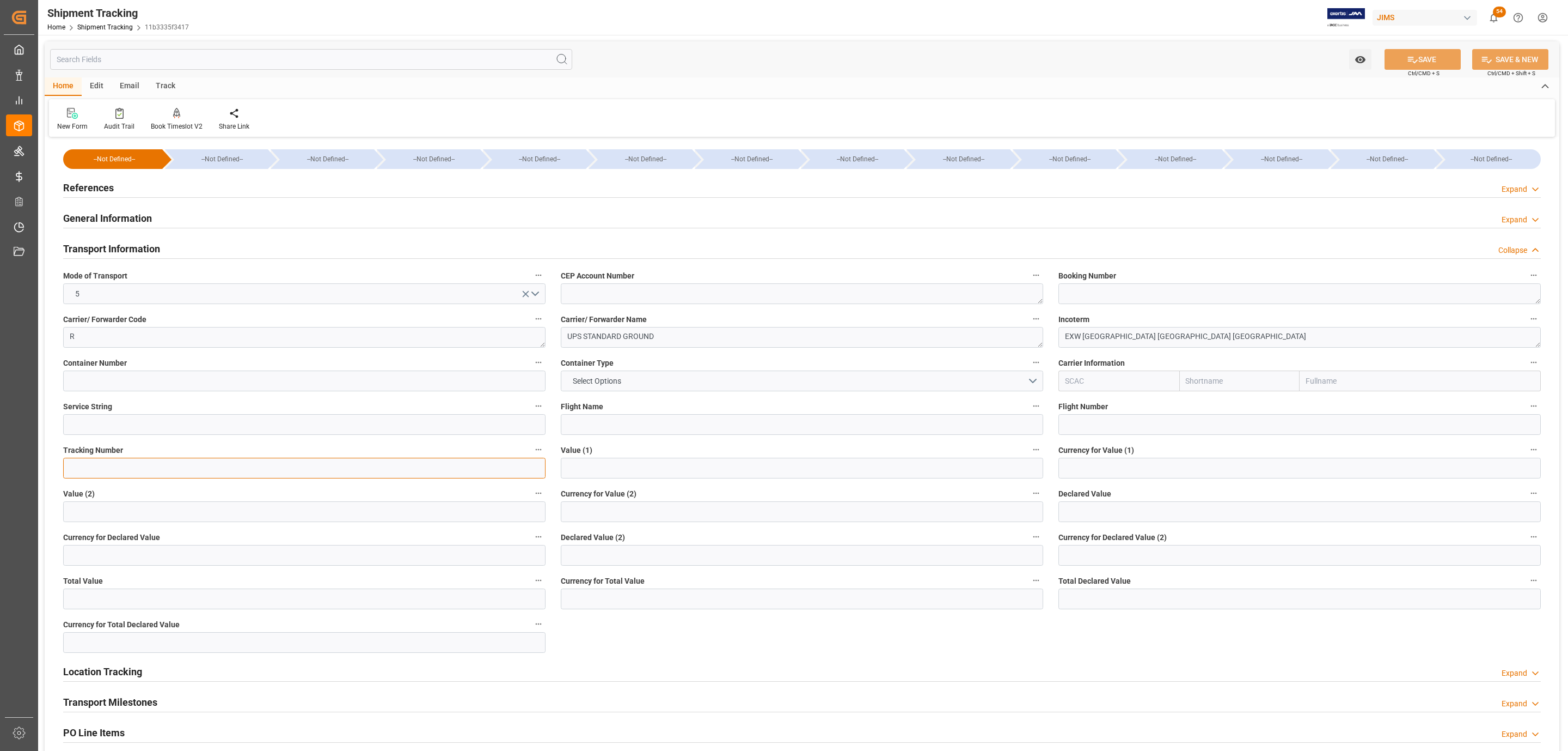
click at [94, 468] on input at bounding box center [304, 468] width 482 height 21
paste input "1ZY1529F6897220269"
type input "1ZY1529F6897220269"
click at [1395, 58] on button "SAVE" at bounding box center [1423, 59] width 76 height 21
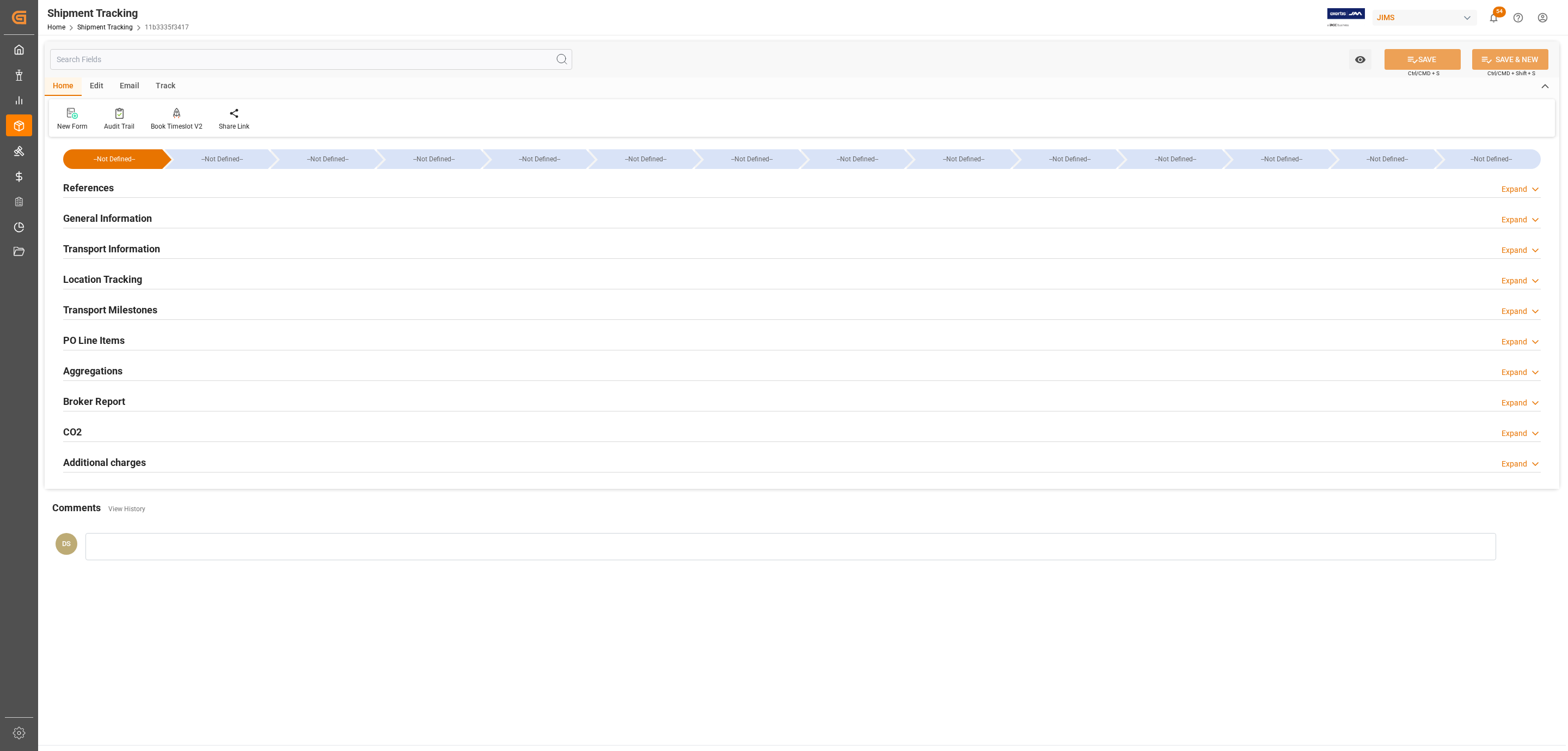
click at [119, 183] on div "References Expand" at bounding box center [802, 187] width 1478 height 21
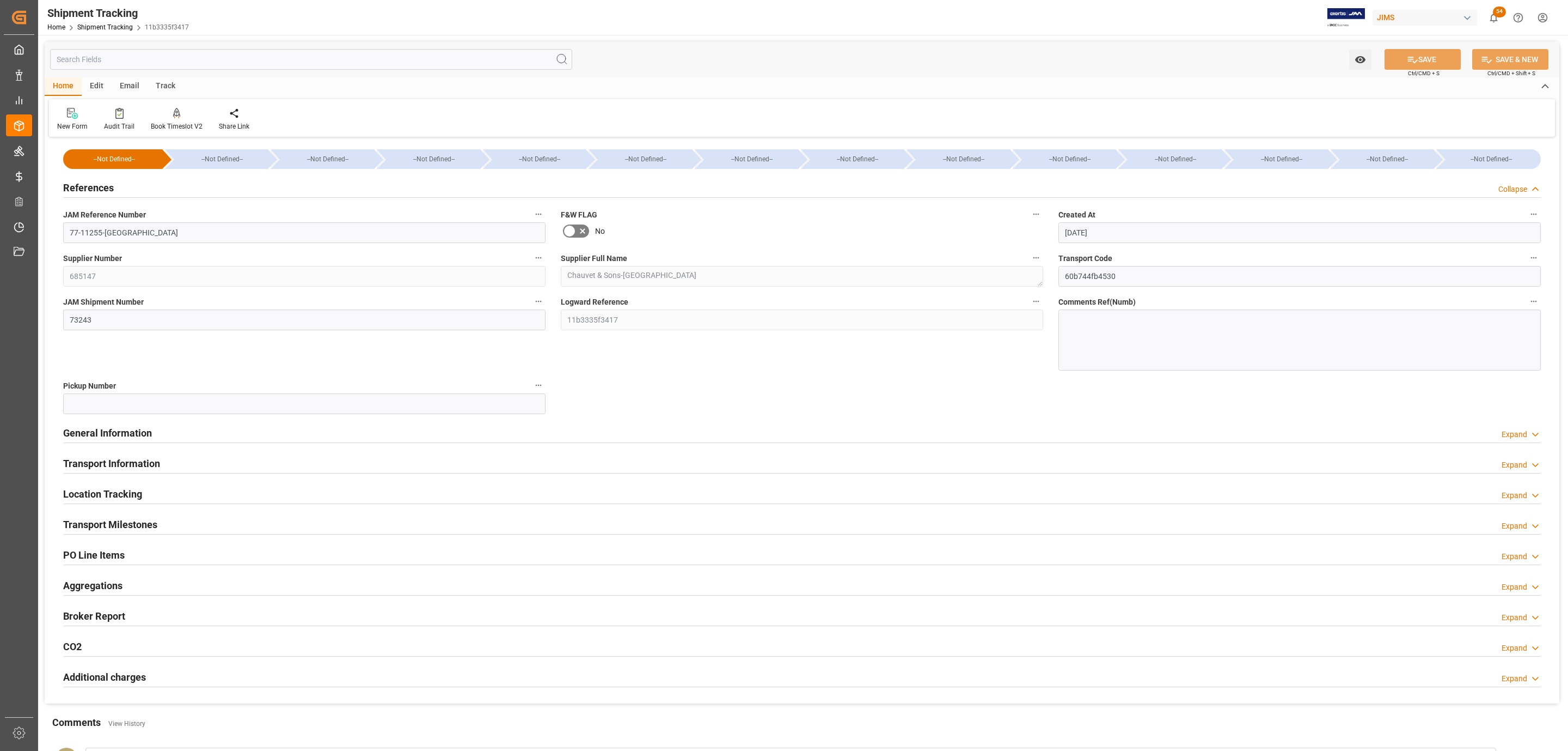
click at [119, 183] on div "References Collapse" at bounding box center [802, 187] width 1478 height 21
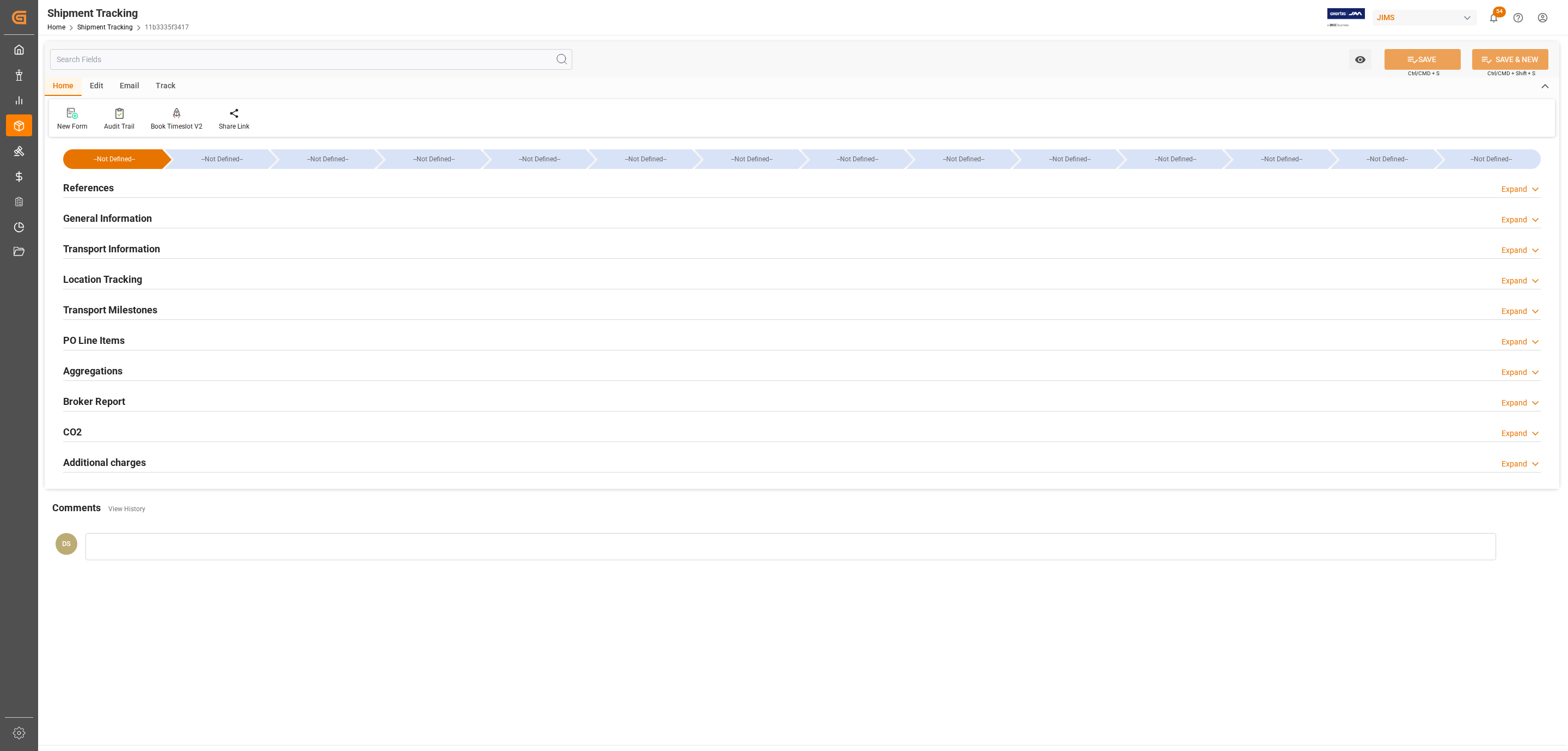
click at [110, 342] on h2 "PO Line Items" at bounding box center [94, 340] width 61 height 15
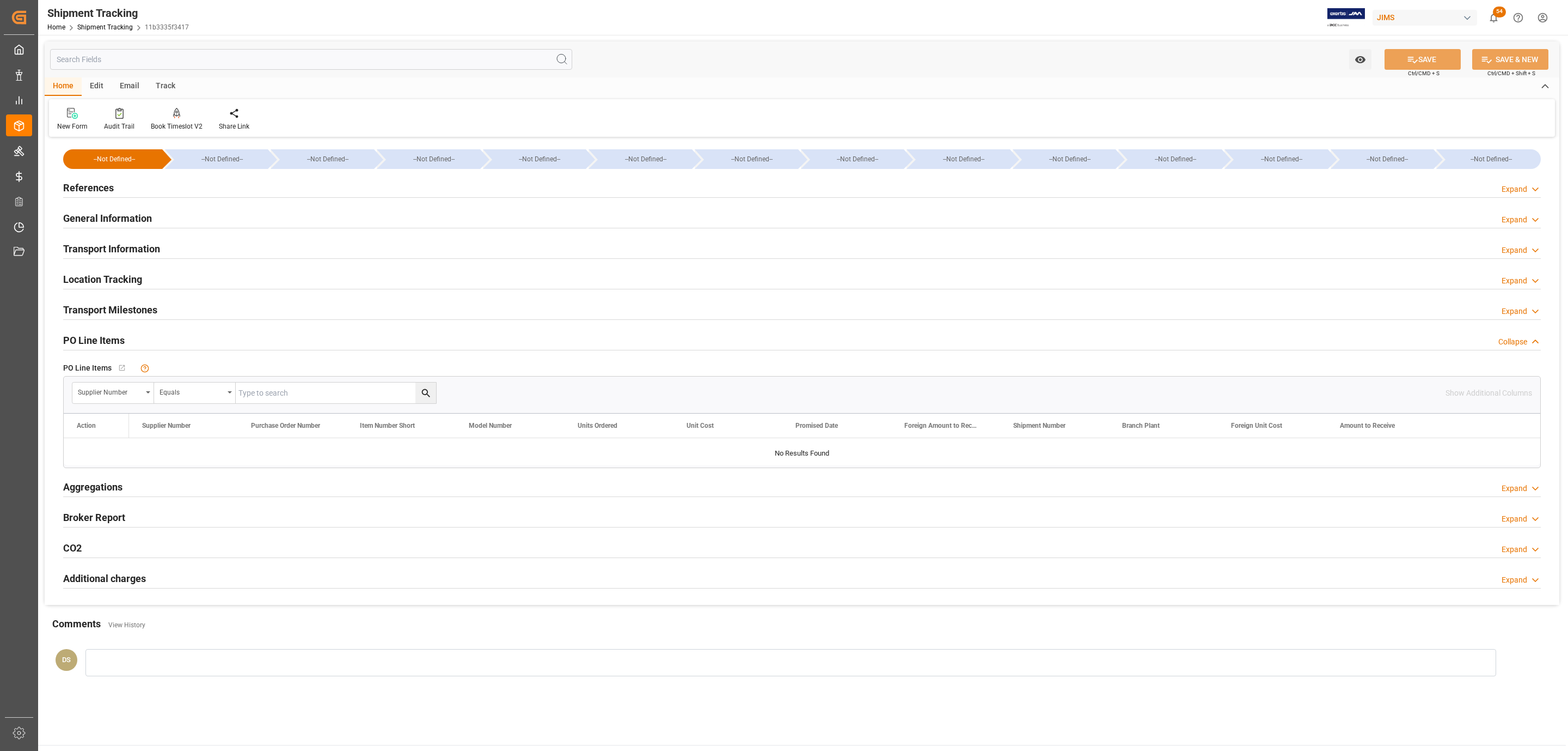
click at [110, 342] on h2 "PO Line Items" at bounding box center [94, 340] width 61 height 15
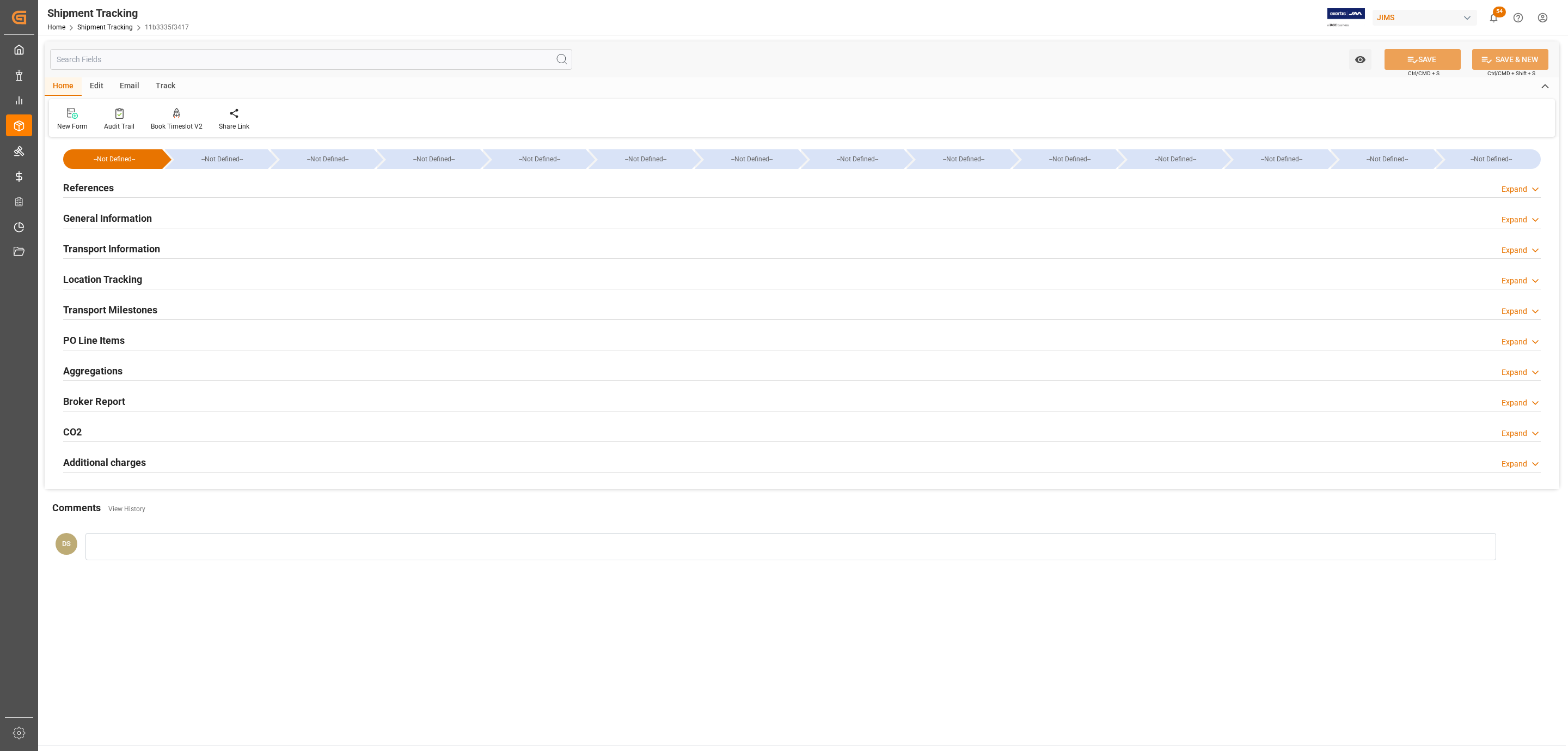
click at [96, 311] on h2 "Transport Milestones" at bounding box center [110, 309] width 94 height 15
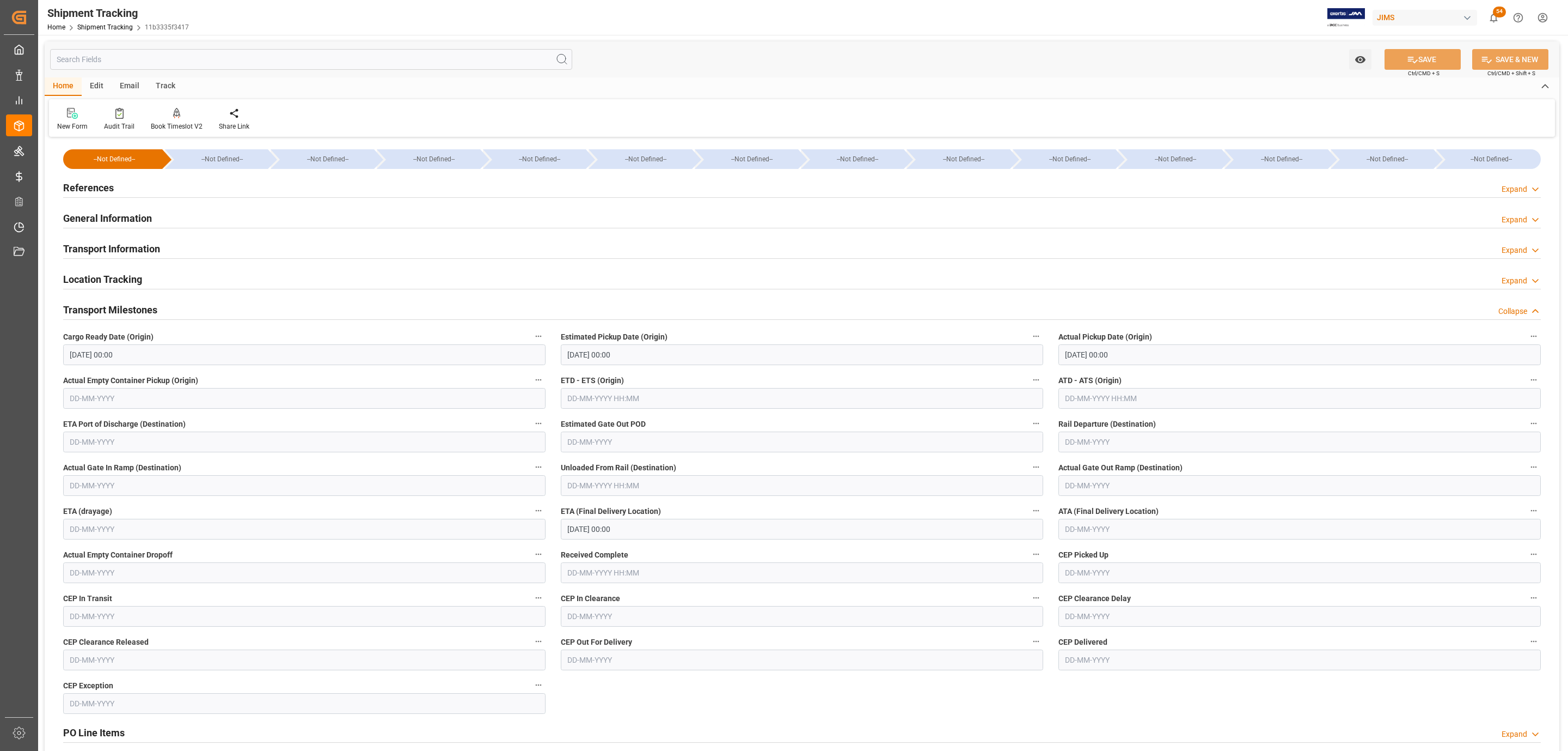
click at [96, 350] on input "[DATE] 00:00" at bounding box center [304, 354] width 482 height 21
click at [580, 354] on input "[DATE] 00:00" at bounding box center [802, 354] width 482 height 21
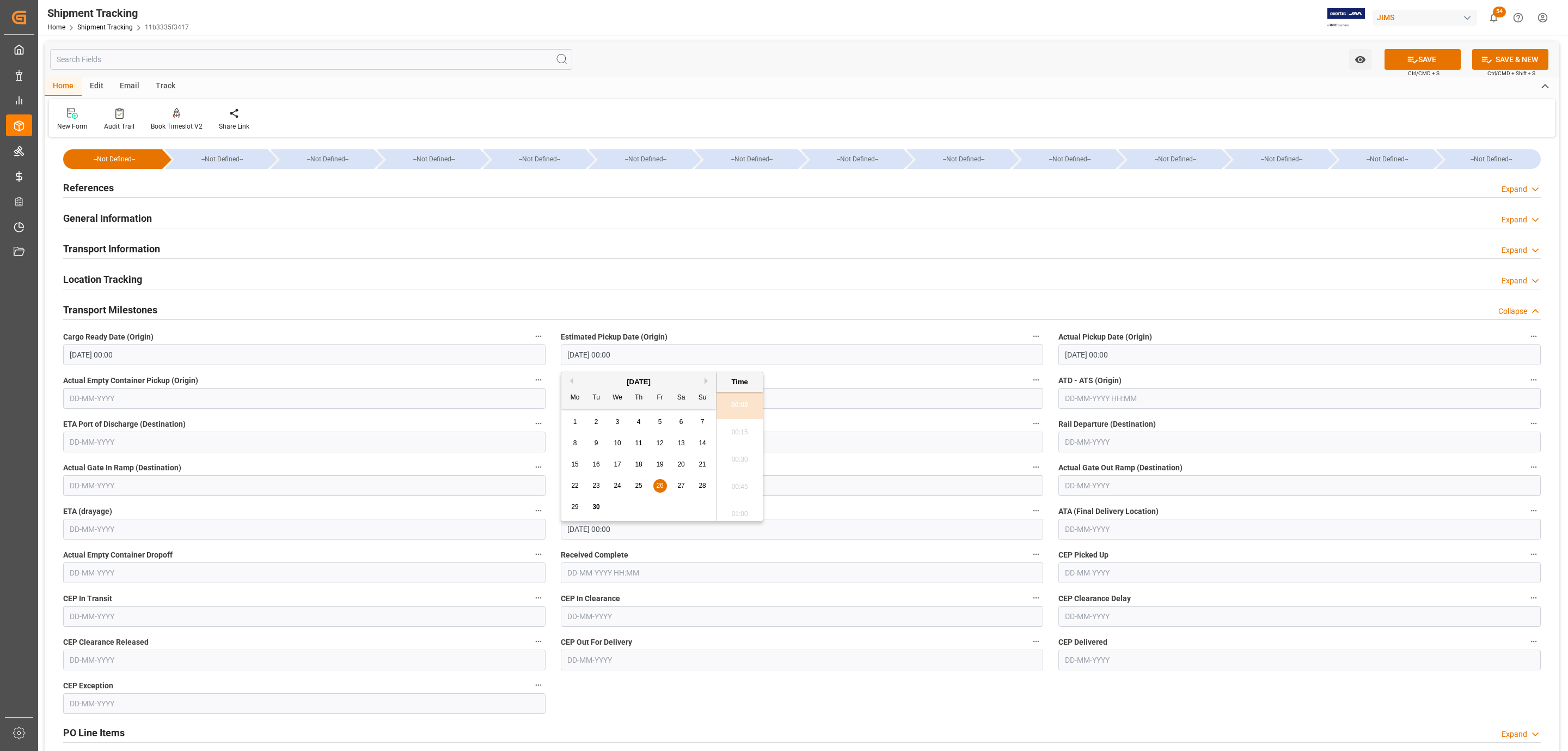
click at [572, 505] on span "29" at bounding box center [575, 507] width 7 height 8
type input "[DATE] 00:00"
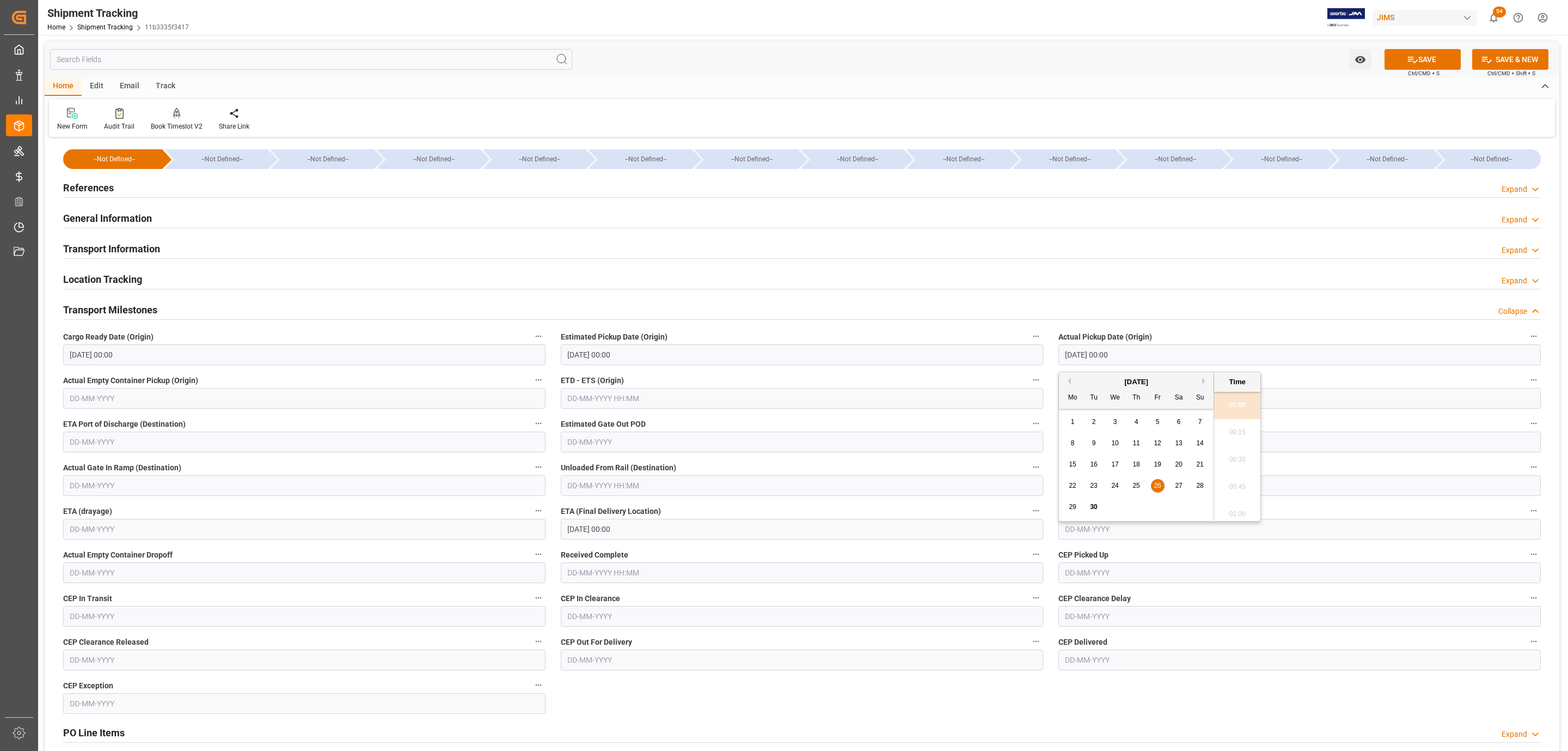
click at [1117, 355] on input "[DATE] 00:00" at bounding box center [1300, 354] width 482 height 21
click at [1071, 507] on span "29" at bounding box center [1073, 507] width 7 height 8
type input "[DATE] 00:00"
click at [1427, 63] on button "SAVE" at bounding box center [1423, 59] width 76 height 21
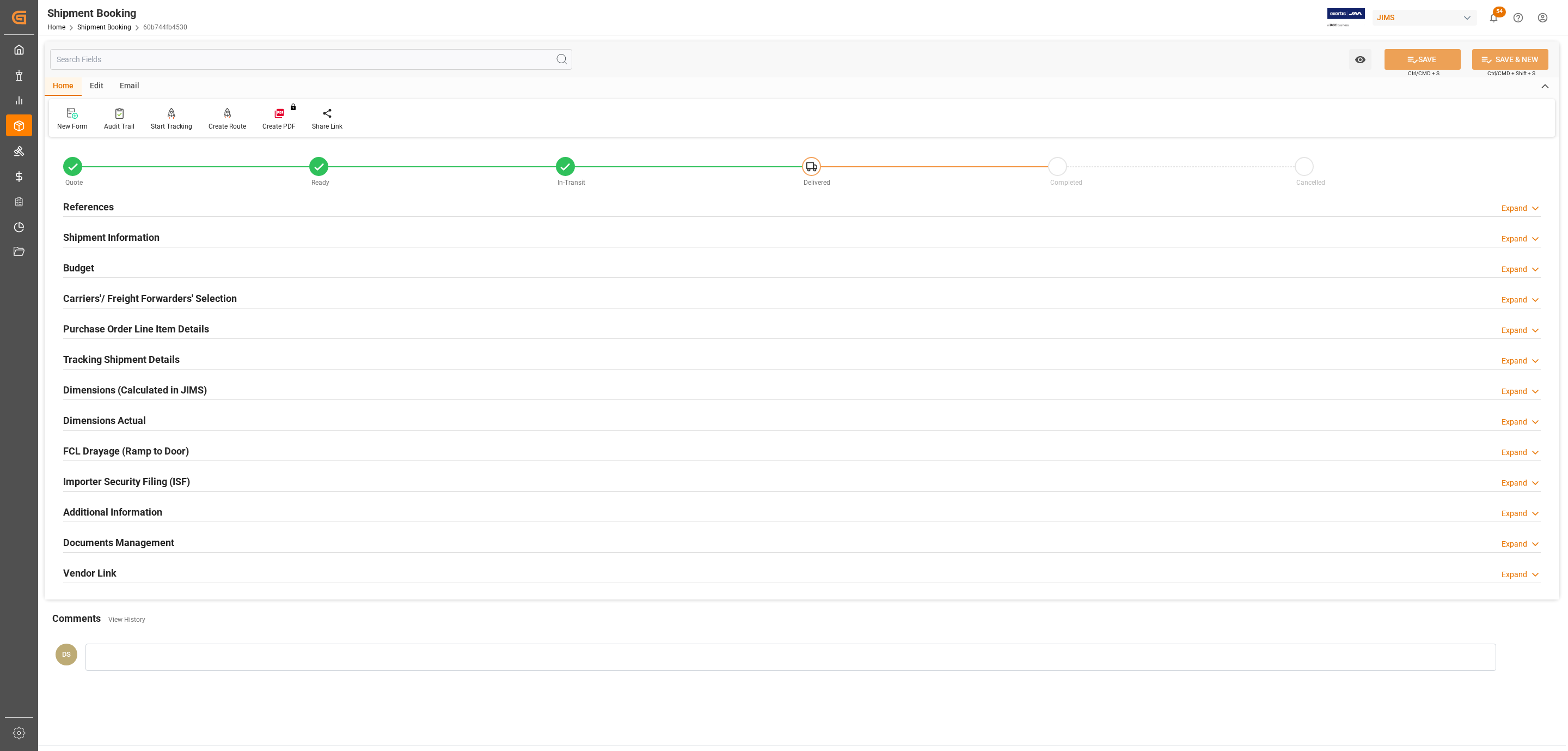
click at [153, 335] on h2 "Purchase Order Line Item Details" at bounding box center [136, 329] width 146 height 15
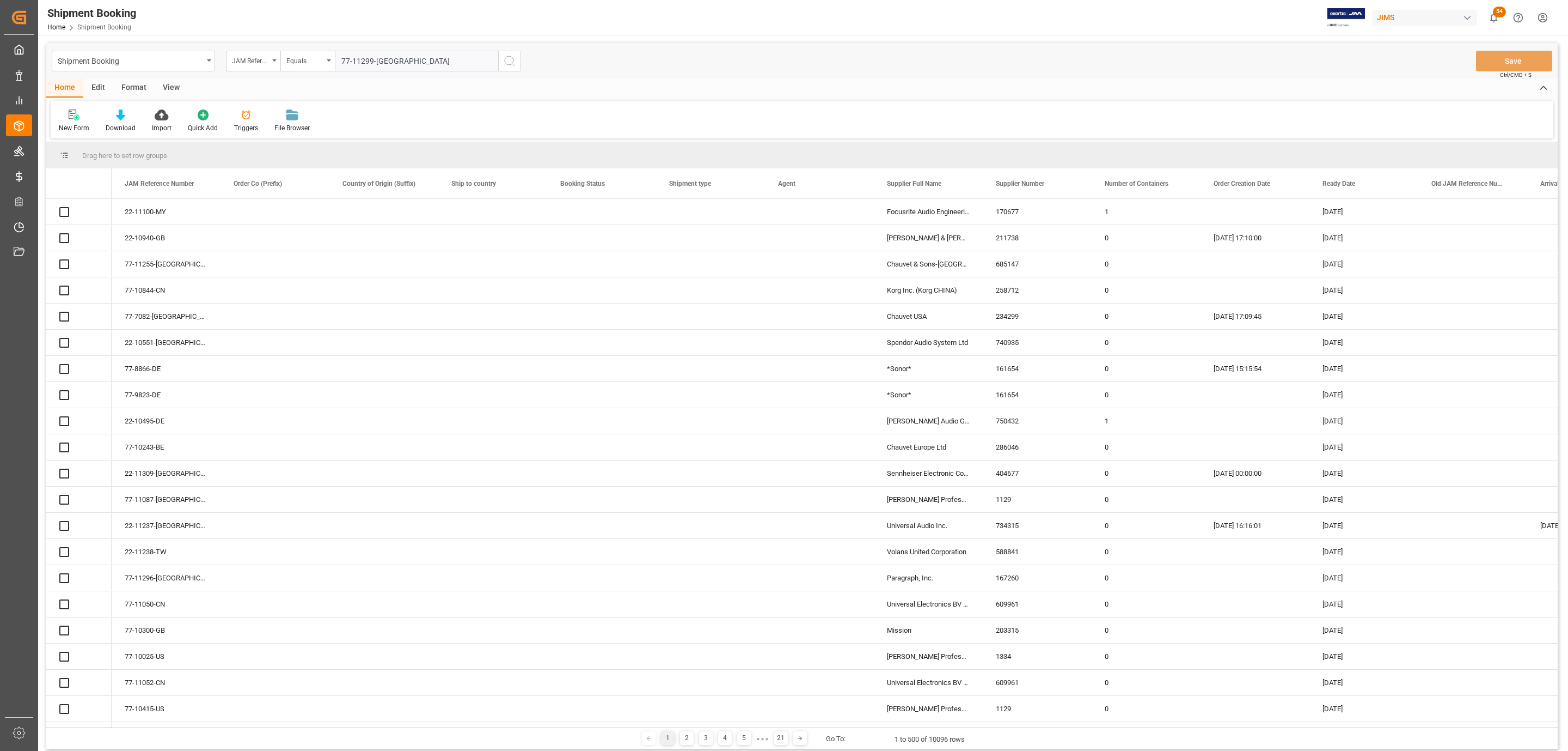
type input "77-11299-[GEOGRAPHIC_DATA]"
click at [510, 61] on icon "search button" at bounding box center [509, 60] width 13 height 13
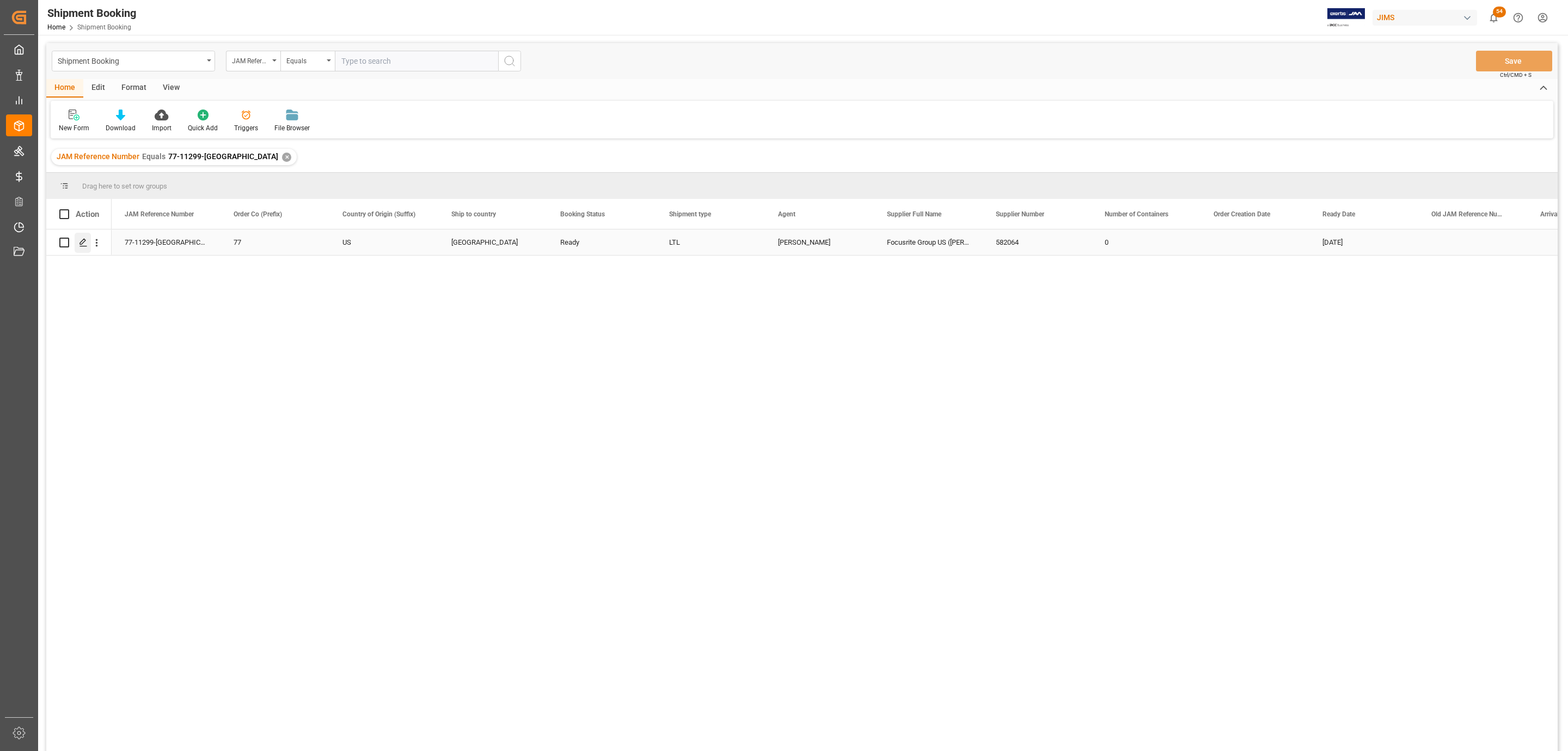
click at [82, 246] on line "Press SPACE to select this row." at bounding box center [83, 246] width 7 height 0
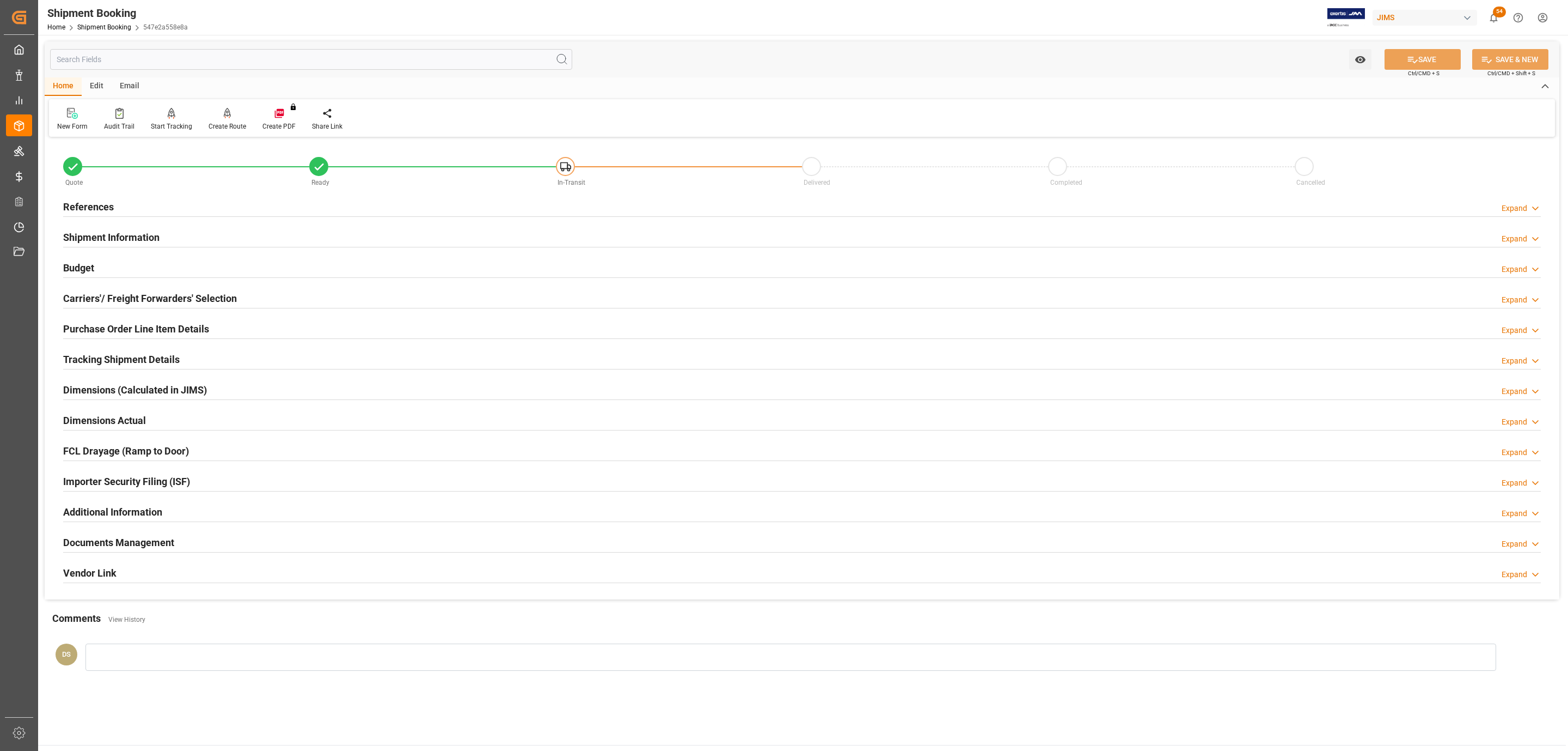
click at [127, 549] on h2 "Documents Management" at bounding box center [119, 542] width 111 height 15
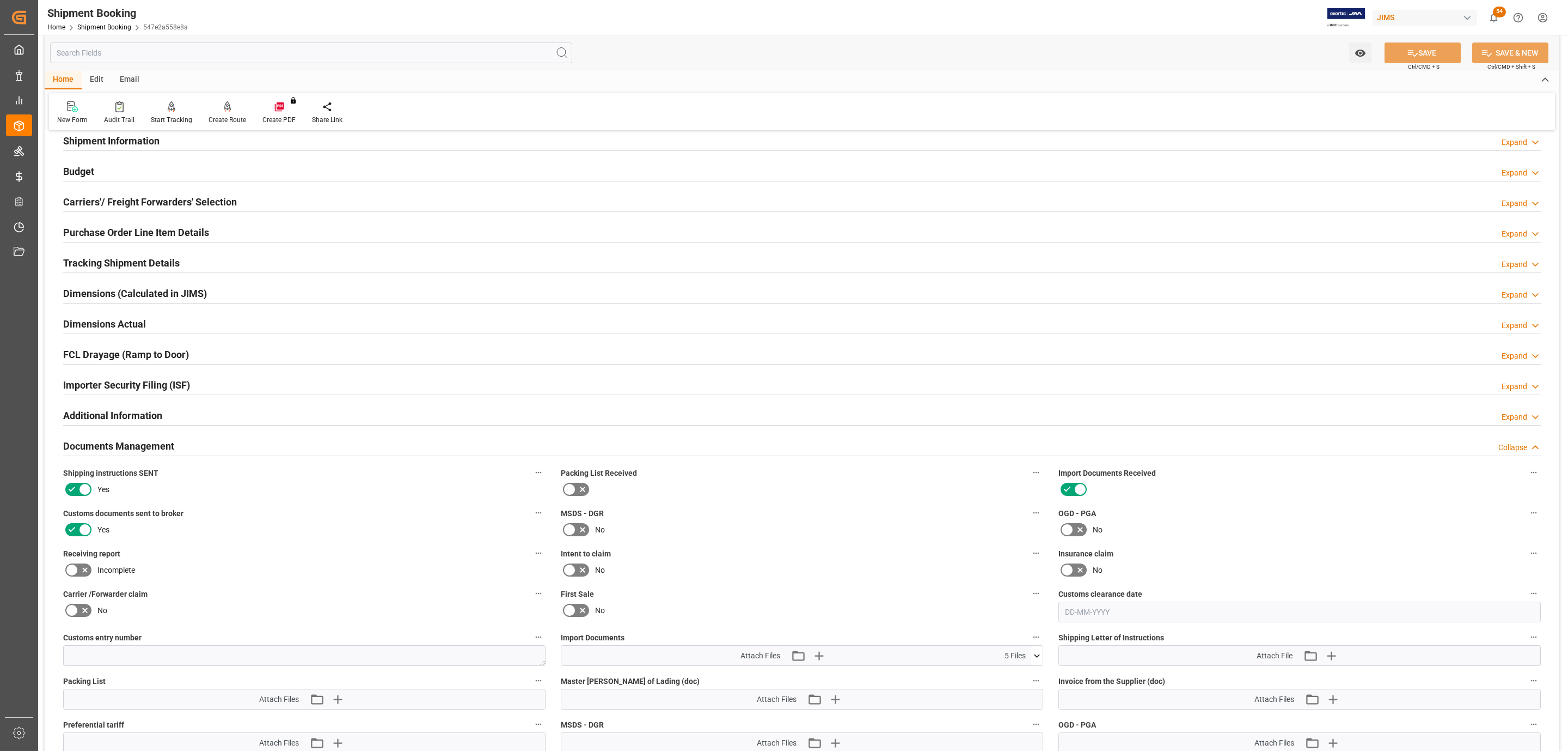
scroll to position [327, 0]
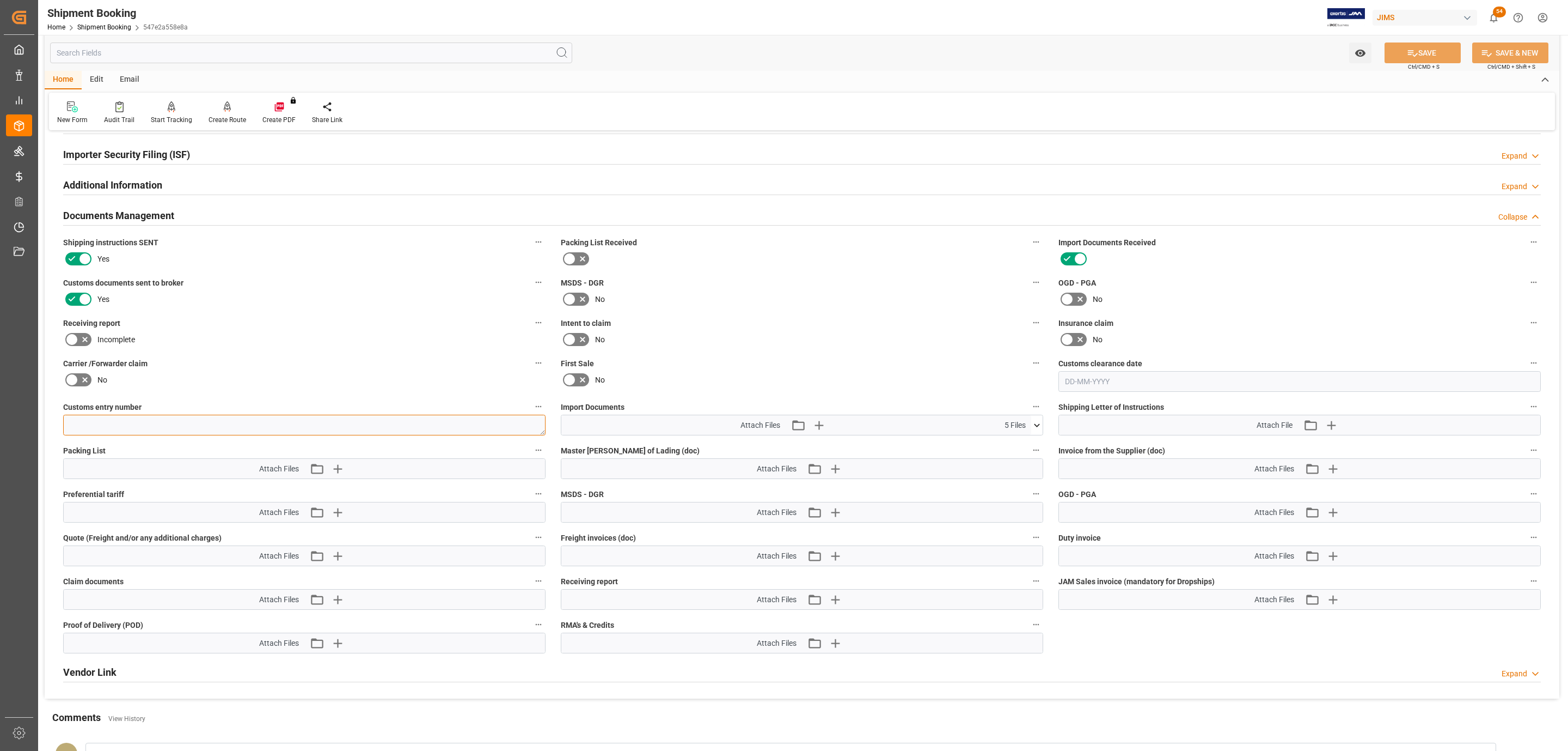
click at [261, 422] on textarea at bounding box center [304, 425] width 482 height 21
paste textarea "13391-69298414-2"
type textarea "13391-69298414-2"
click at [1437, 43] on button "SAVE" at bounding box center [1423, 53] width 76 height 21
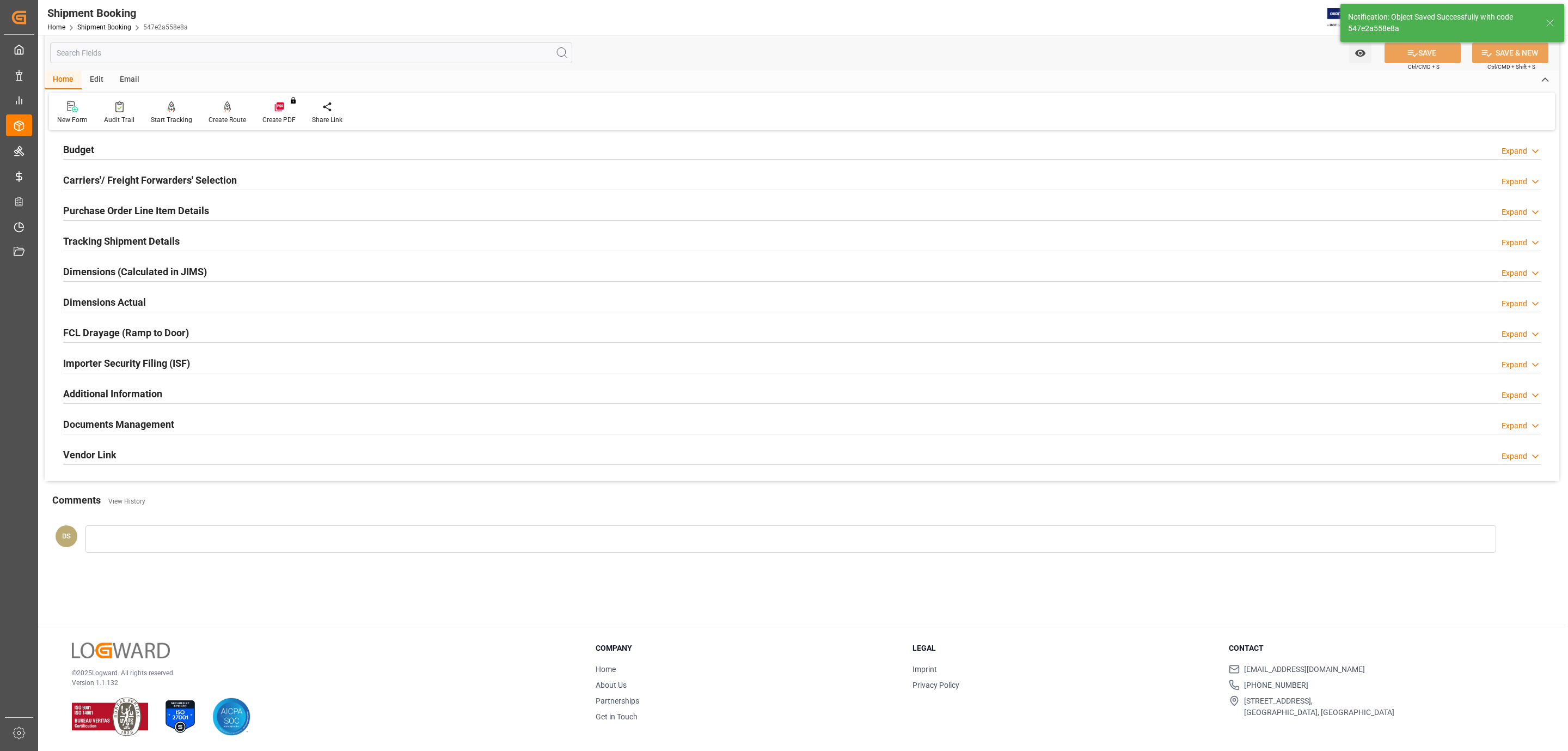
scroll to position [118, 0]
click at [138, 244] on h2 "Tracking Shipment Details" at bounding box center [121, 241] width 116 height 15
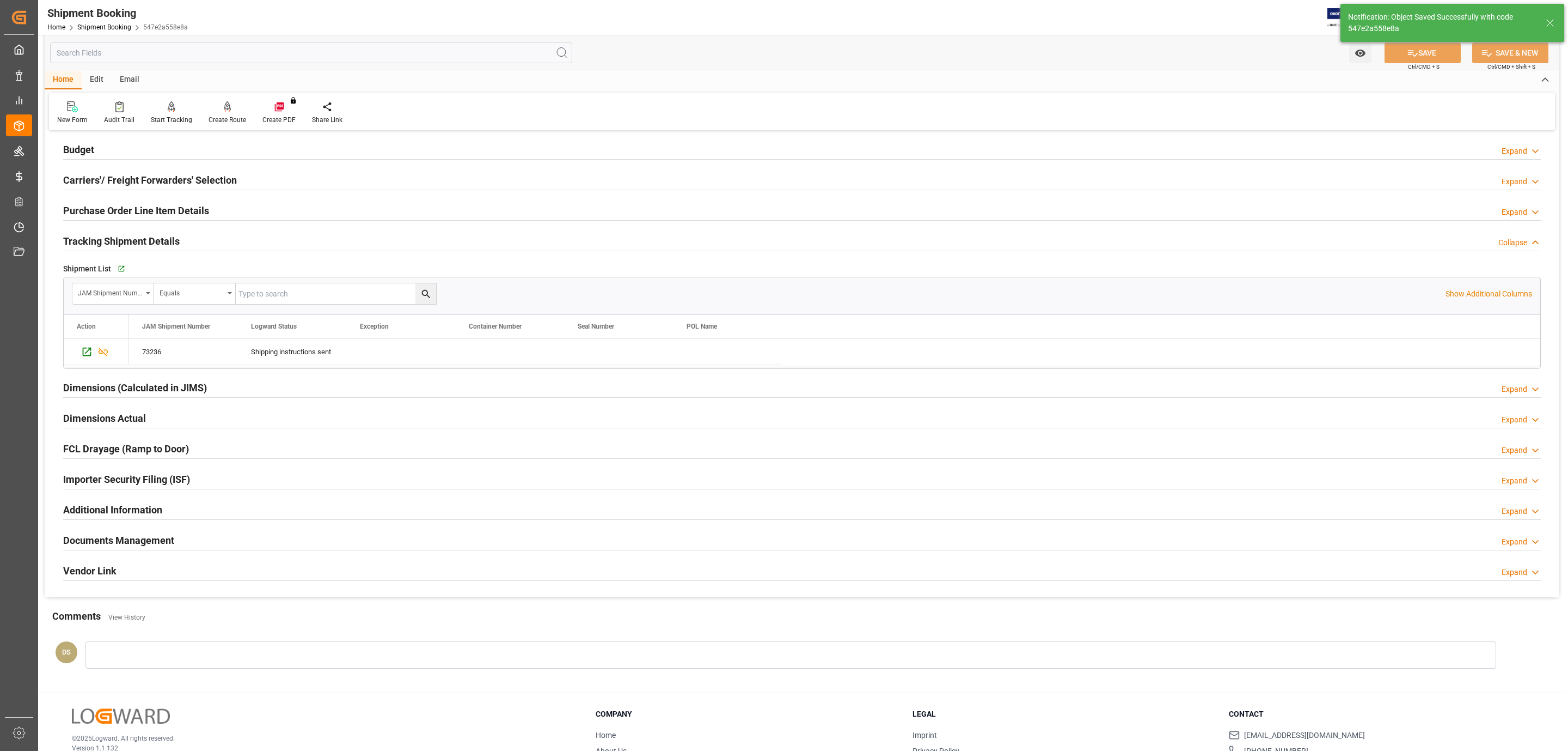
scroll to position [188, 0]
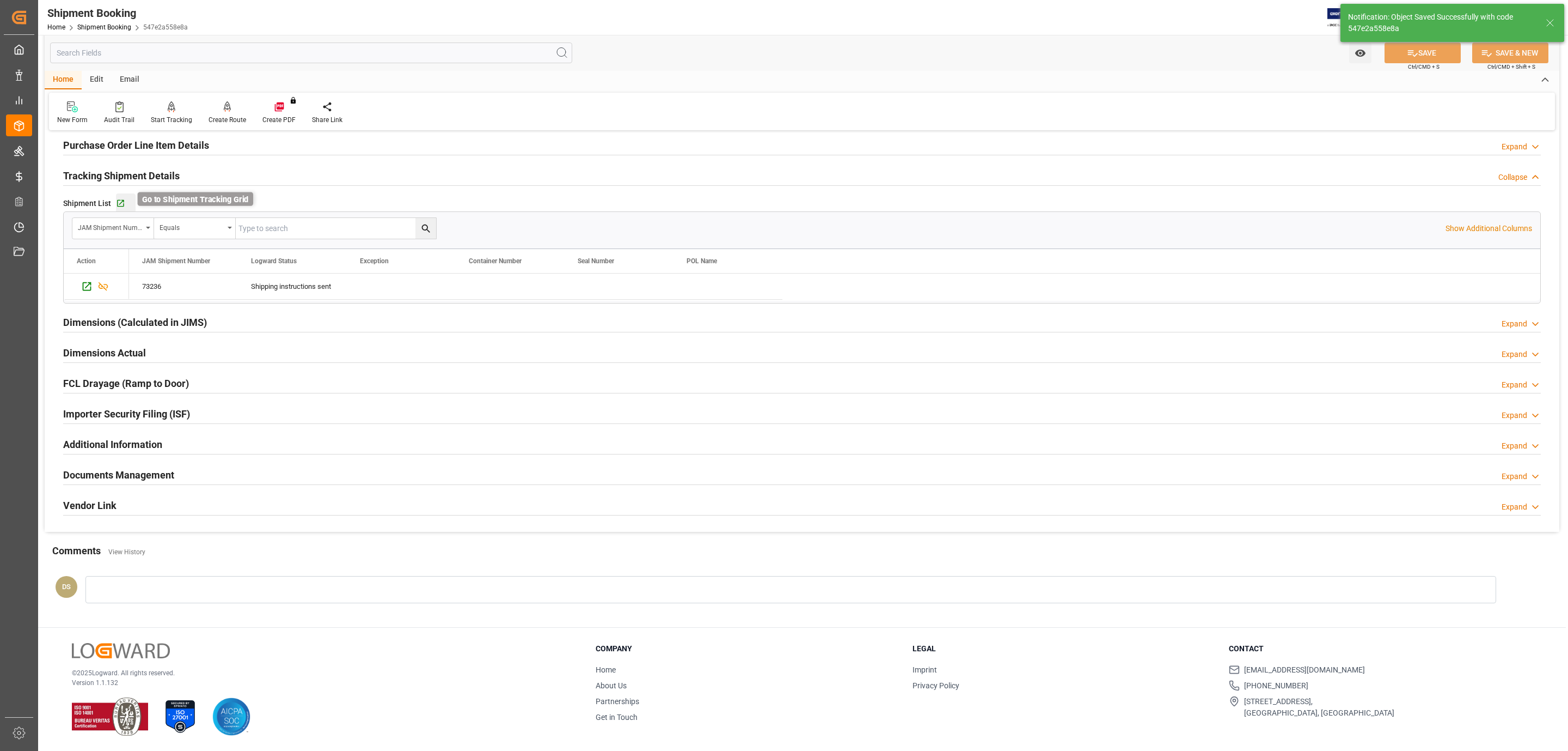
click at [120, 199] on icon "button" at bounding box center [121, 203] width 9 height 9
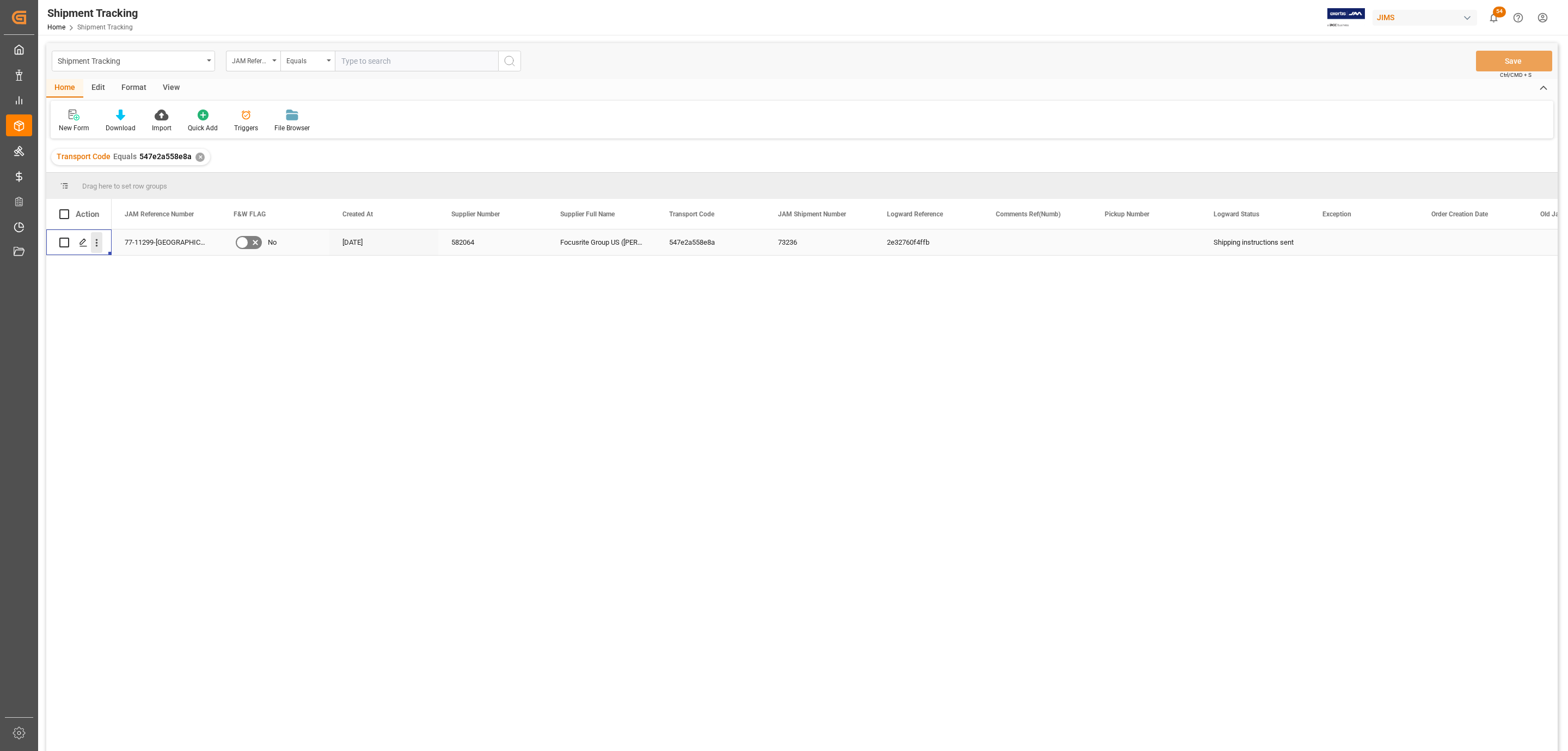
click at [94, 244] on icon "open menu" at bounding box center [96, 242] width 12 height 12
drag, startPoint x: 94, startPoint y: 244, endPoint x: 82, endPoint y: 241, distance: 12.4
click at [83, 242] on div "Open in new tab Duplicate this row Share Link Track Shipment Send Email Audit T…" at bounding box center [90, 242] width 30 height 21
click at [82, 241] on icon "Press SPACE to select this row." at bounding box center [83, 242] width 9 height 9
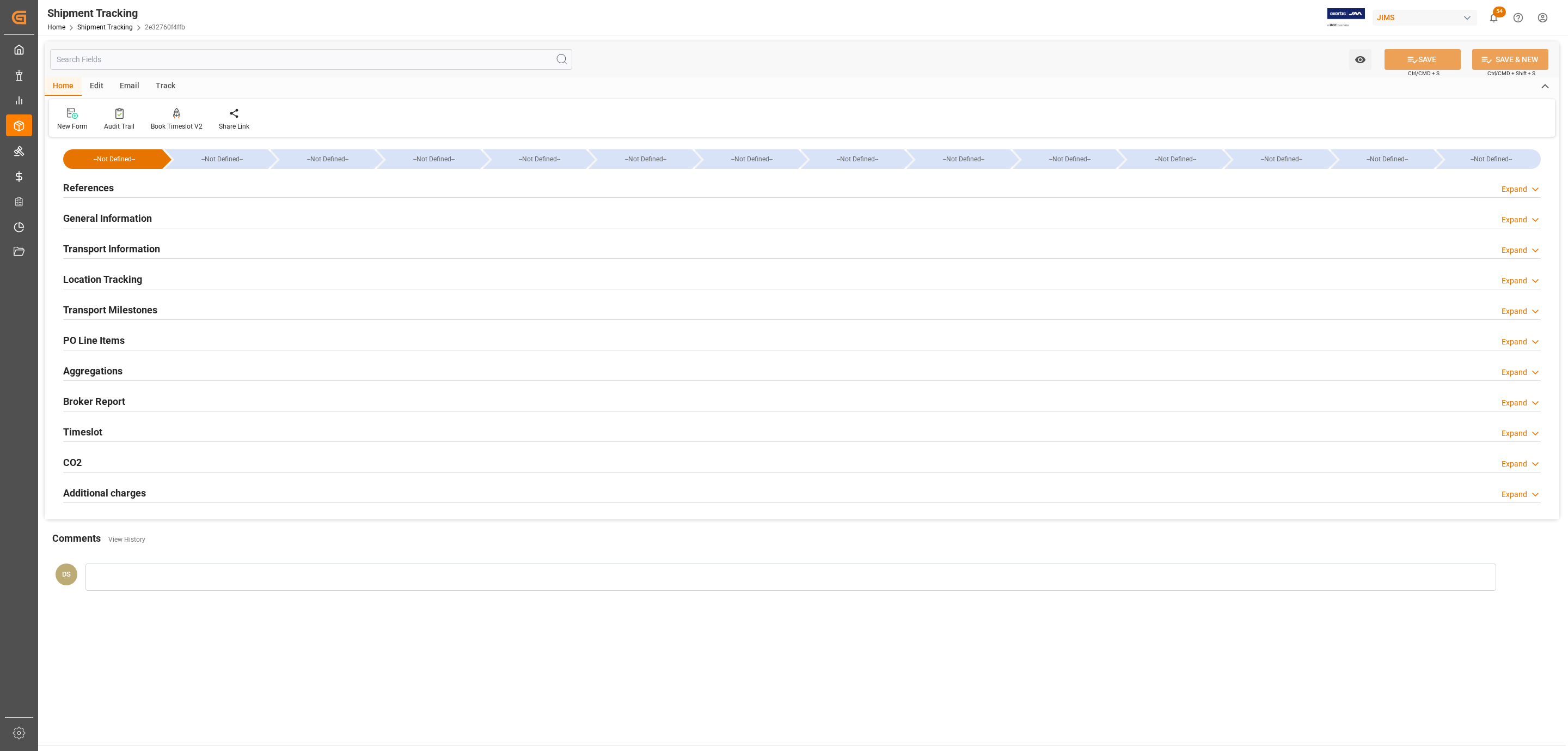
click at [117, 306] on h2 "Transport Milestones" at bounding box center [110, 309] width 94 height 15
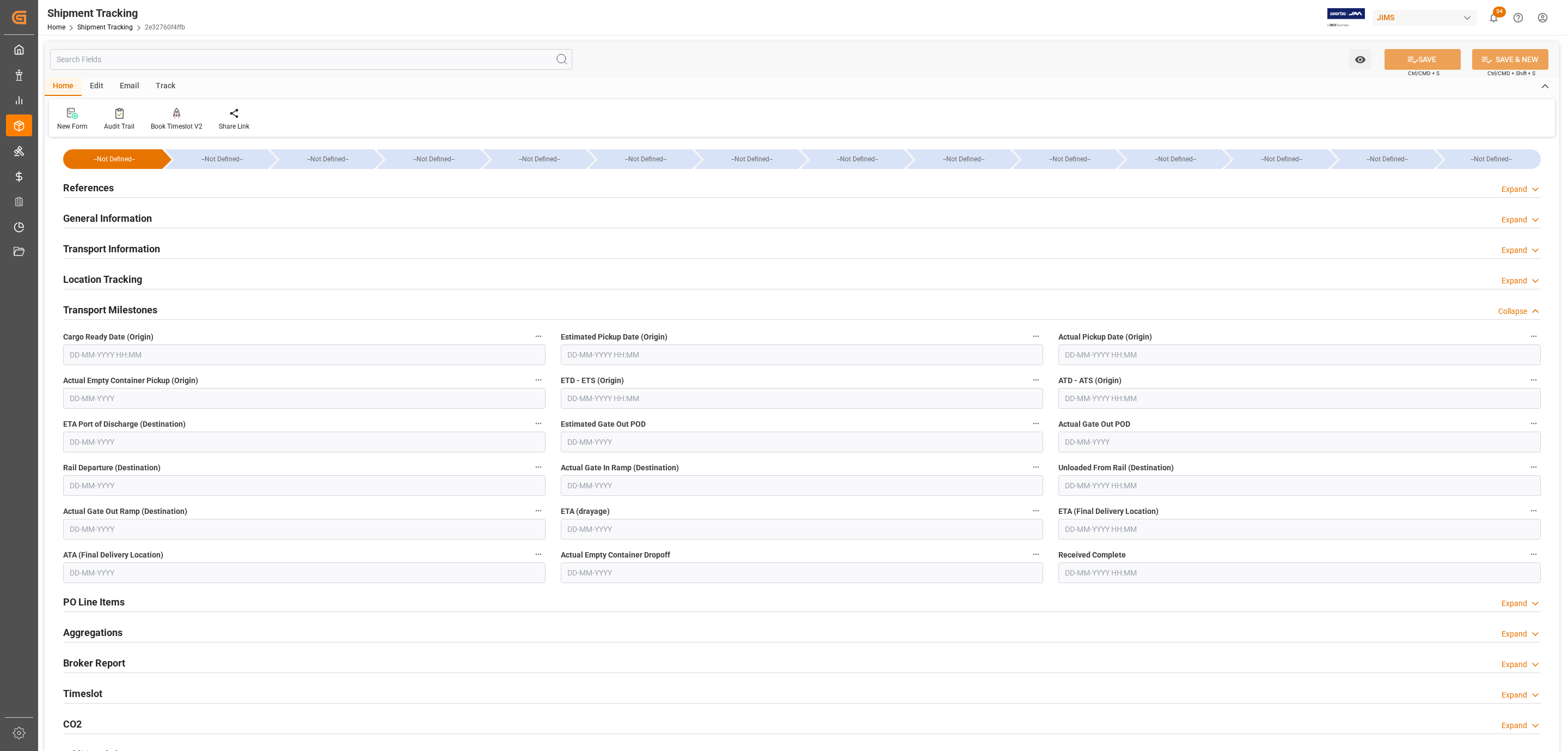
click at [1093, 360] on input "text" at bounding box center [1300, 354] width 482 height 21
click at [130, 350] on input "text" at bounding box center [304, 354] width 482 height 21
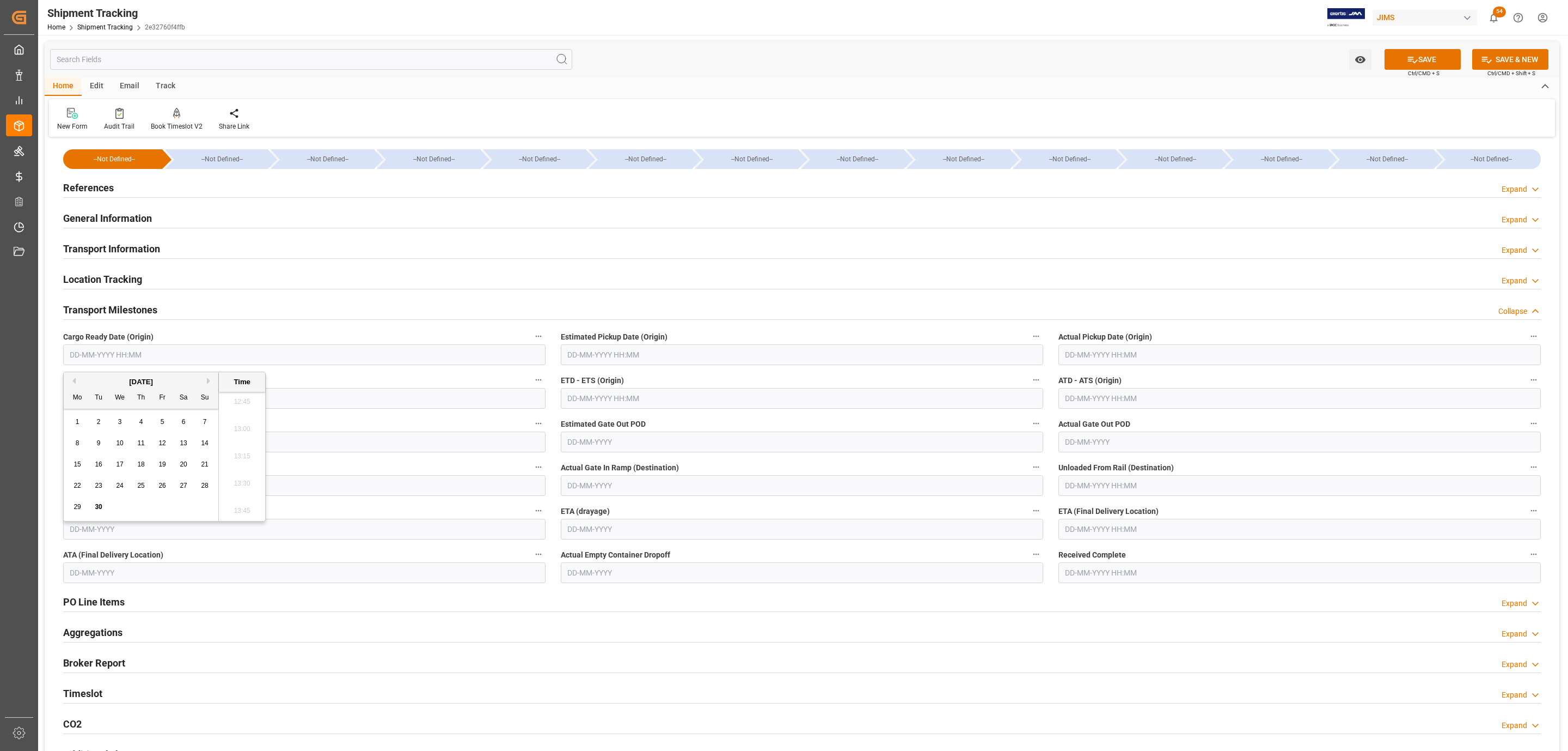
click at [101, 507] on span "30" at bounding box center [99, 507] width 7 height 8
click at [69, 509] on div "29 30 1 2 3 4 5" at bounding box center [141, 507] width 149 height 21
click at [75, 504] on span "29" at bounding box center [77, 507] width 7 height 8
type input "[DATE] 00:00"
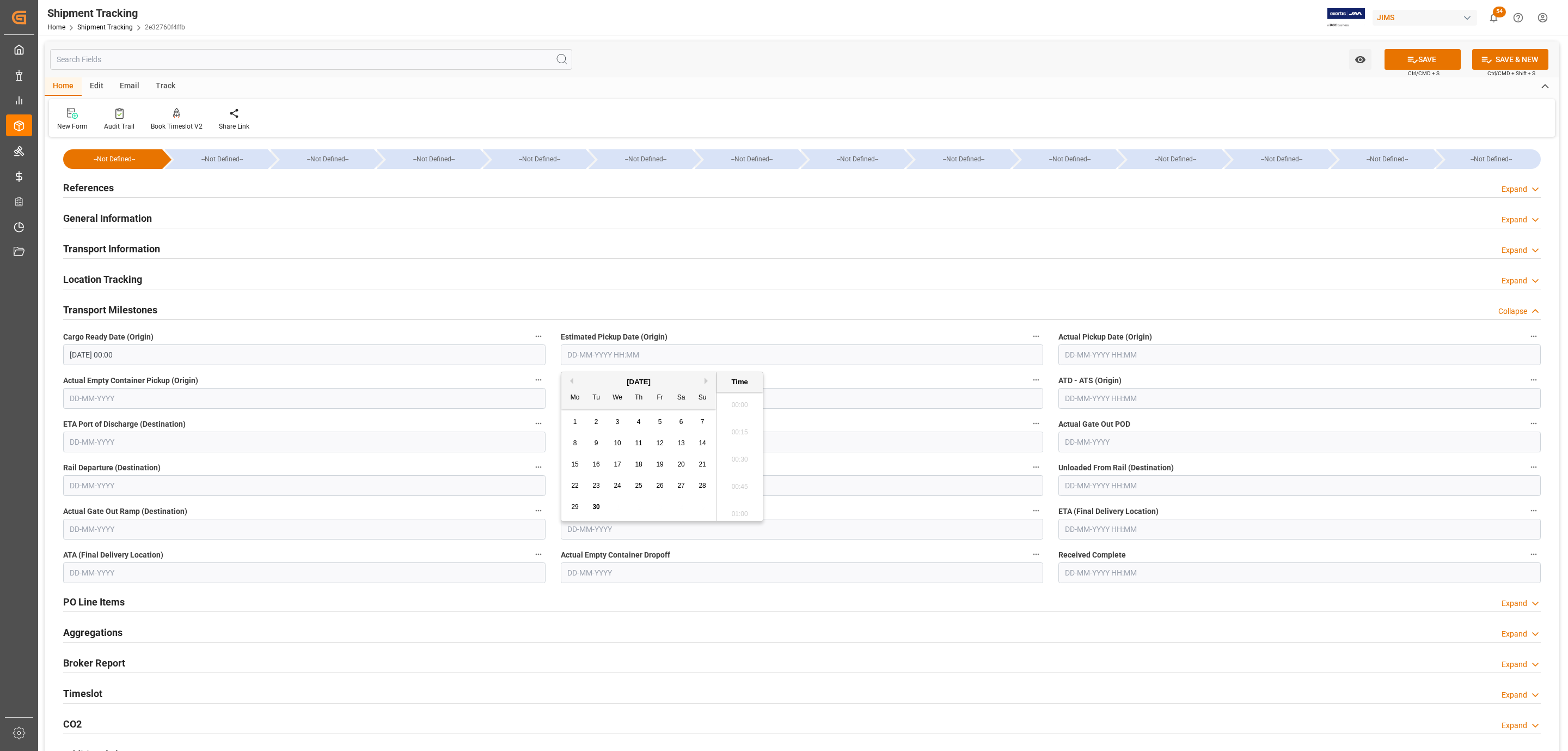
click at [626, 348] on input "text" at bounding box center [802, 354] width 482 height 21
click at [595, 504] on span "30" at bounding box center [596, 507] width 7 height 8
type input "30-09-2025 00:00"
click at [1101, 352] on input "text" at bounding box center [1300, 354] width 482 height 21
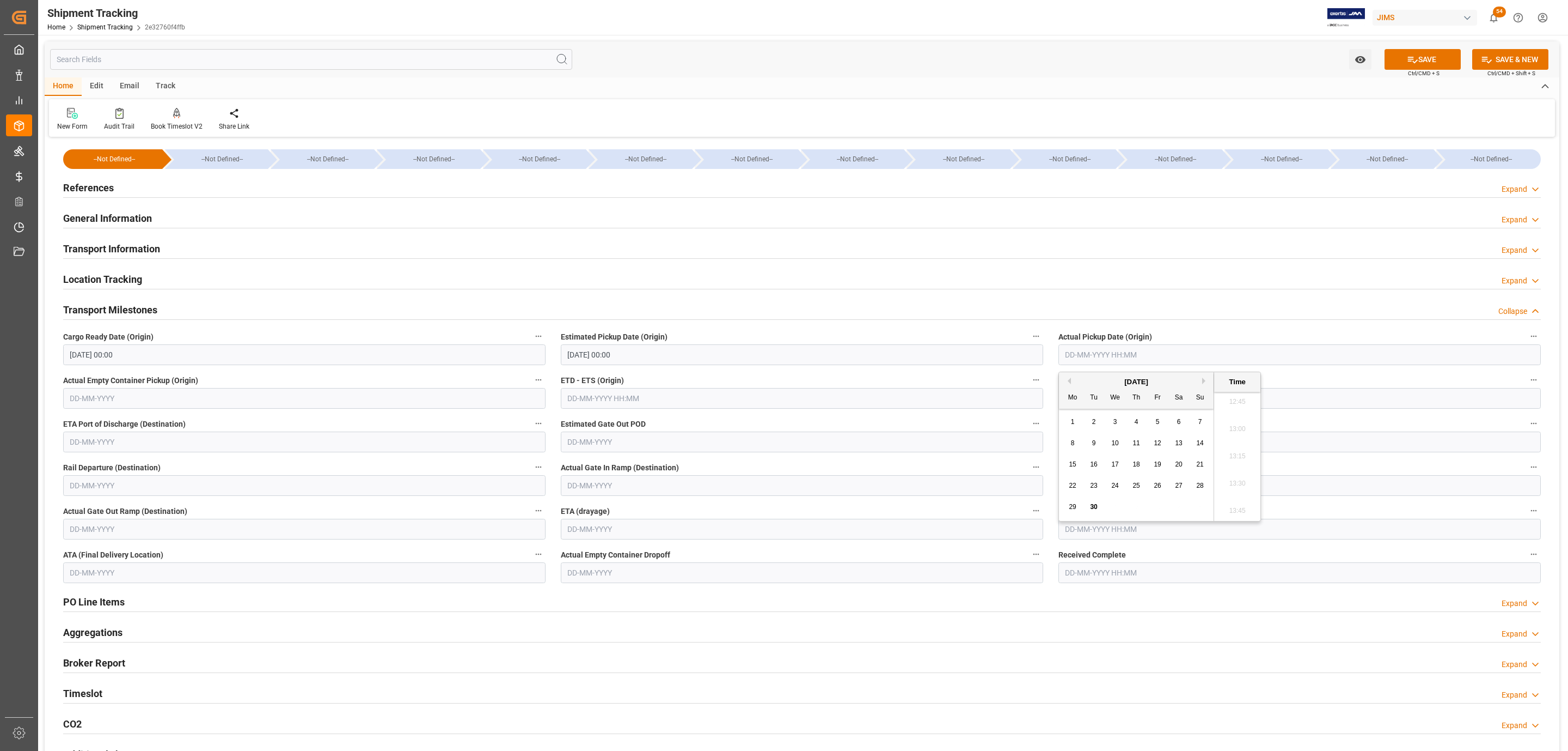
click at [1090, 502] on div "30" at bounding box center [1094, 507] width 13 height 13
type input "30-09-2025 00:00"
click at [1127, 529] on input "text" at bounding box center [1300, 529] width 482 height 21
drag, startPoint x: 1119, startPoint y: 555, endPoint x: 1132, endPoint y: 554, distance: 13.0
click at [1119, 555] on div "September 2025" at bounding box center [1136, 556] width 155 height 11
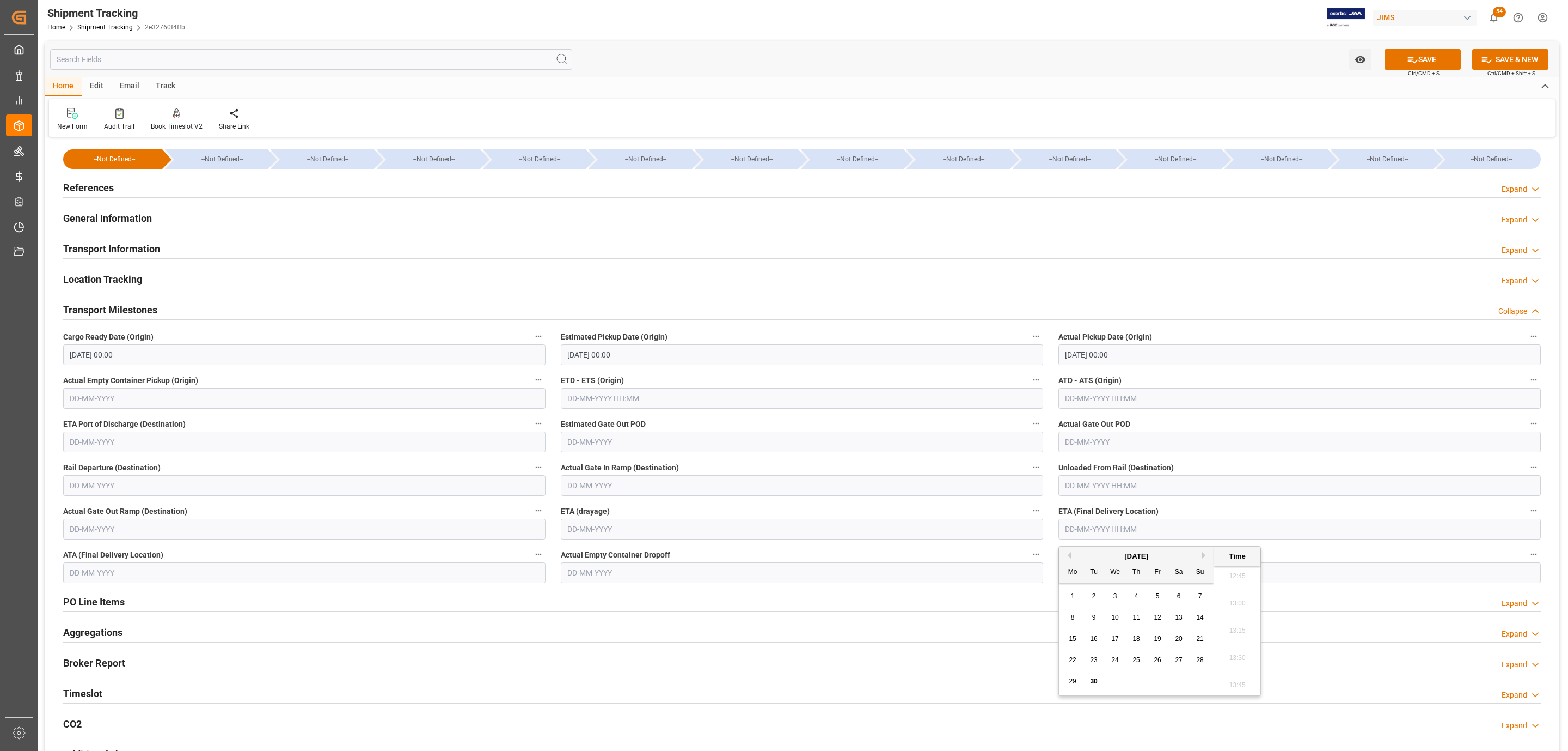
click at [1205, 554] on button "Next Month" at bounding box center [1205, 555] width 7 height 7
click at [1160, 596] on div "3" at bounding box center [1158, 596] width 13 height 13
type input "[DATE] 00:00"
click at [1434, 51] on button "SAVE" at bounding box center [1423, 59] width 76 height 21
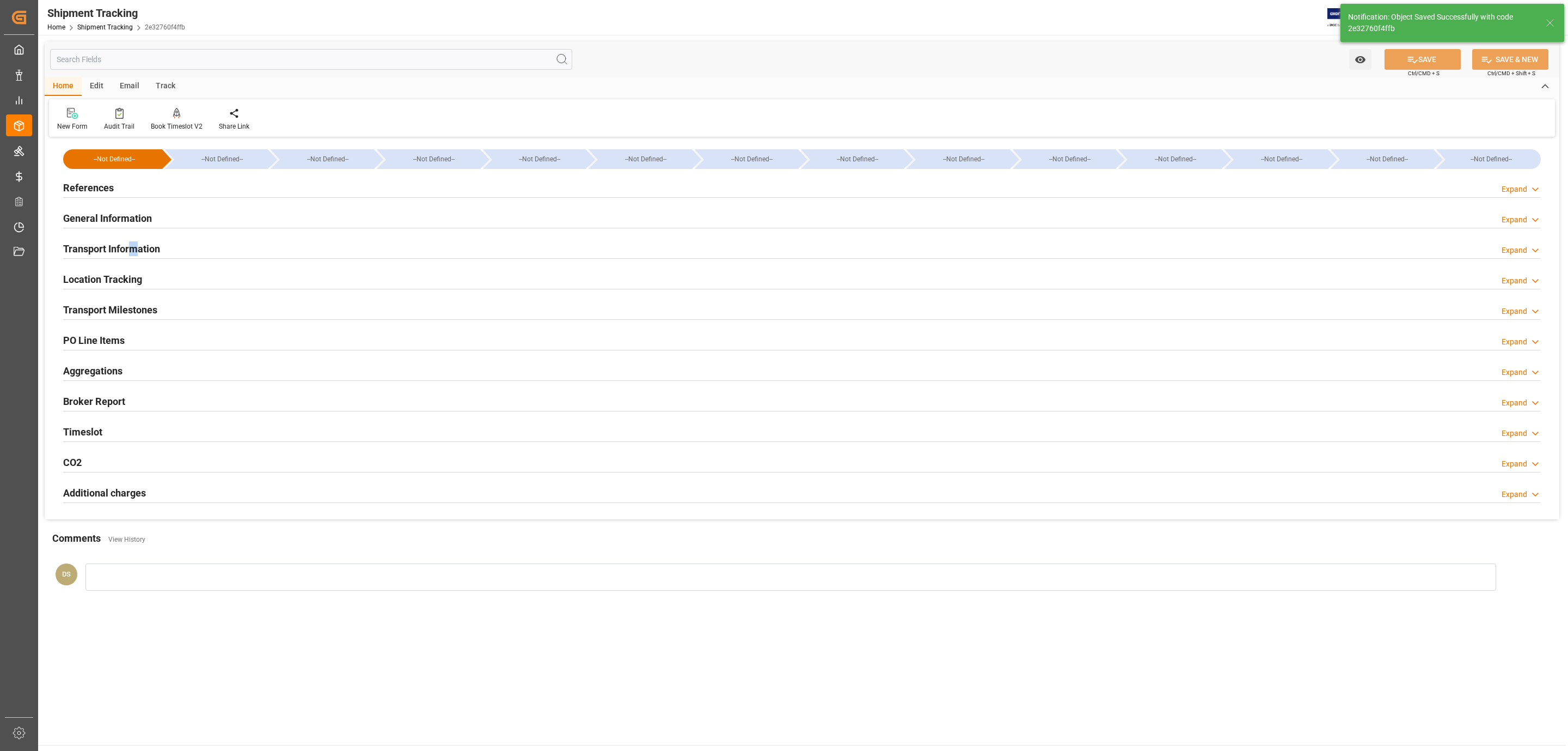
click at [135, 250] on h2 "Transport Information" at bounding box center [111, 249] width 97 height 15
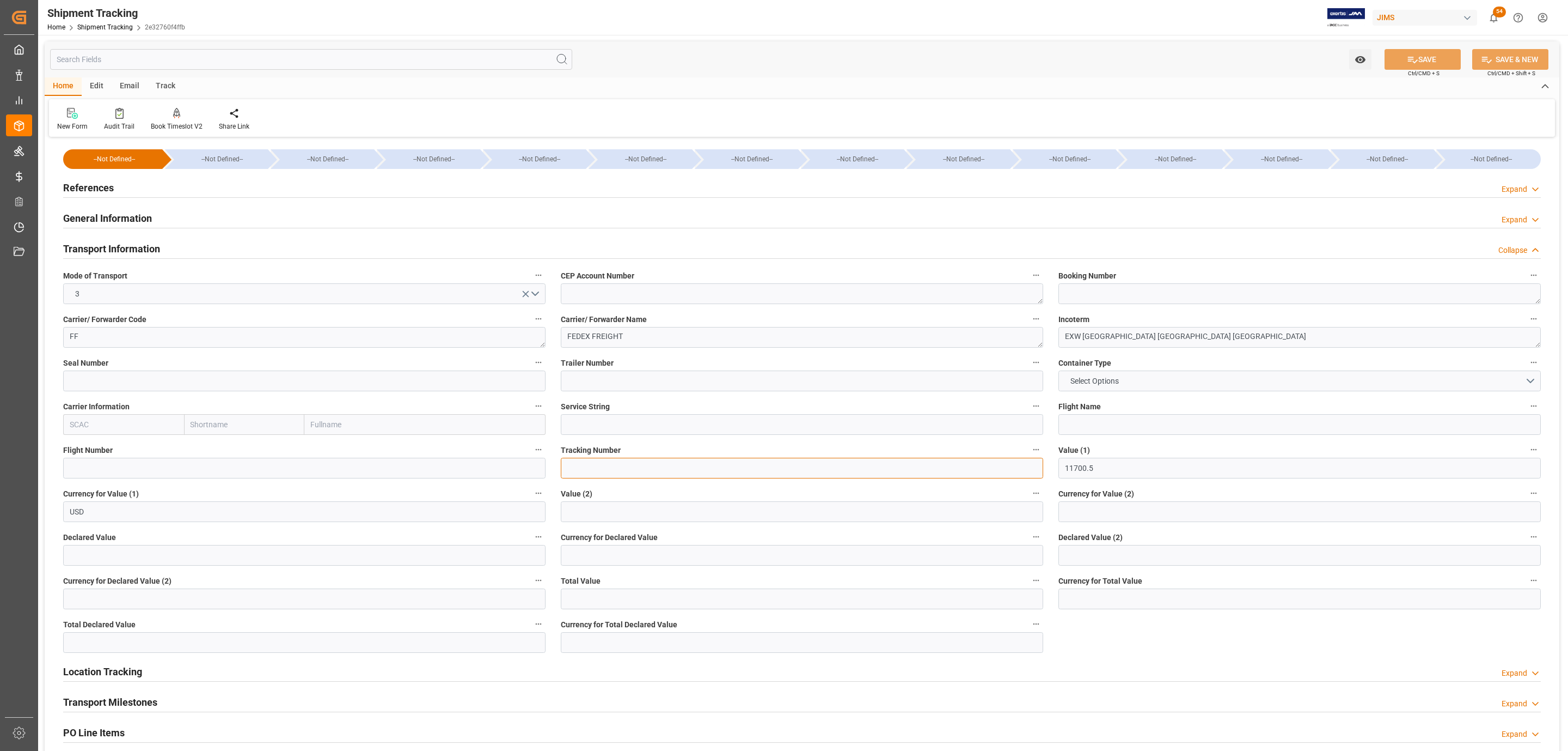
click at [598, 472] on input at bounding box center [802, 468] width 482 height 21
paste input "884791492982"
type input "884791492982"
click at [203, 556] on input "text" at bounding box center [304, 555] width 482 height 21
type input "11700"
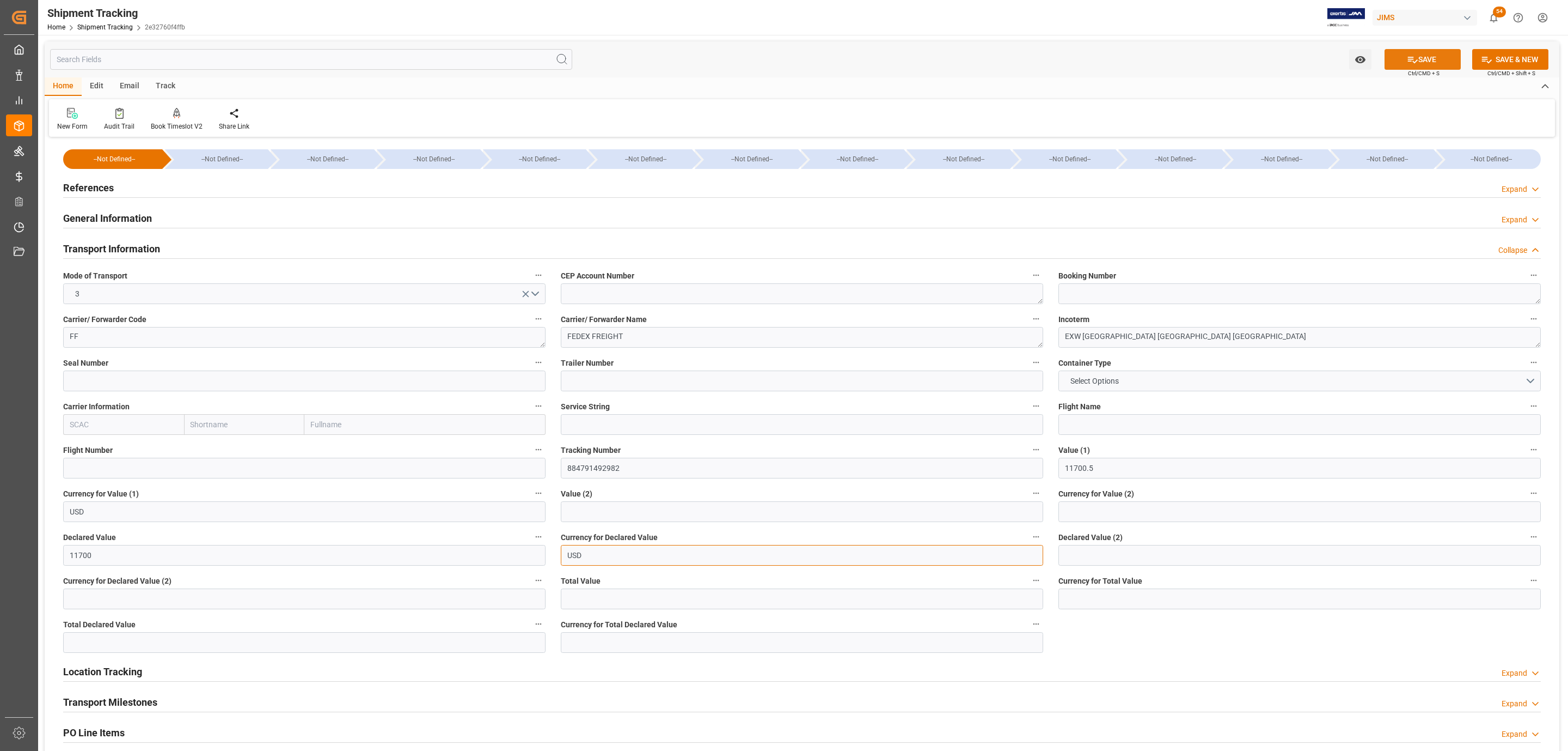
type input "USD"
drag, startPoint x: 1401, startPoint y: 65, endPoint x: 1104, endPoint y: 353, distance: 413.7
click at [1401, 65] on button "SAVE" at bounding box center [1423, 59] width 76 height 21
click at [1141, 381] on button "Select Options" at bounding box center [1300, 381] width 482 height 21
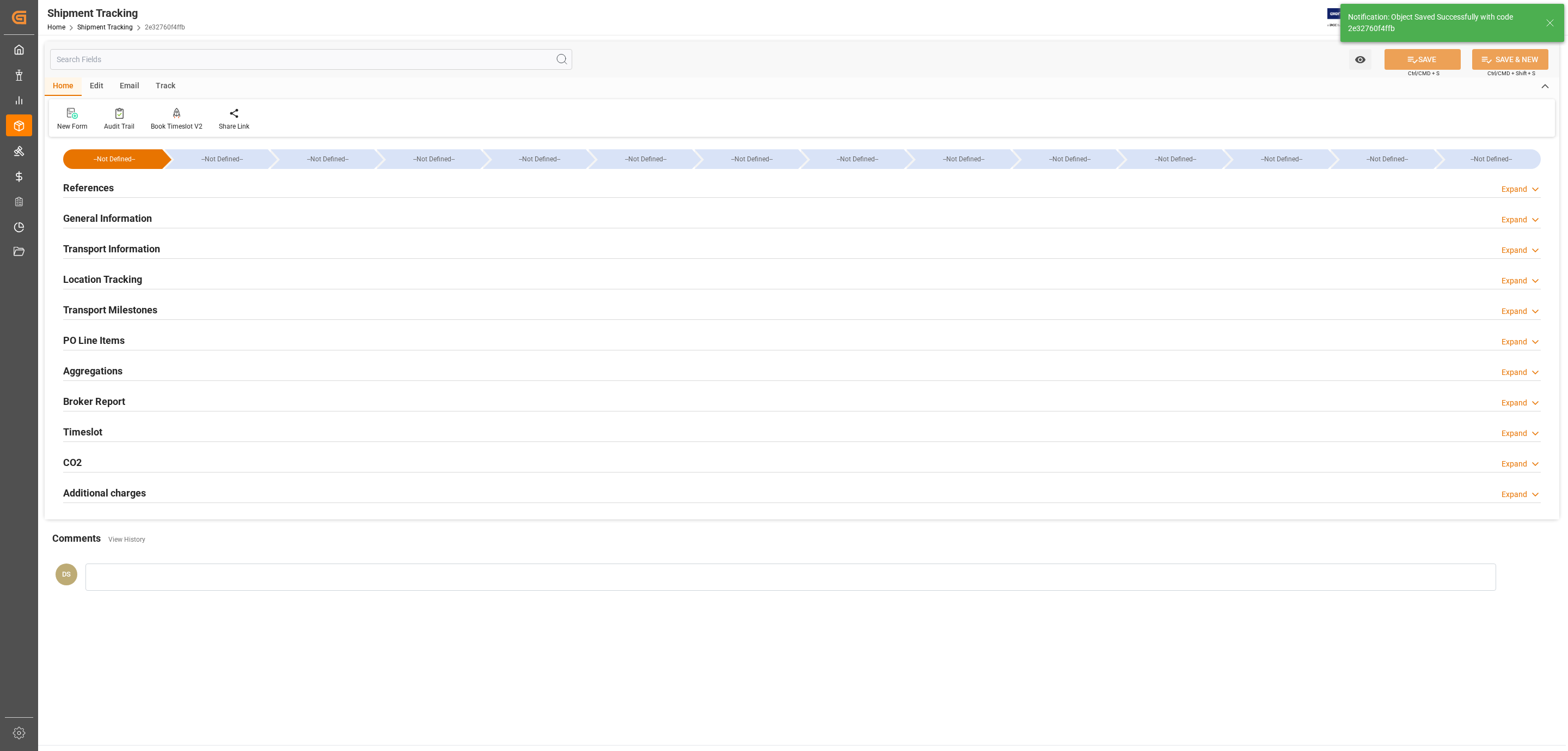
click at [211, 253] on div "Transport Information Expand" at bounding box center [802, 248] width 1478 height 21
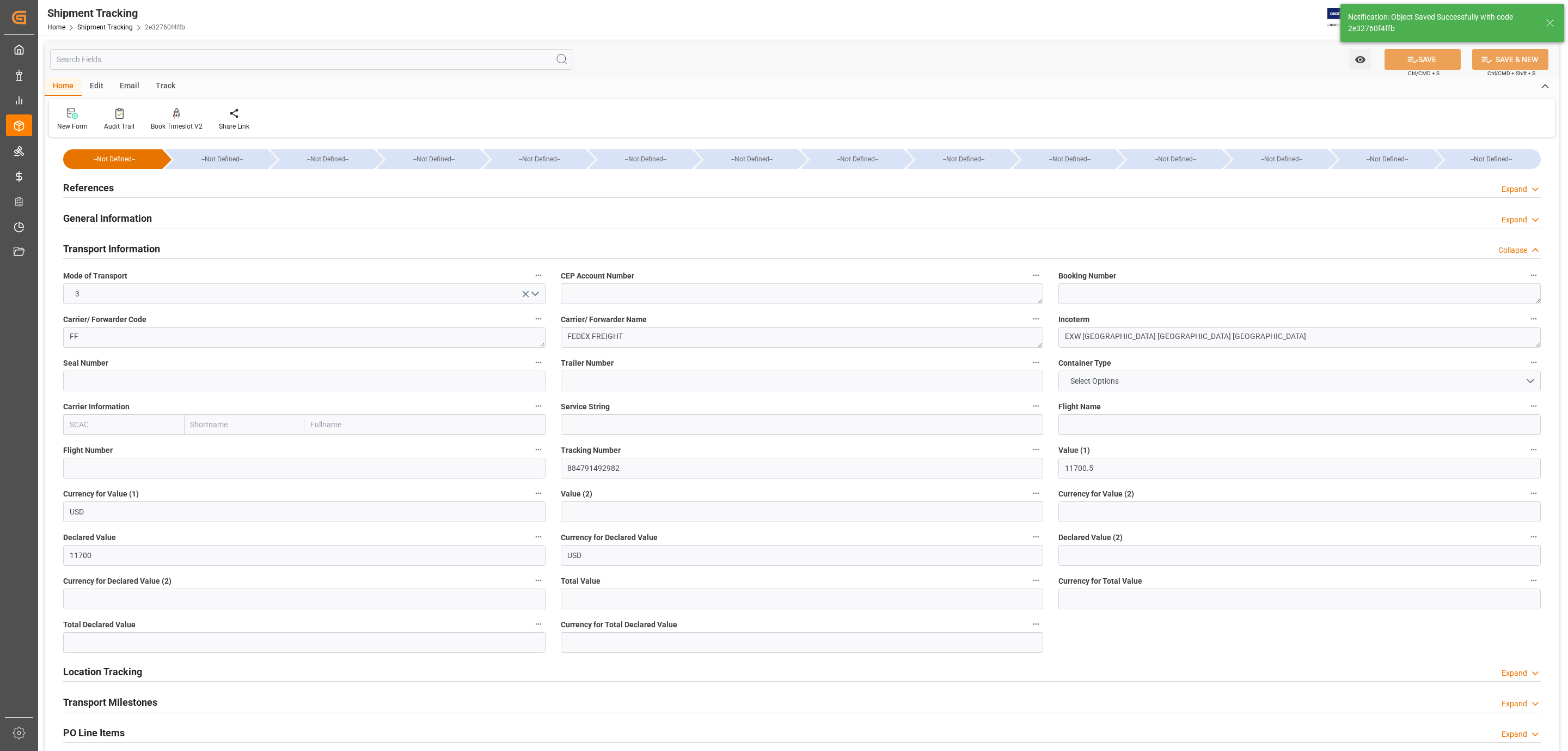
click at [1126, 370] on label "Container Type" at bounding box center [1300, 362] width 482 height 15
click at [1527, 369] on button "Container Type" at bounding box center [1533, 362] width 14 height 14
click at [1125, 376] on div at bounding box center [784, 375] width 1568 height 751
click at [1121, 383] on span "Select Options" at bounding box center [1094, 381] width 59 height 12
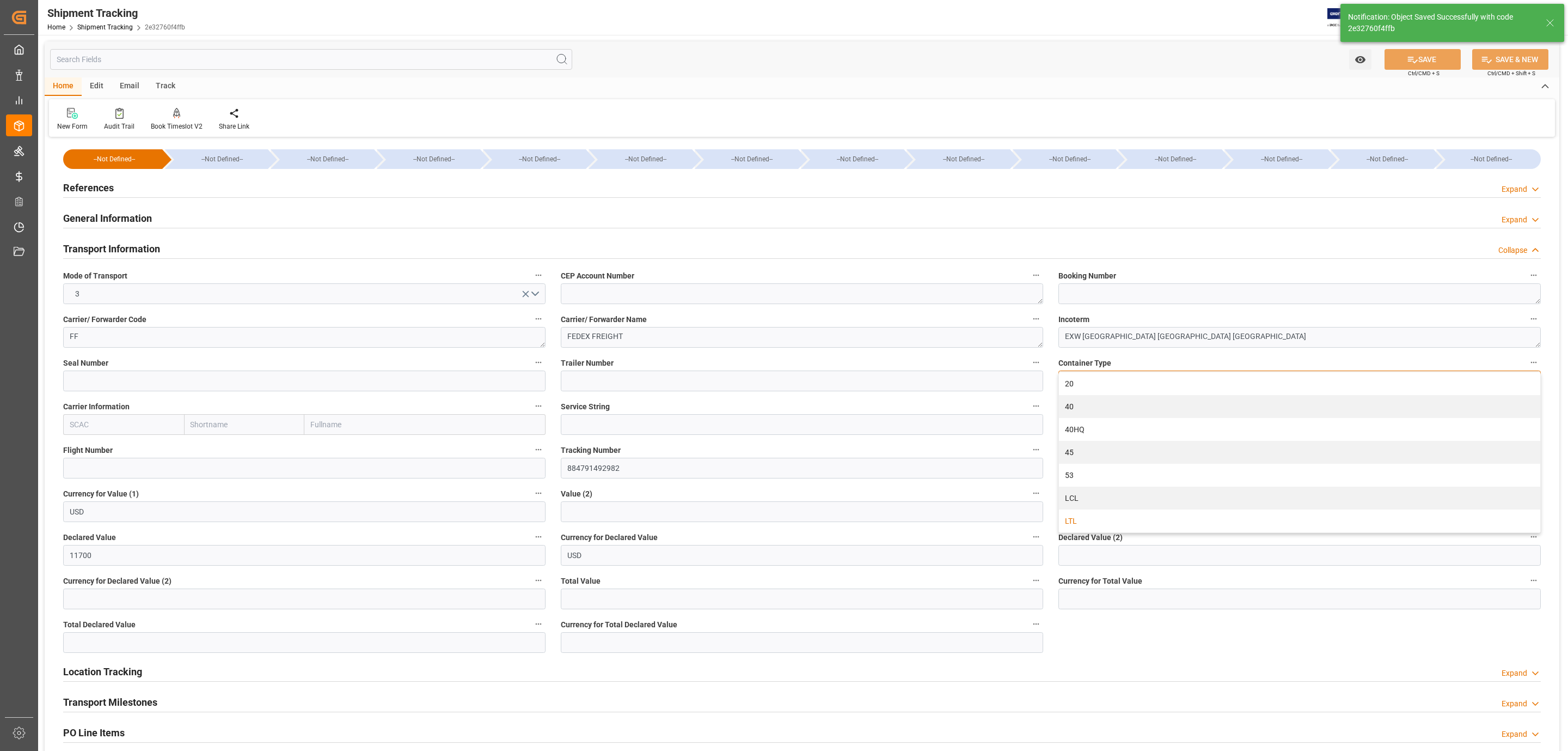
click at [1103, 520] on div "LTL" at bounding box center [1300, 521] width 481 height 23
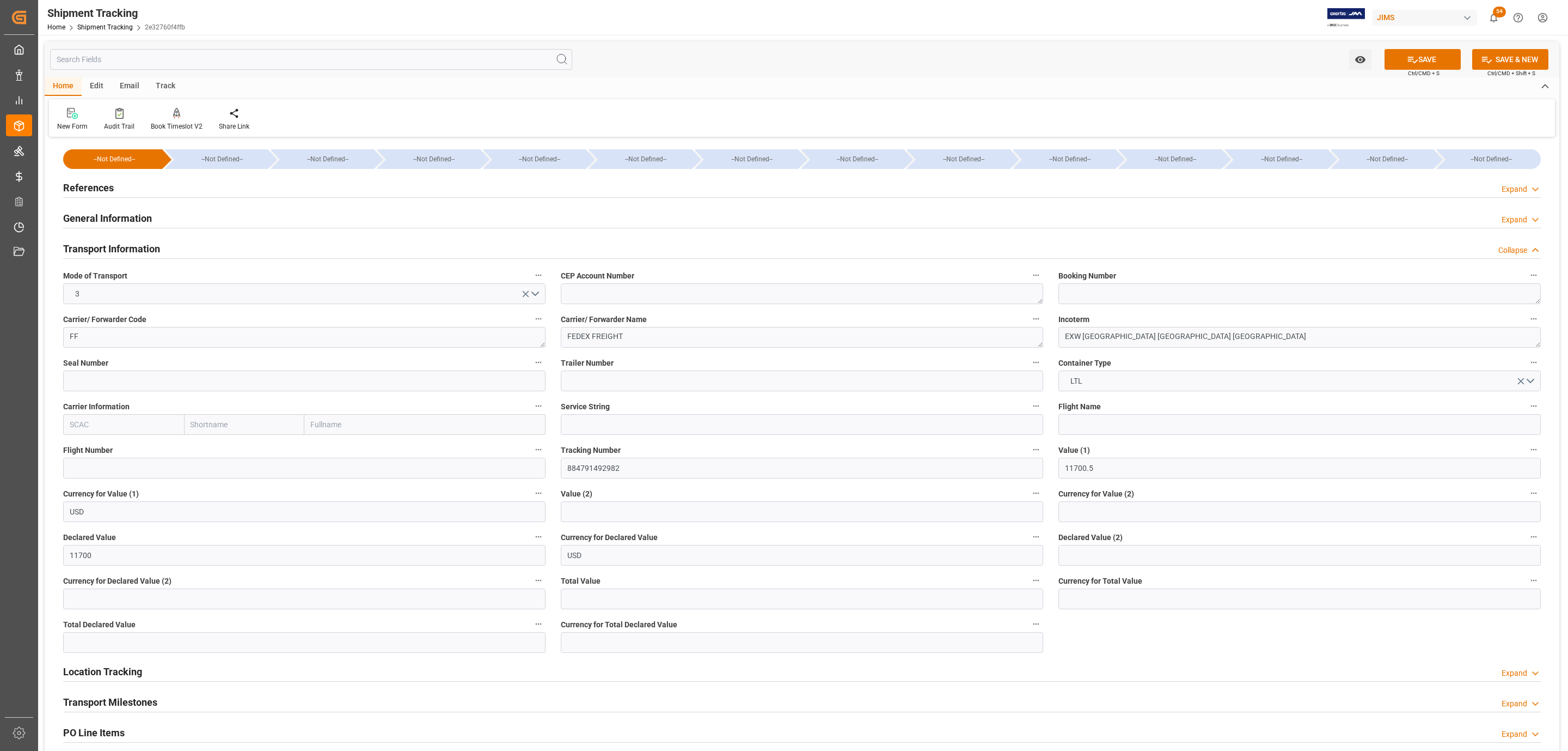
drag, startPoint x: 1418, startPoint y: 57, endPoint x: 1348, endPoint y: 84, distance: 75.0
click at [1418, 57] on button "SAVE" at bounding box center [1423, 59] width 76 height 21
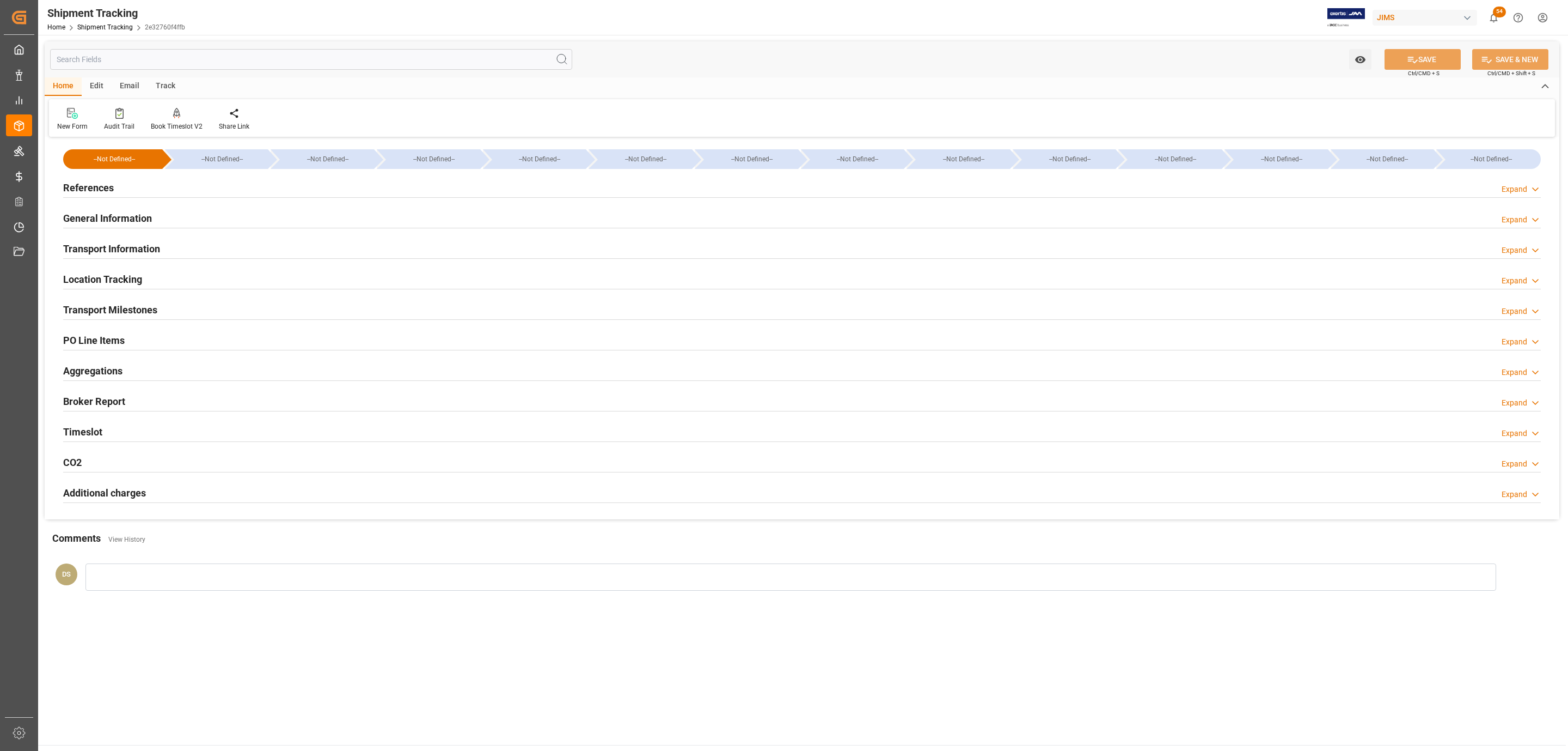
click at [152, 191] on div "References Expand" at bounding box center [802, 187] width 1478 height 21
click at [196, 333] on div "PO Line Items Expand" at bounding box center [802, 339] width 1478 height 21
